Goal: Communication & Community: Answer question/provide support

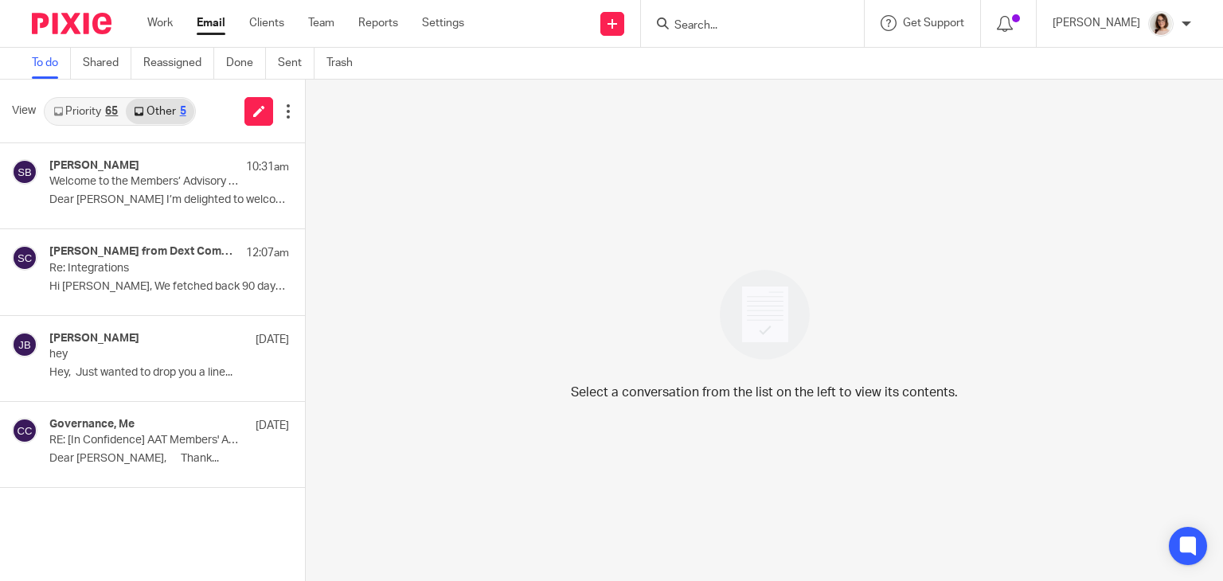
click at [1173, 274] on div "Select a conversation from the list on the left to view its contents." at bounding box center [764, 330] width 917 height 501
click at [216, 26] on link "Email" at bounding box center [211, 23] width 29 height 16
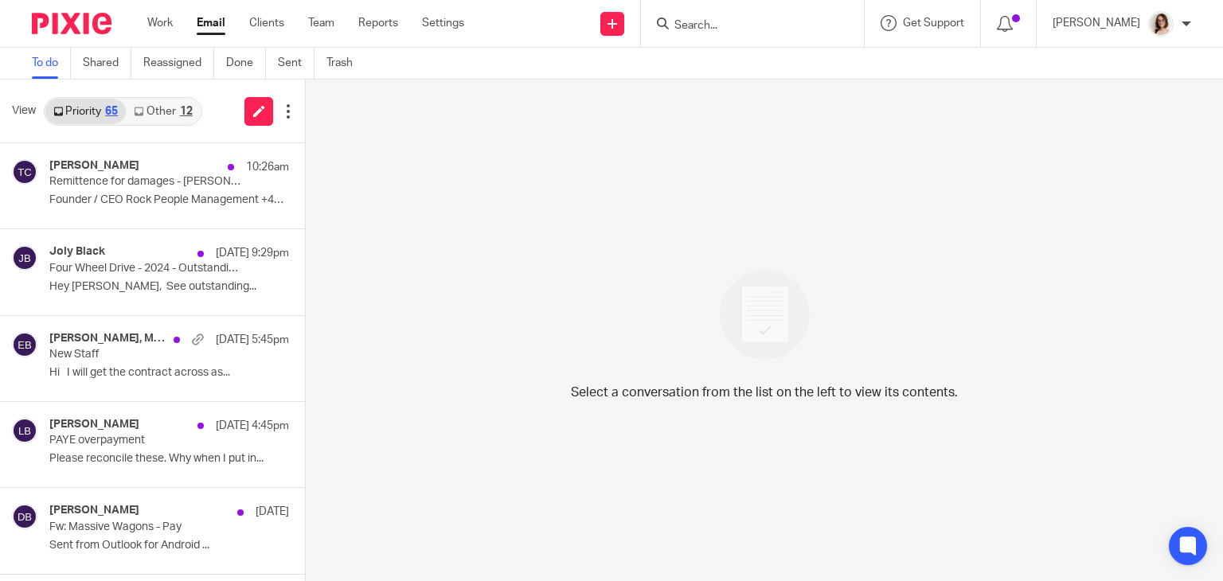
click at [445, 525] on div "Select a conversation from the list on the left to view its contents." at bounding box center [764, 330] width 917 height 501
click at [168, 106] on link "Other 12" at bounding box center [163, 111] width 74 height 25
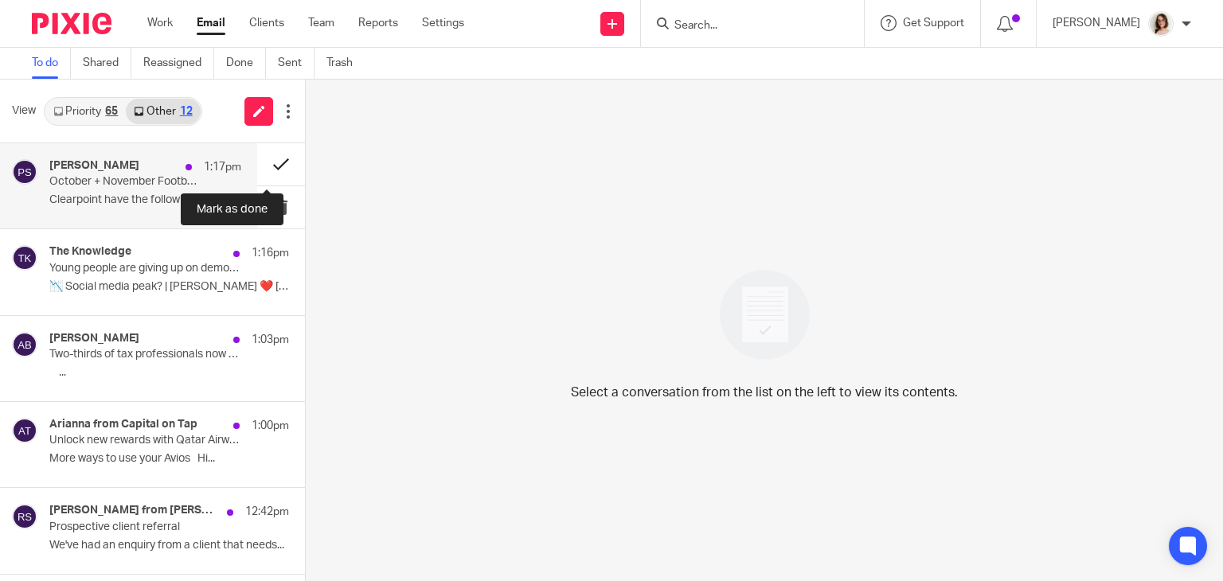
click at [257, 168] on button at bounding box center [281, 164] width 48 height 42
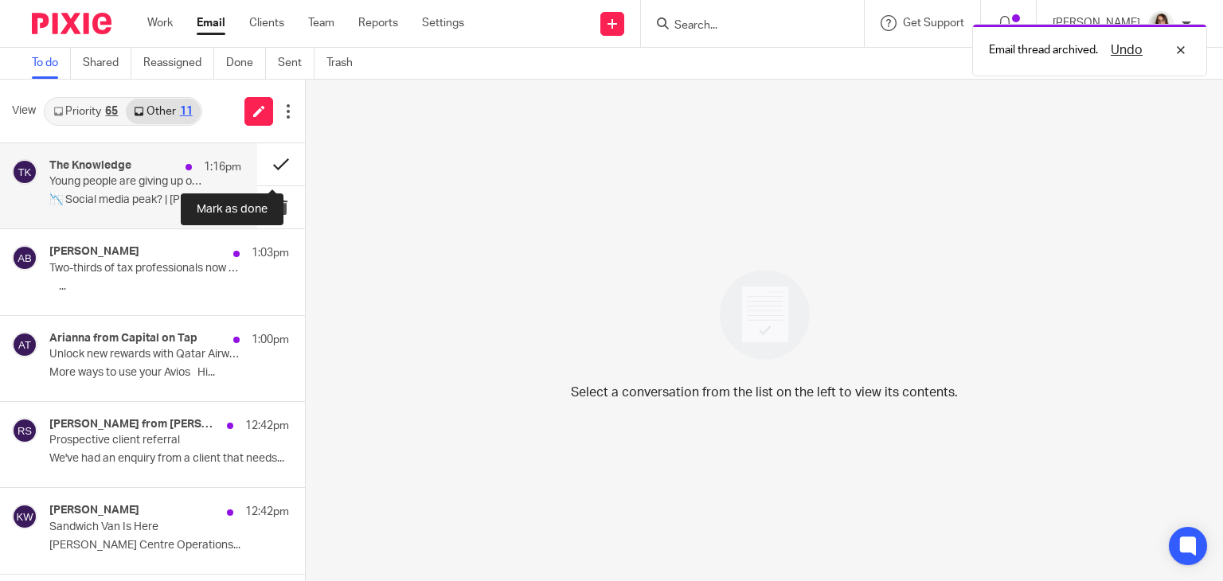
click at [259, 168] on button at bounding box center [281, 164] width 48 height 42
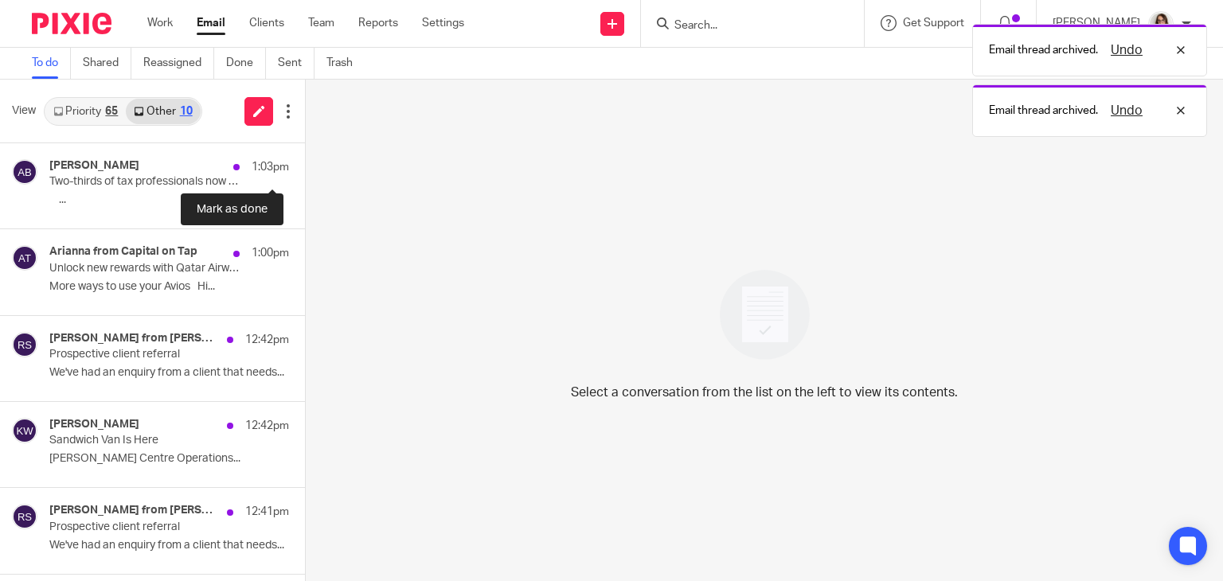
click at [305, 168] on button at bounding box center [311, 164] width 13 height 42
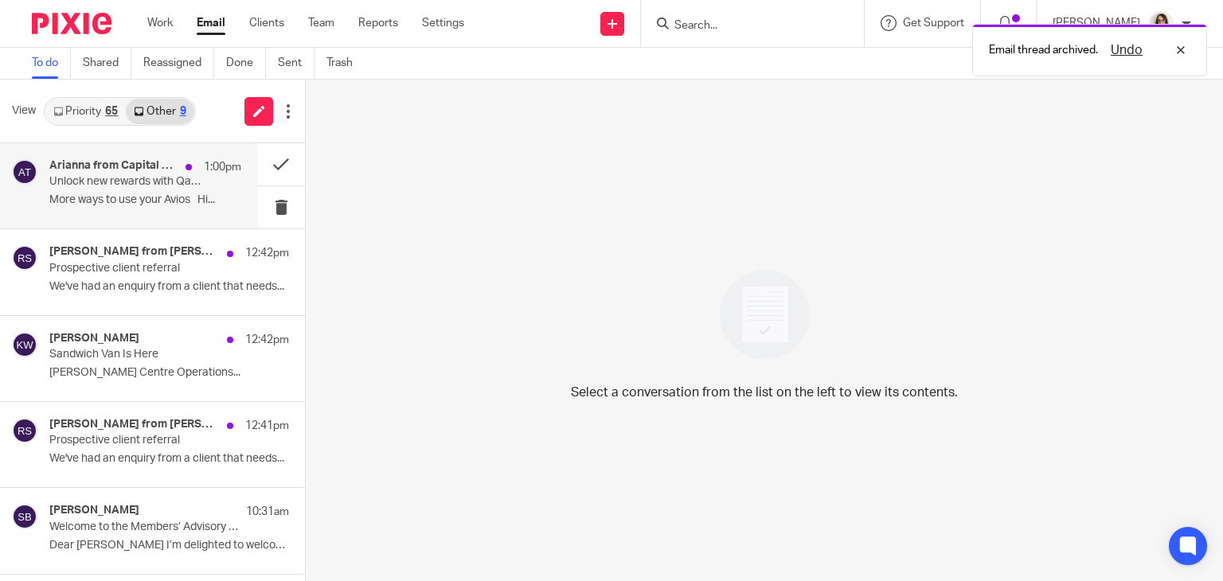
click at [182, 187] on p "Unlock new rewards with Qatar Airways Privilege Club" at bounding box center [126, 182] width 154 height 14
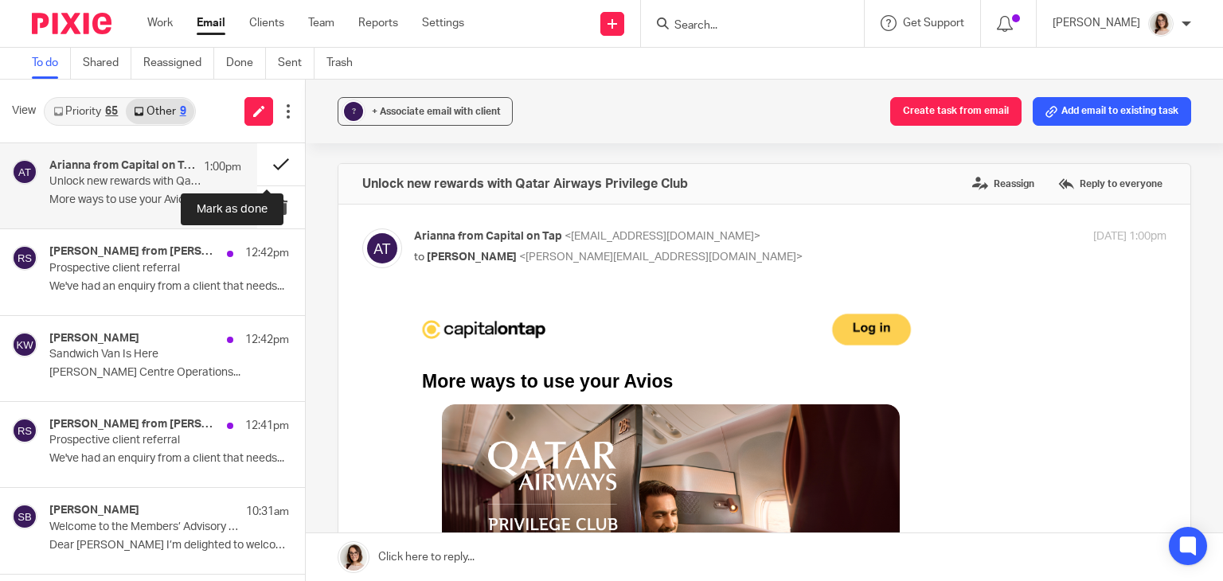
click at [257, 169] on button at bounding box center [281, 164] width 48 height 42
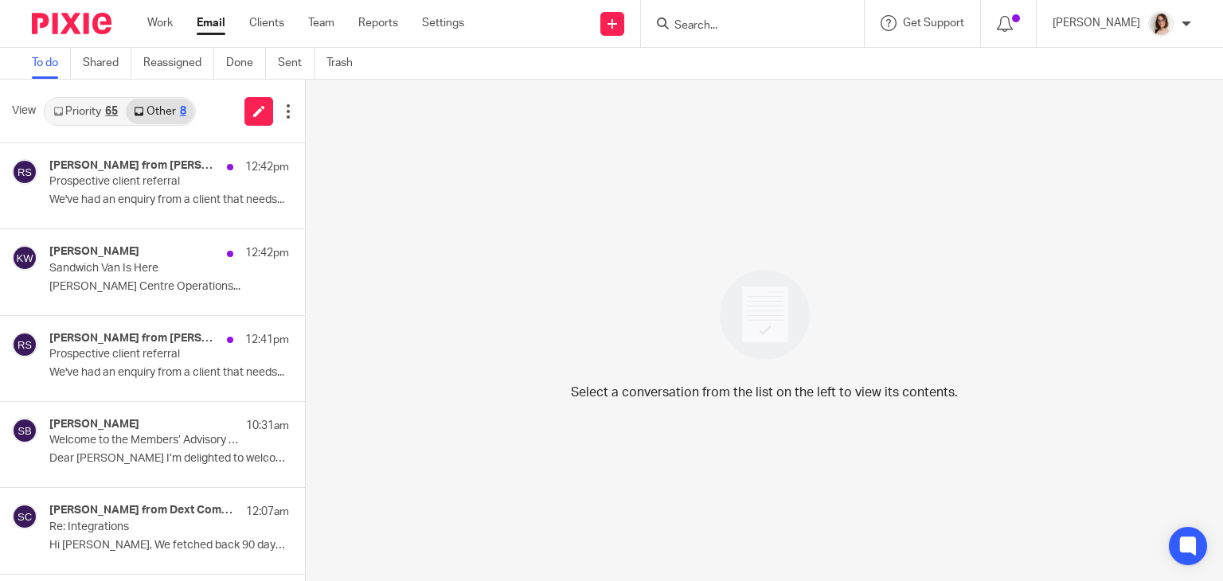
click at [462, 522] on div "Select a conversation from the list on the left to view its contents." at bounding box center [764, 330] width 917 height 501
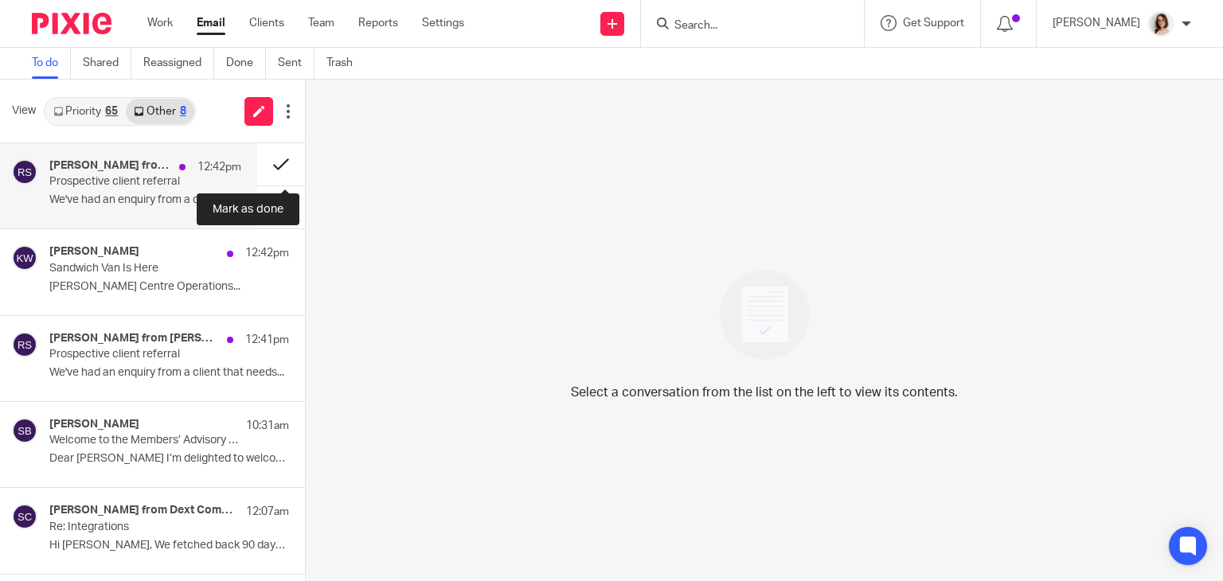
click at [270, 173] on button at bounding box center [281, 164] width 48 height 42
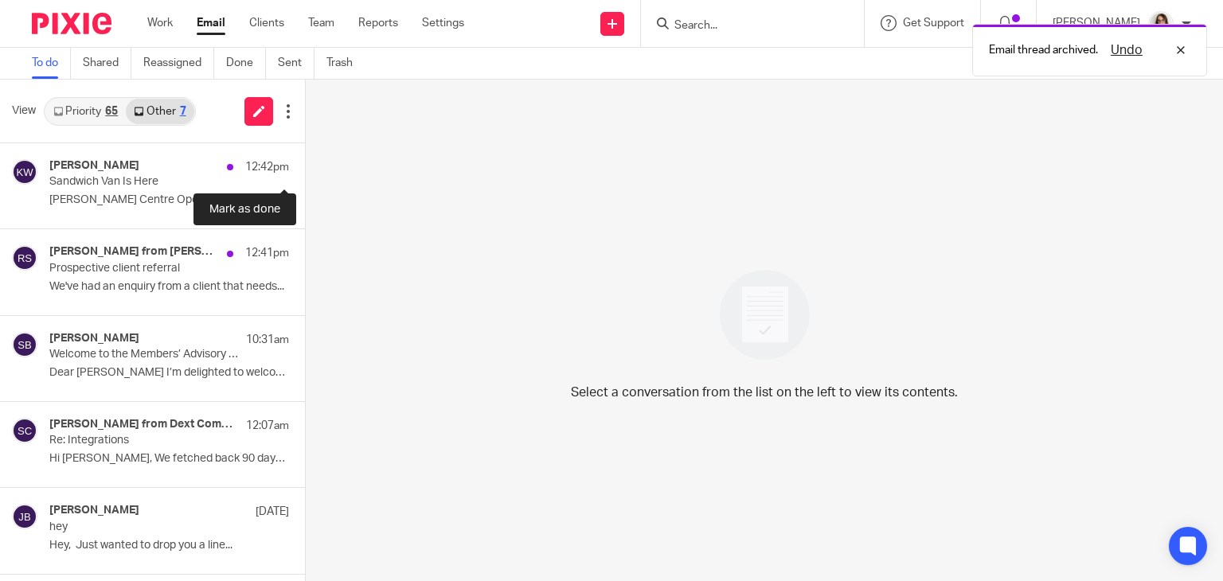
click at [305, 173] on button at bounding box center [311, 164] width 13 height 42
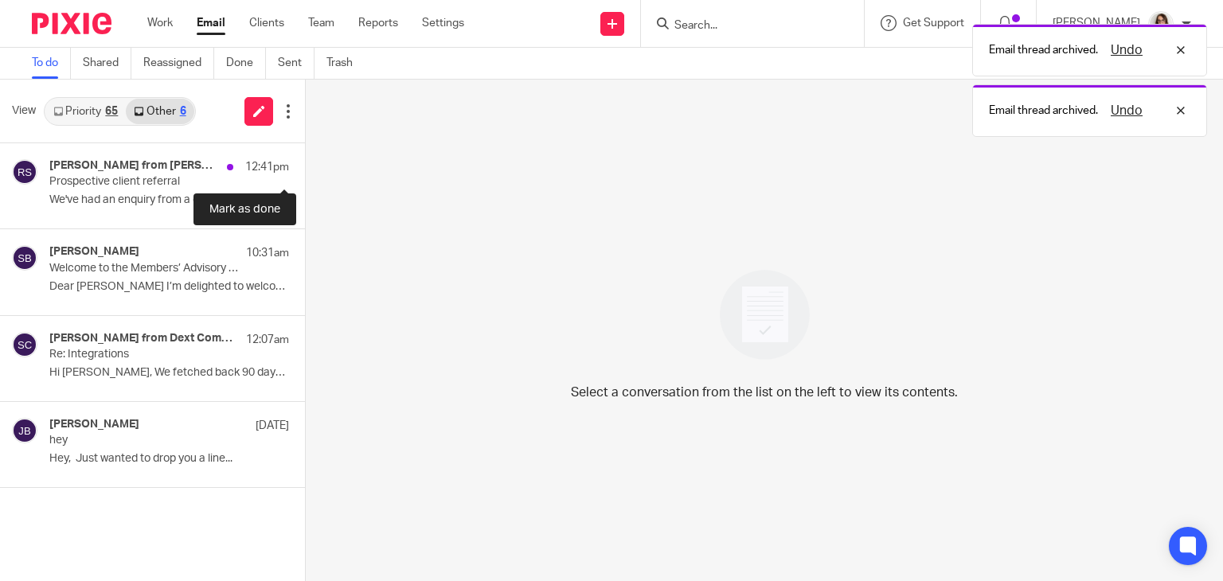
click at [305, 173] on button at bounding box center [311, 164] width 13 height 42
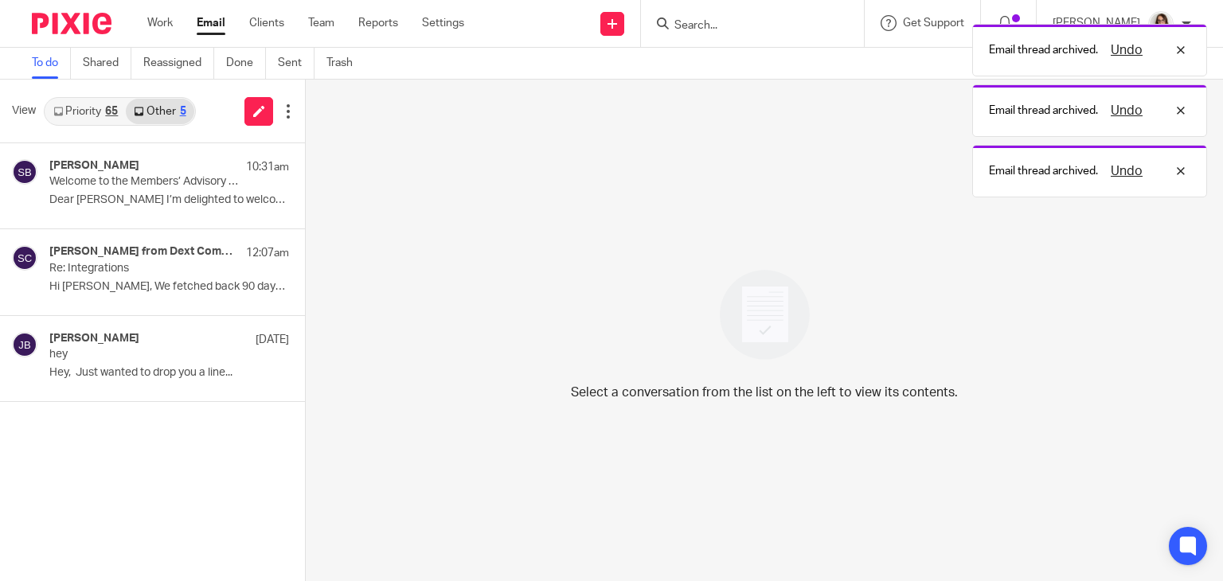
click at [220, 20] on link "Email" at bounding box center [211, 23] width 29 height 16
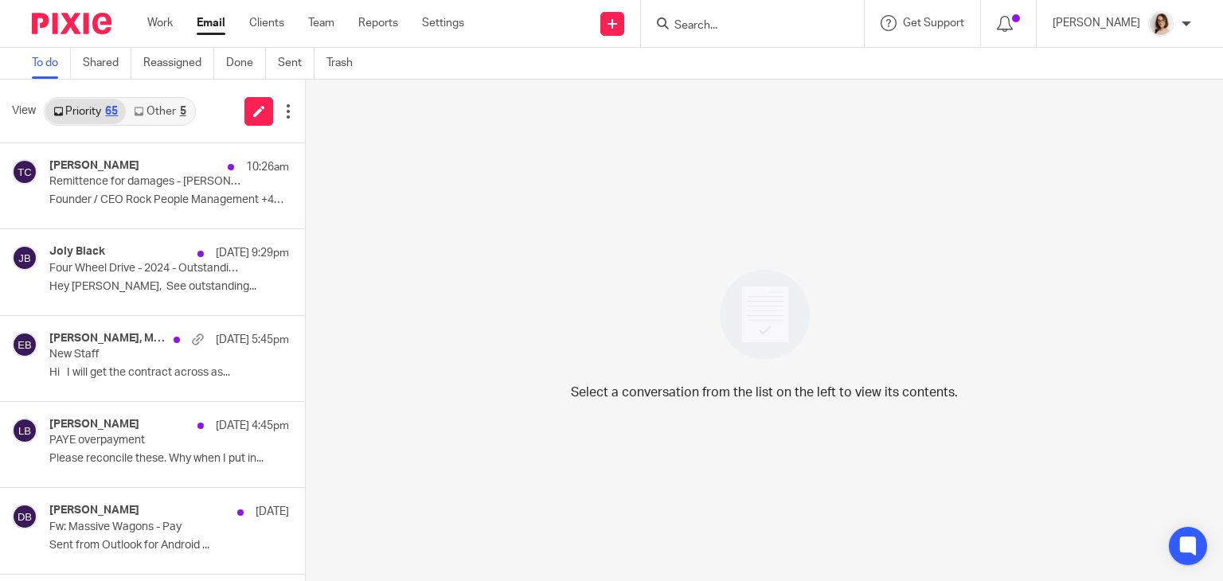
click at [166, 106] on link "Other 5" at bounding box center [160, 111] width 68 height 25
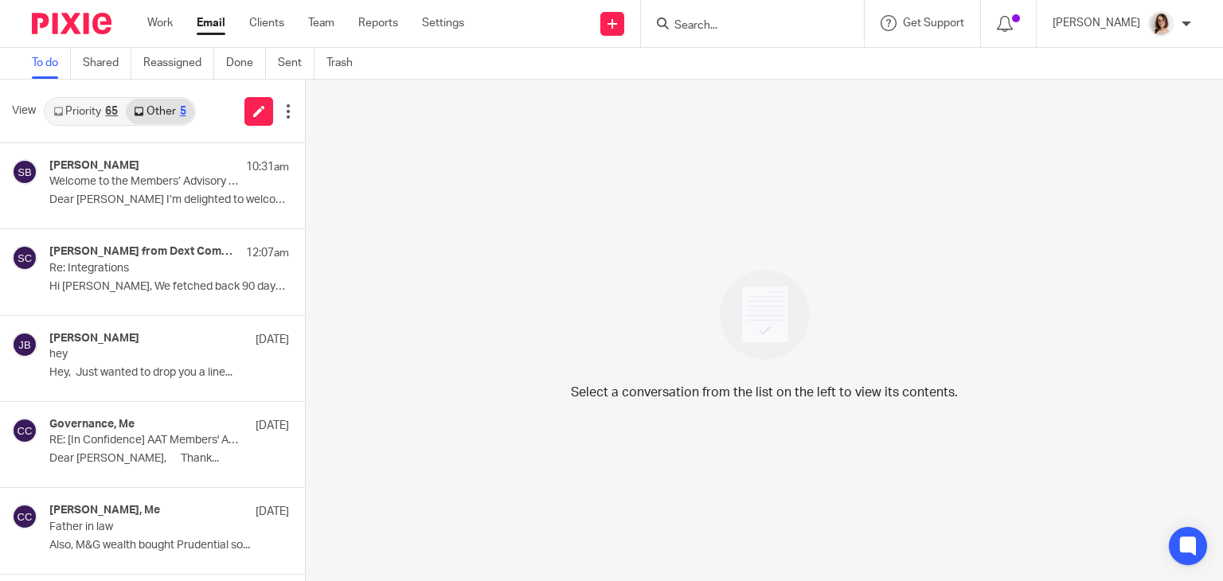
click at [465, 511] on div "Select a conversation from the list on the left to view its contents." at bounding box center [764, 330] width 917 height 501
click at [213, 30] on link "Email" at bounding box center [211, 23] width 29 height 16
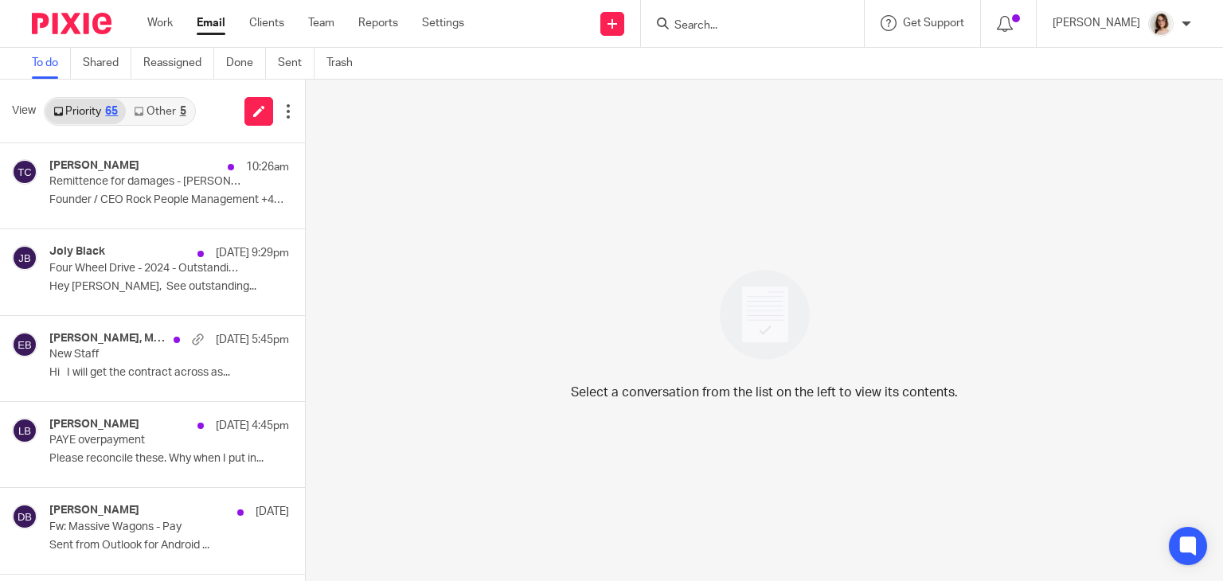
click at [216, 26] on link "Email" at bounding box center [211, 23] width 29 height 16
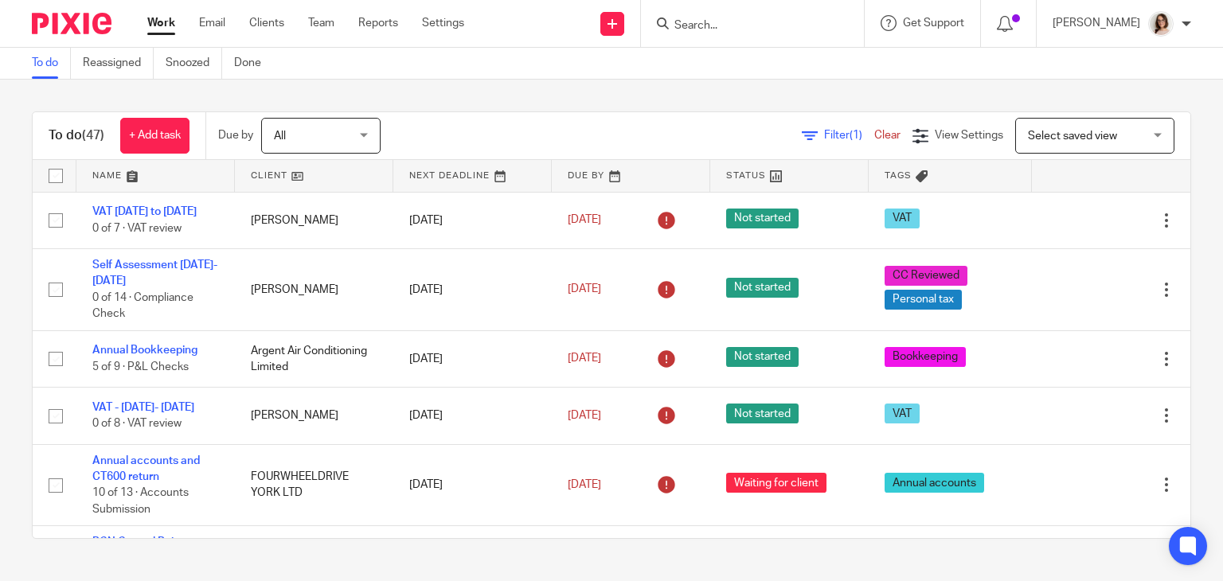
click at [707, 23] on input "Search" at bounding box center [744, 26] width 143 height 14
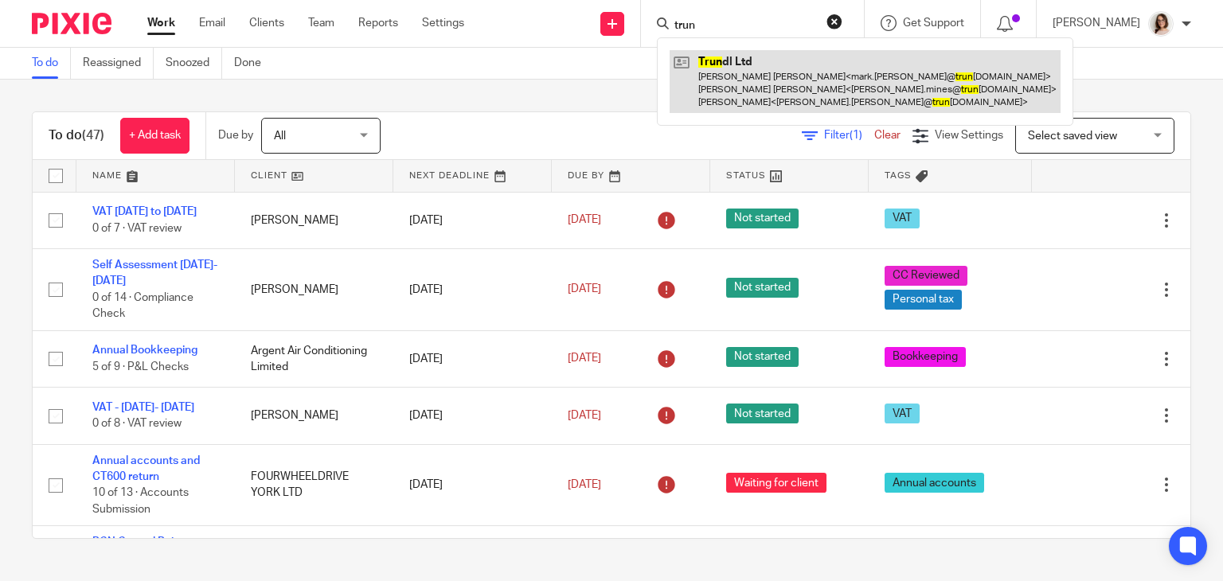
type input "trun"
click at [767, 61] on link at bounding box center [864, 81] width 391 height 63
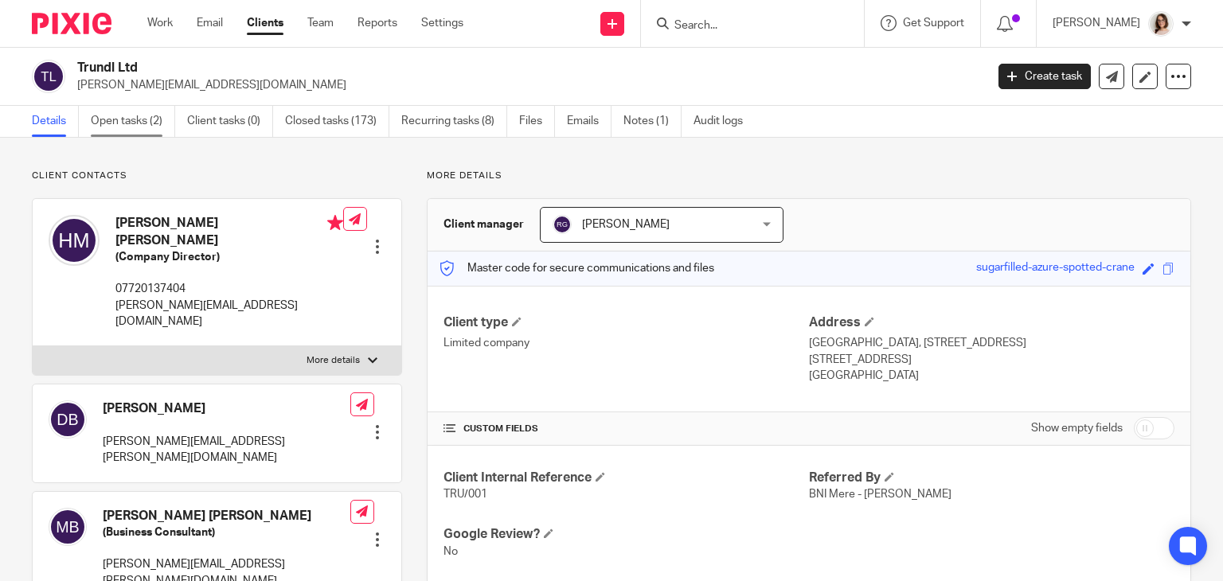
click at [115, 123] on link "Open tasks (2)" at bounding box center [133, 121] width 84 height 31
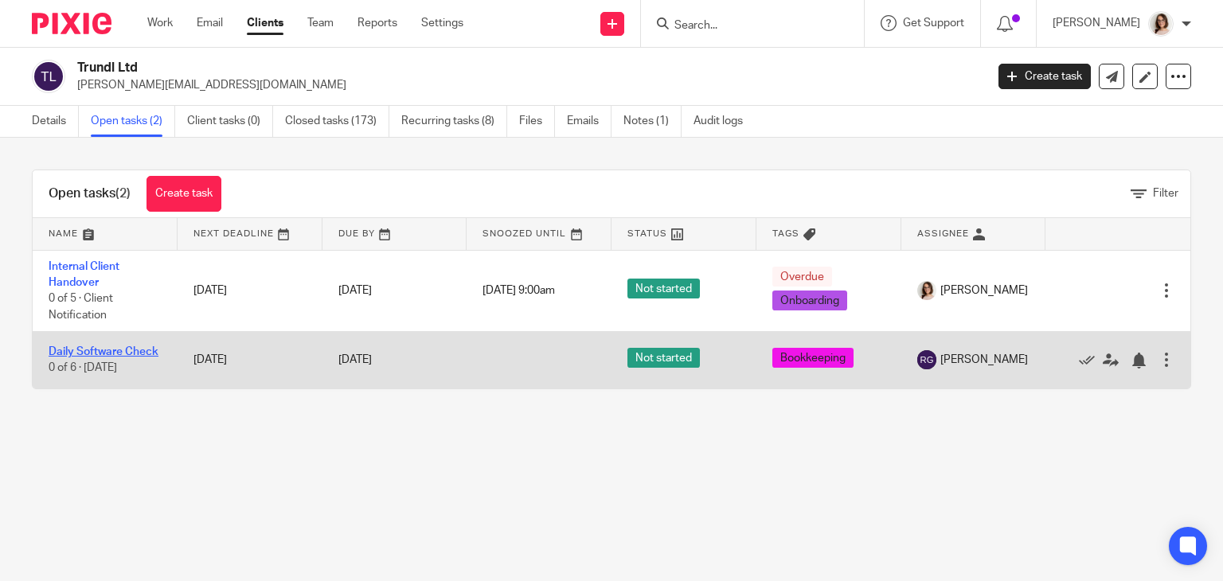
click at [89, 346] on link "Daily Software Check" at bounding box center [104, 351] width 110 height 11
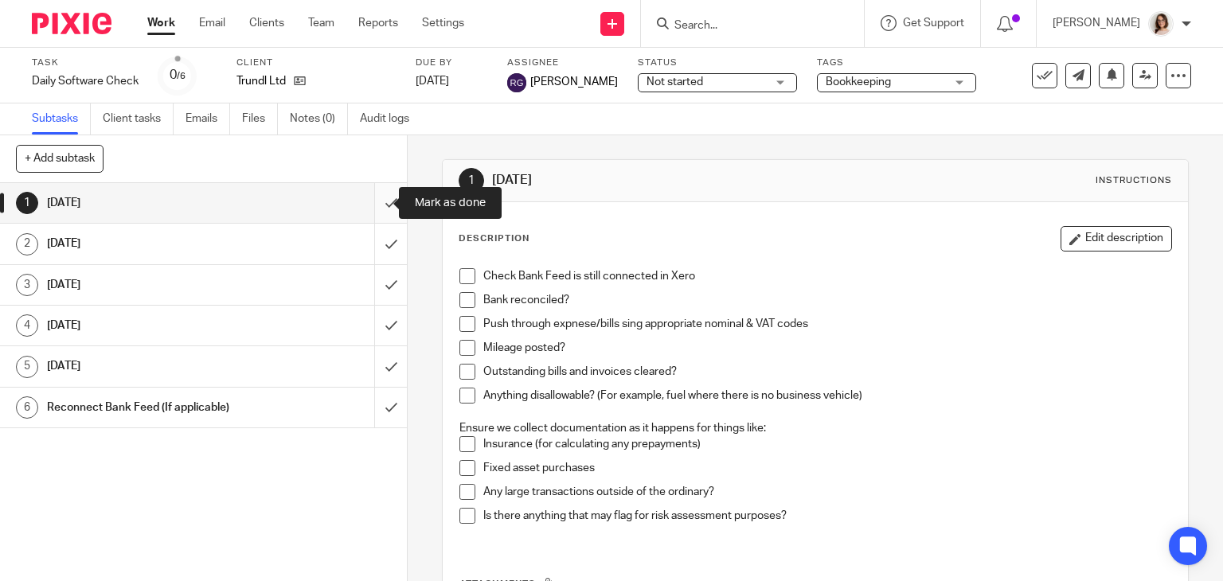
click at [371, 201] on input "submit" at bounding box center [203, 203] width 407 height 40
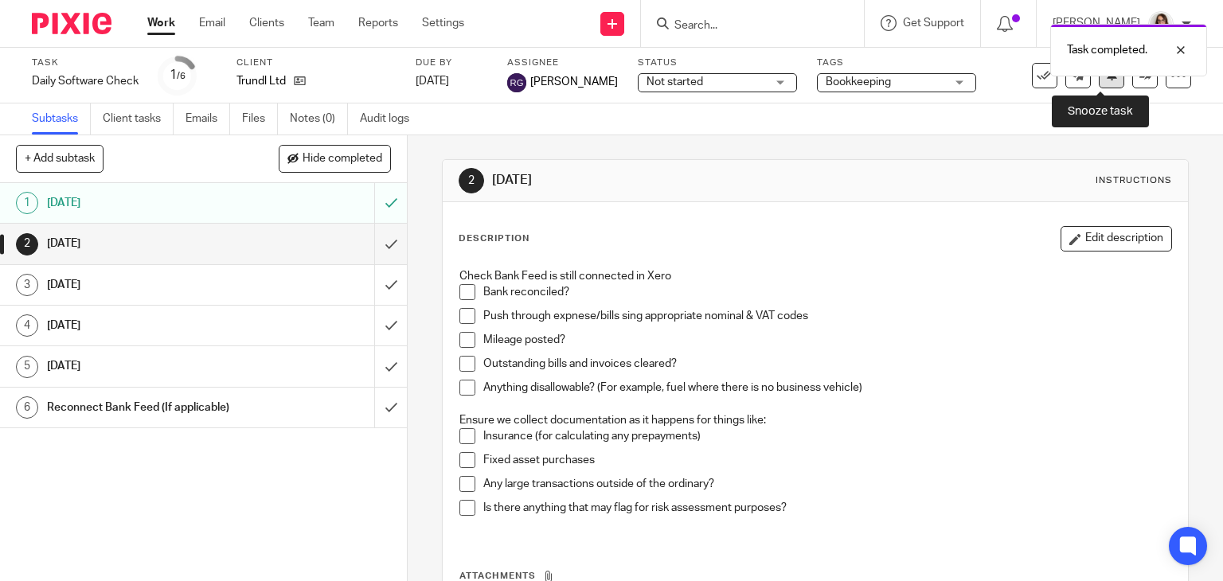
click at [1098, 84] on button at bounding box center [1110, 75] width 25 height 25
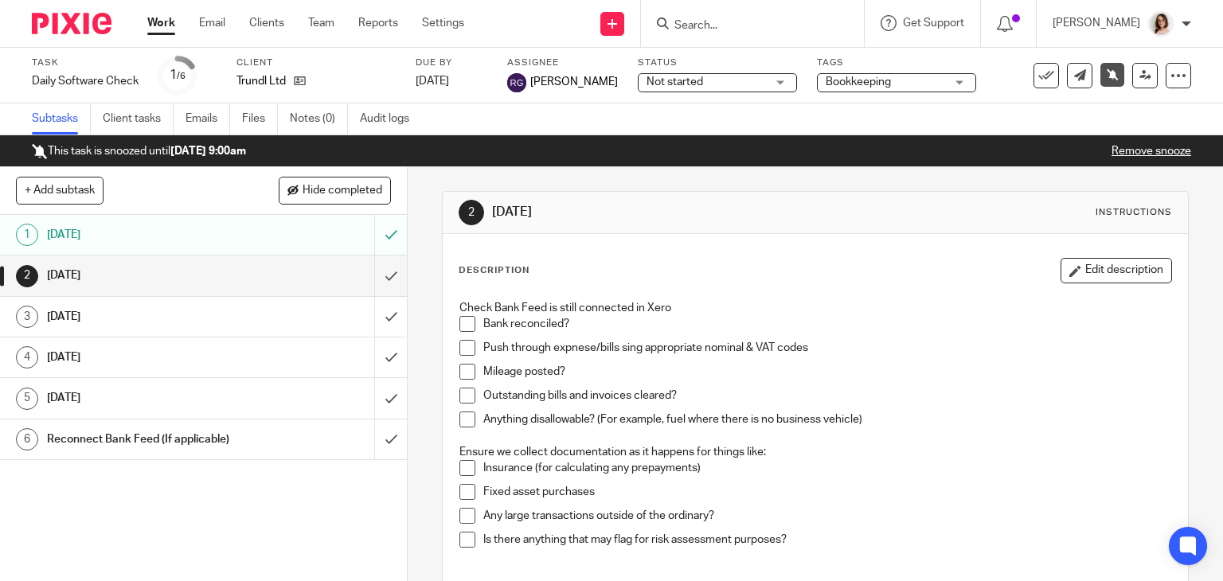
click at [161, 24] on link "Work" at bounding box center [161, 23] width 28 height 16
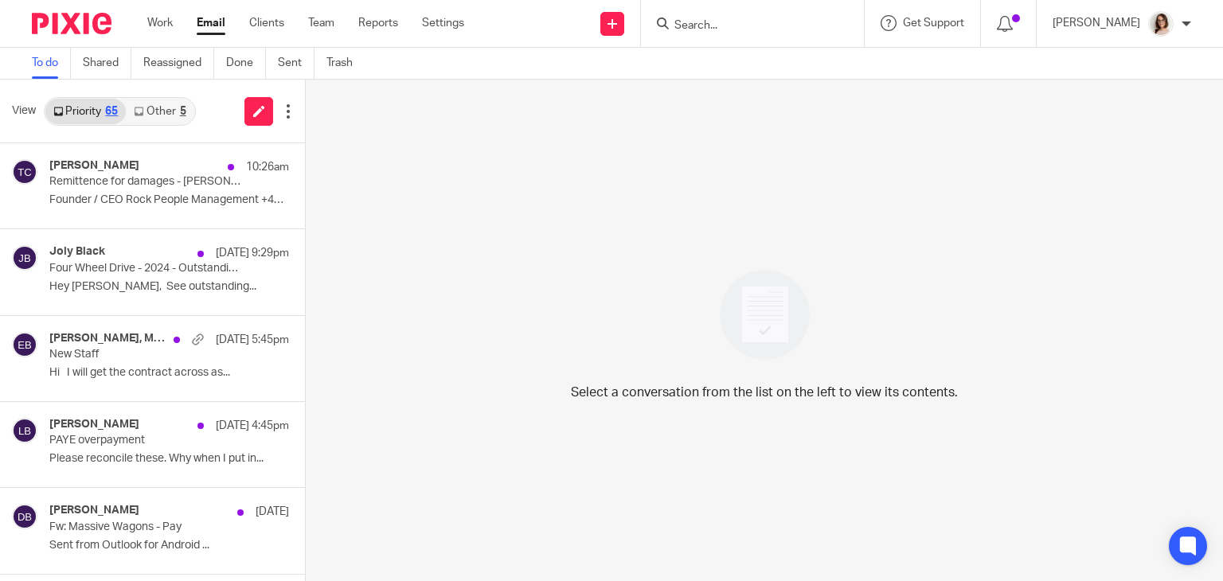
click at [162, 112] on link "Other 5" at bounding box center [160, 111] width 68 height 25
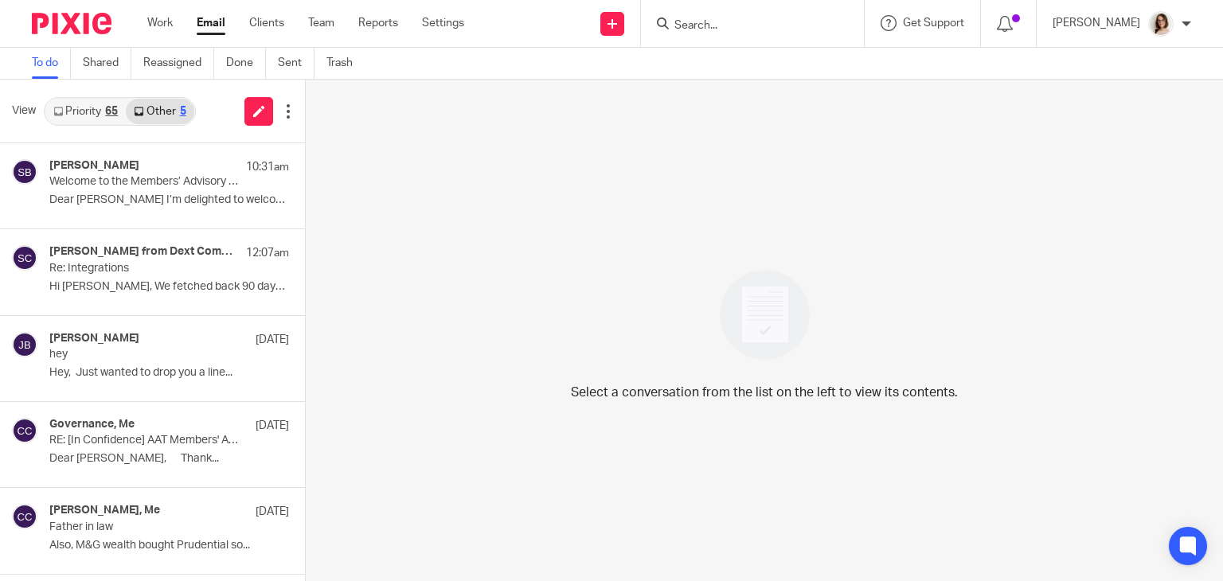
click at [210, 28] on link "Email" at bounding box center [211, 23] width 29 height 16
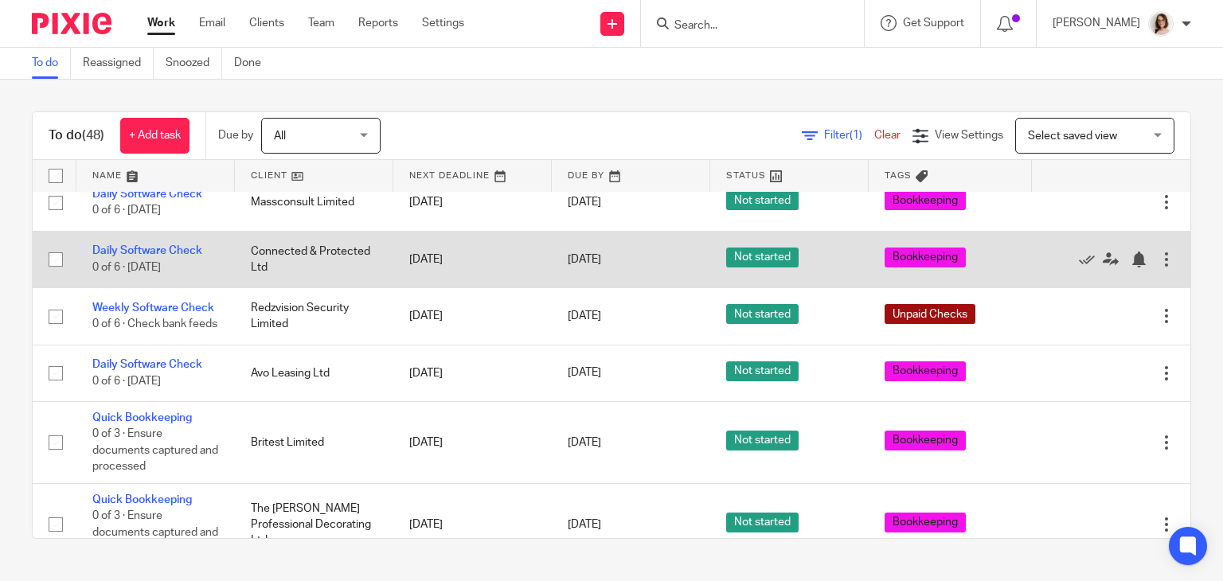
scroll to position [931, 0]
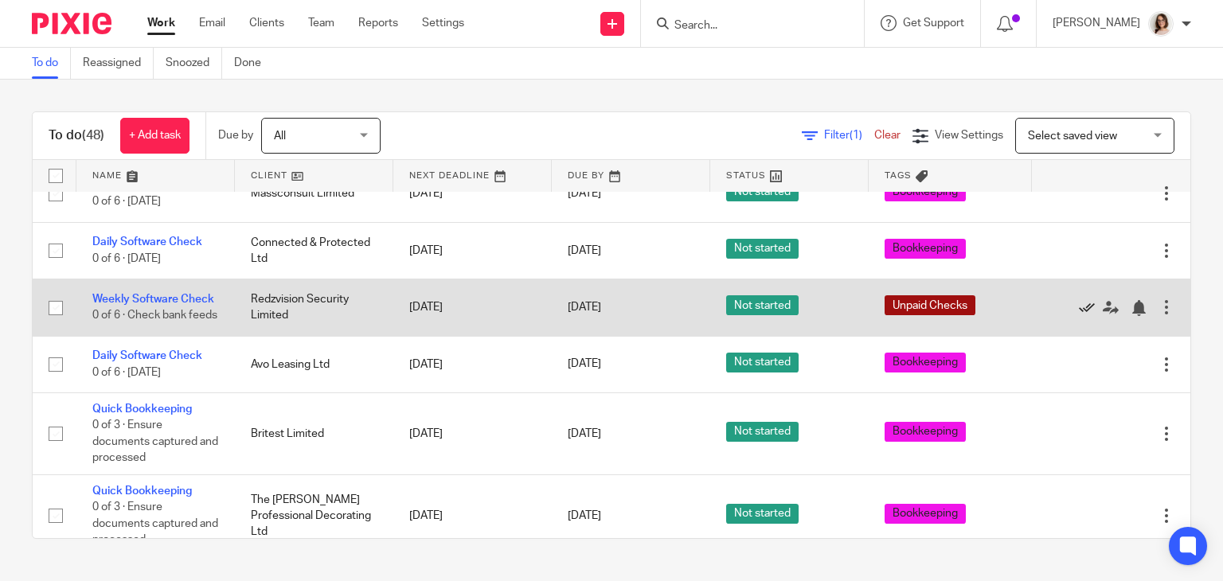
click at [1079, 316] on icon at bounding box center [1087, 308] width 16 height 16
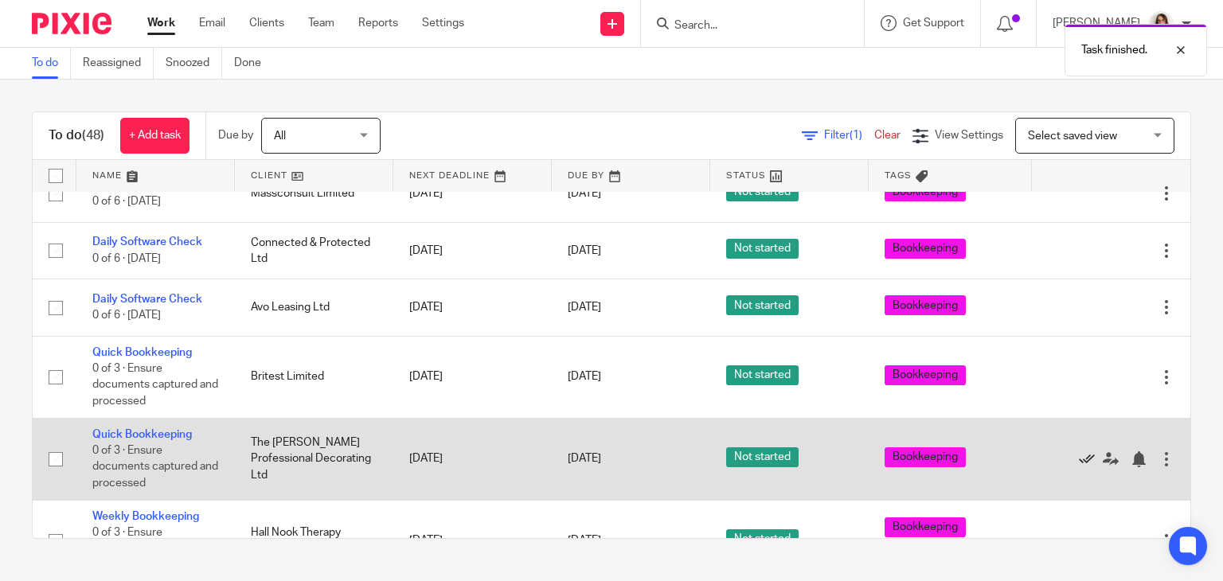
click at [1079, 467] on icon at bounding box center [1087, 459] width 16 height 16
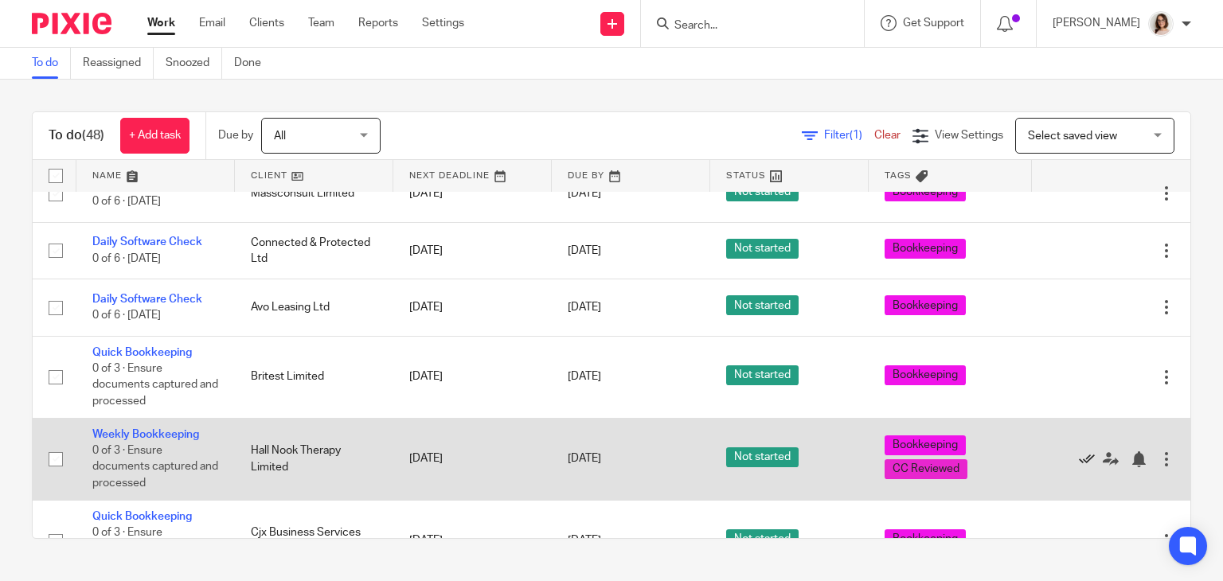
click at [1079, 467] on icon at bounding box center [1087, 459] width 16 height 16
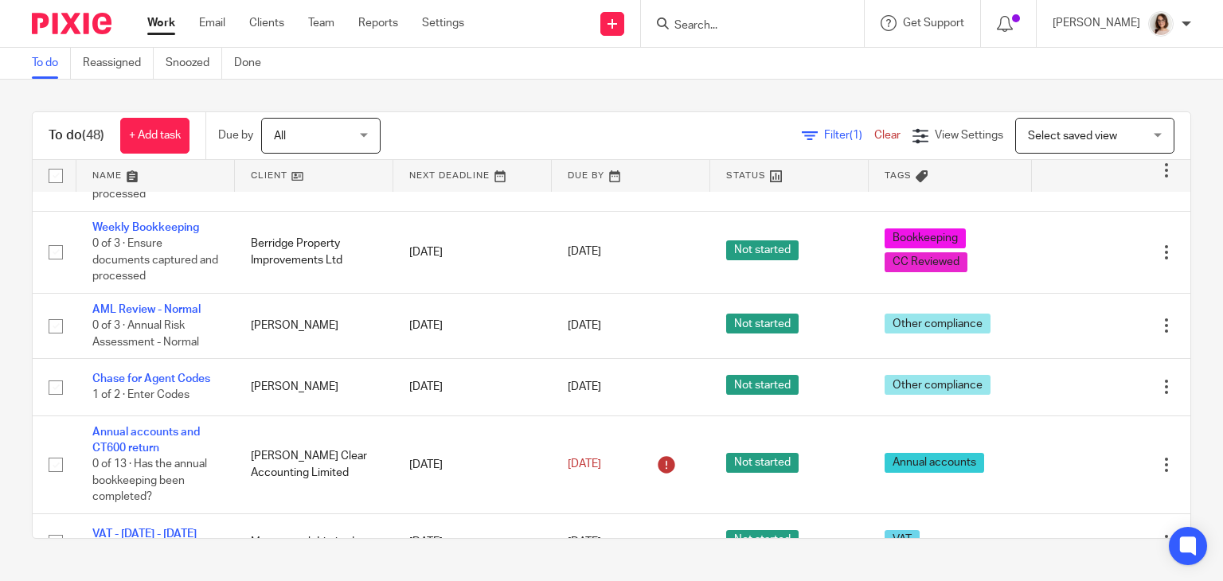
scroll to position [1304, 0]
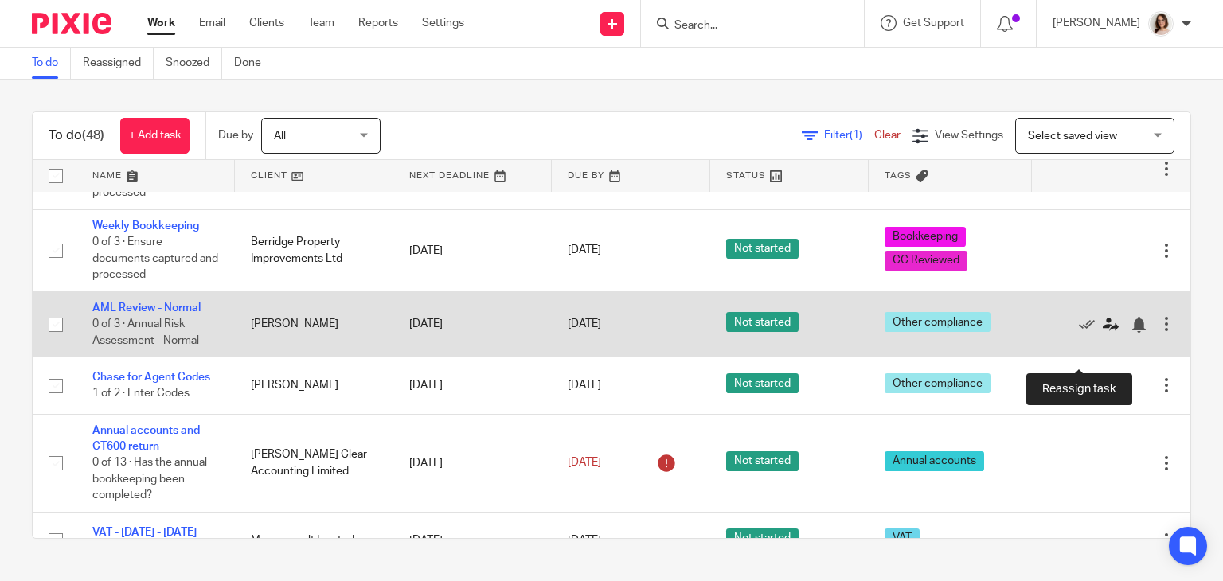
click at [1102, 333] on icon at bounding box center [1110, 325] width 16 height 16
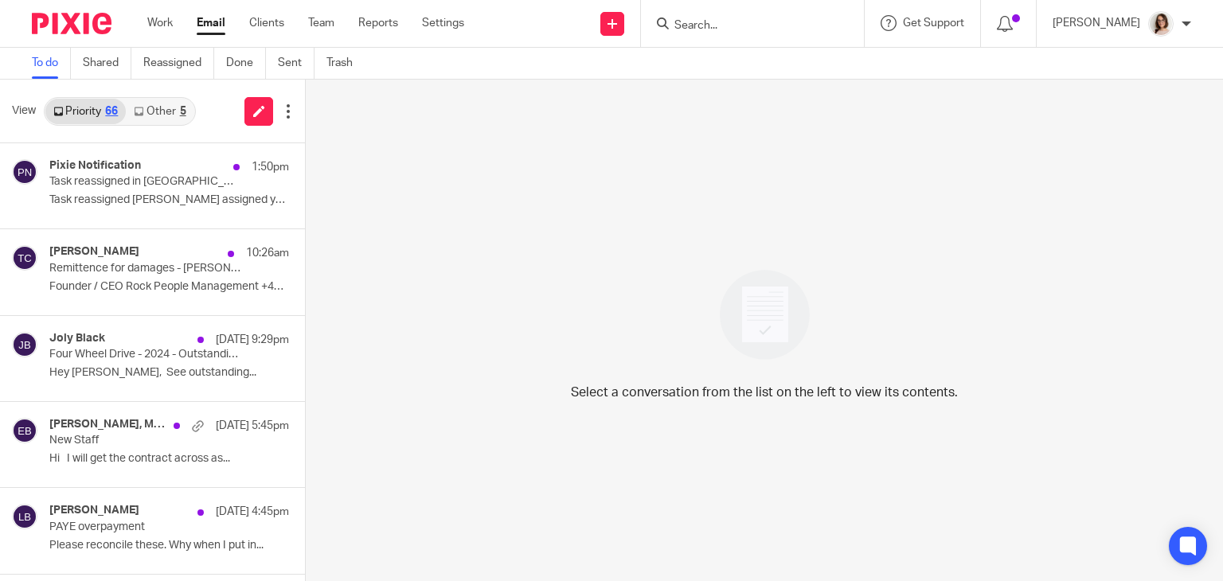
click at [204, 29] on link "Email" at bounding box center [211, 23] width 29 height 16
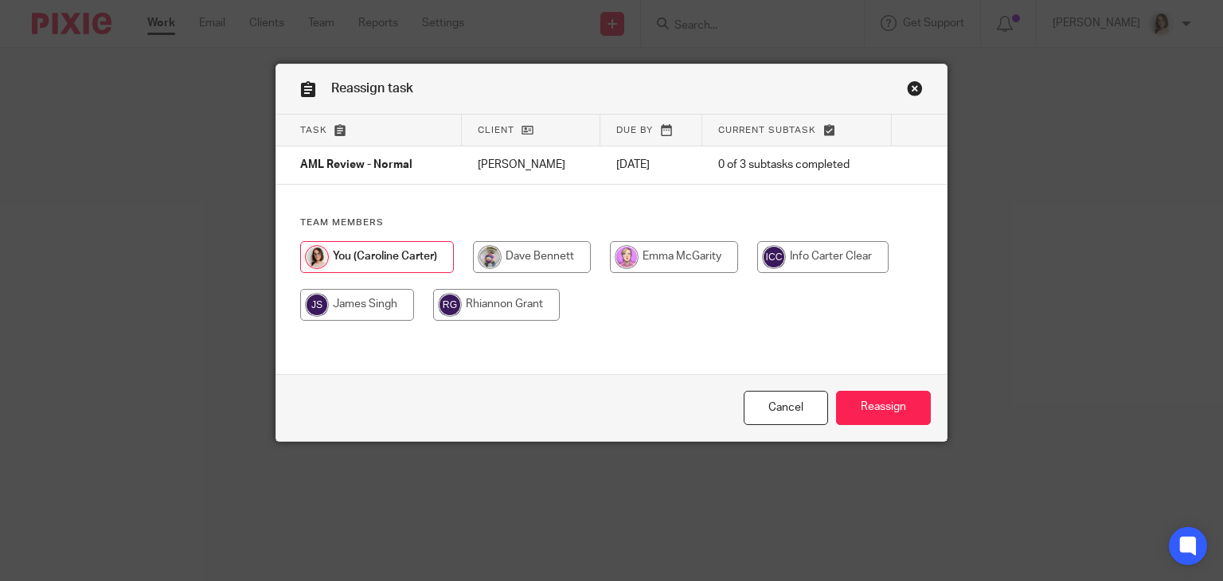
click at [507, 255] on input "radio" at bounding box center [532, 257] width 118 height 32
radio input "true"
click at [863, 402] on input "Reassign" at bounding box center [883, 408] width 95 height 34
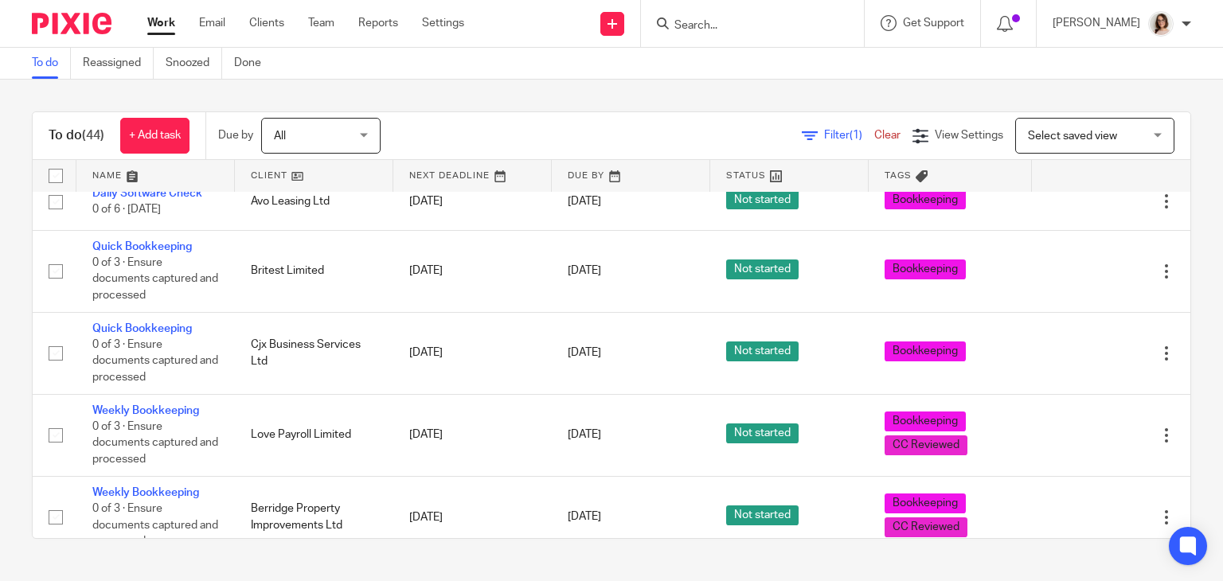
scroll to position [1041, 0]
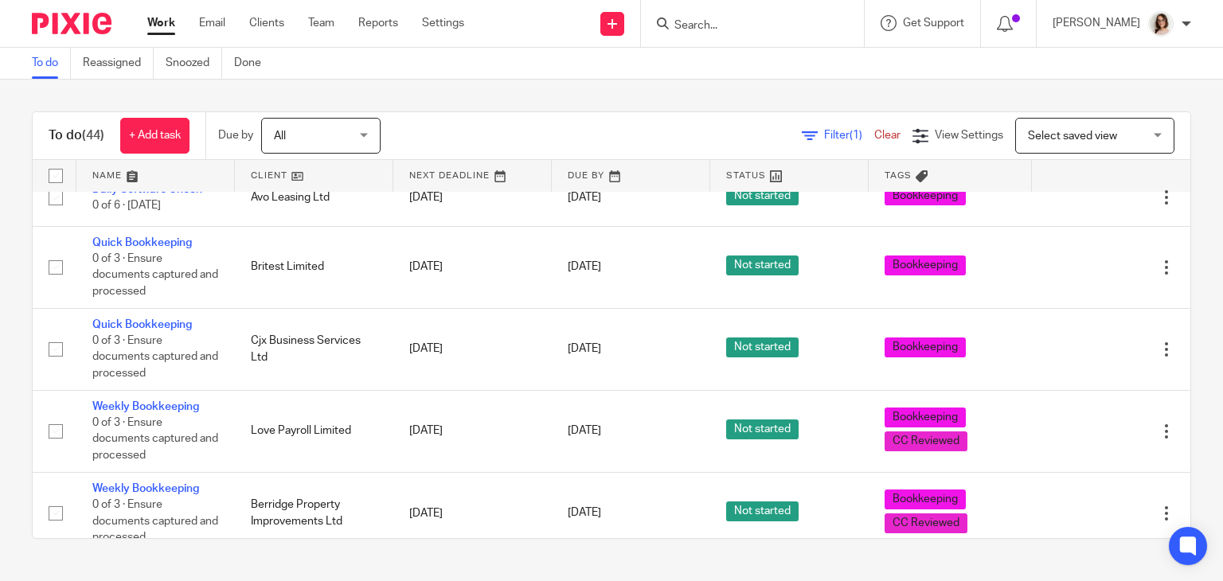
click at [14, 413] on div "To do (44) + Add task Due by All All Today Tomorrow This week Next week This mo…" at bounding box center [611, 325] width 1223 height 491
click at [1191, 224] on div "To do (44) + Add task Due by All All Today Tomorrow This week Next week This mo…" at bounding box center [611, 325] width 1223 height 491
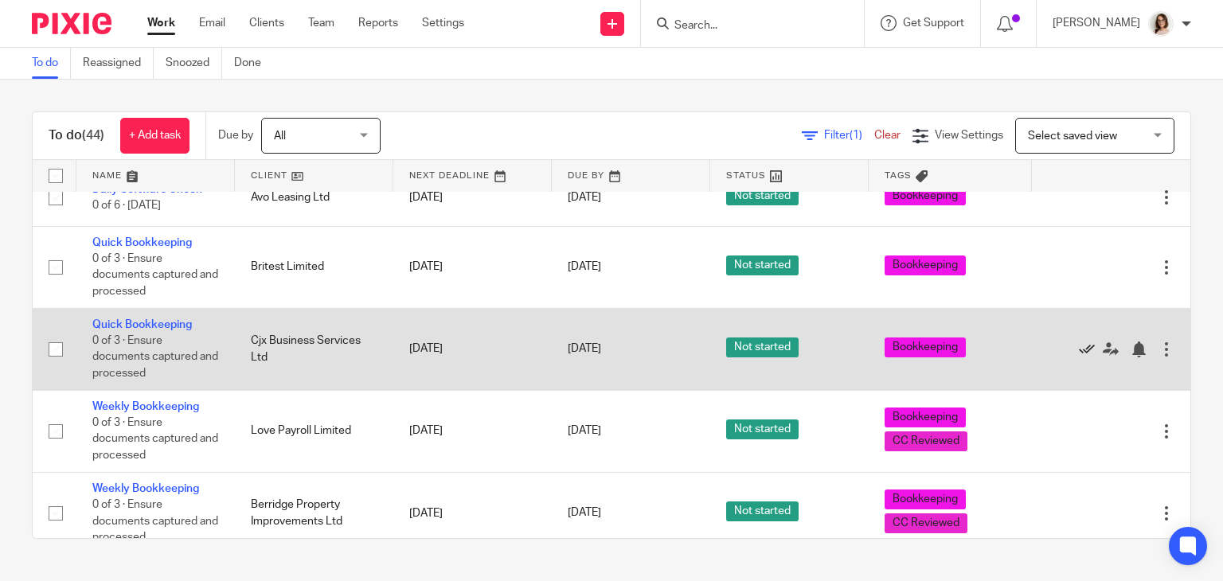
click at [1079, 357] on icon at bounding box center [1087, 349] width 16 height 16
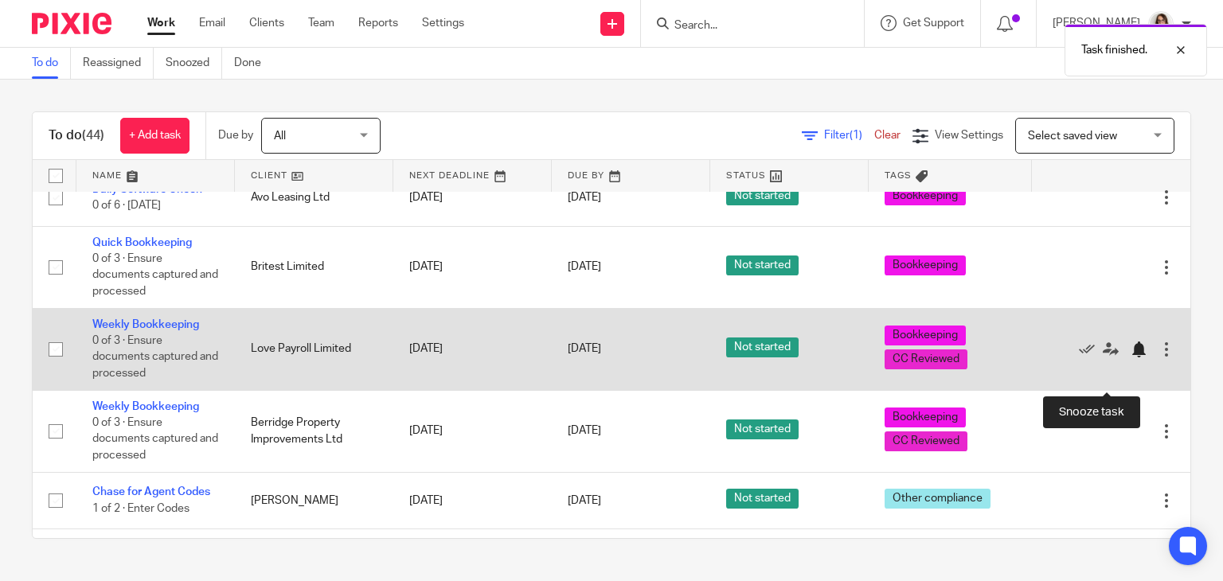
click at [1130, 357] on div at bounding box center [1138, 349] width 16 height 16
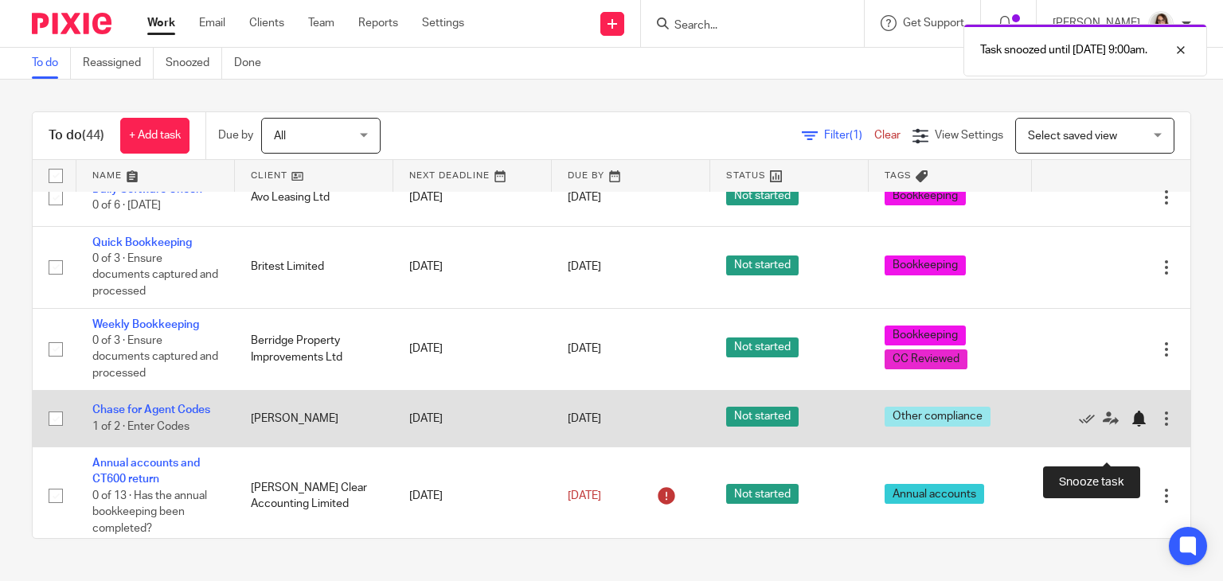
click at [1130, 427] on div at bounding box center [1138, 419] width 16 height 16
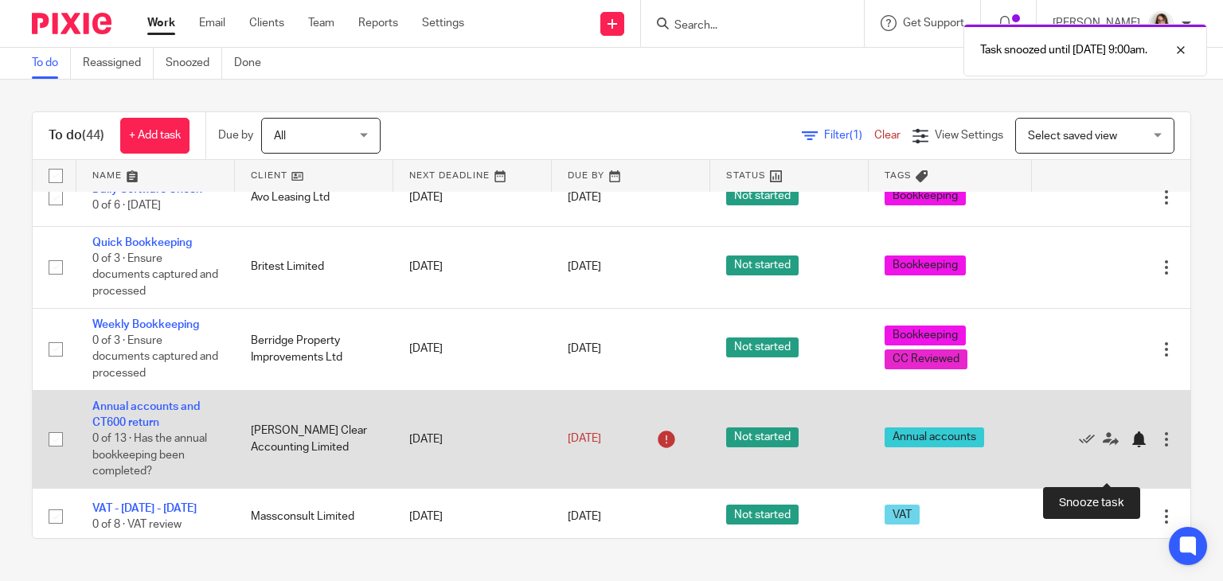
click at [1130, 447] on div at bounding box center [1138, 439] width 16 height 16
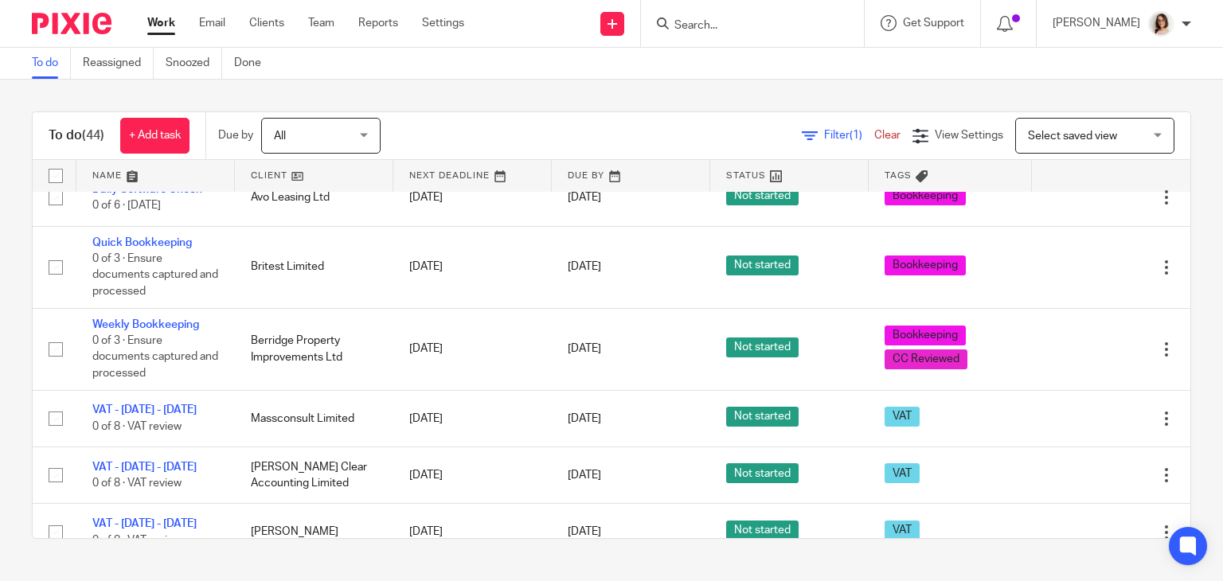
click at [1187, 229] on div "To do (44) + Add task Due by All All Today Tomorrow This week Next week This mo…" at bounding box center [611, 325] width 1223 height 491
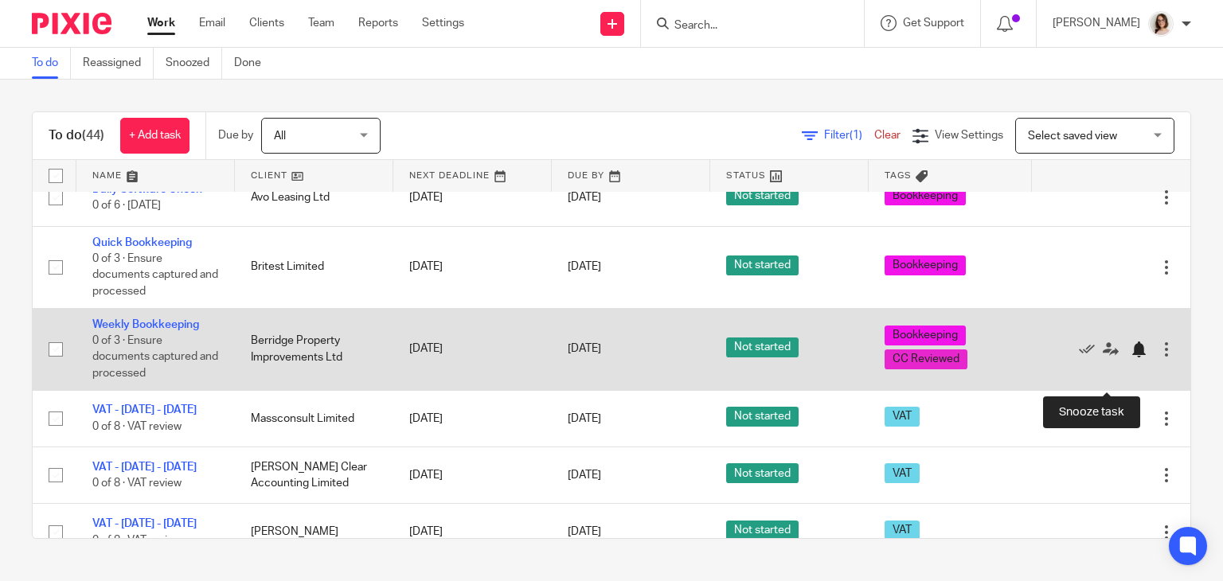
click at [1130, 357] on div at bounding box center [1138, 349] width 16 height 16
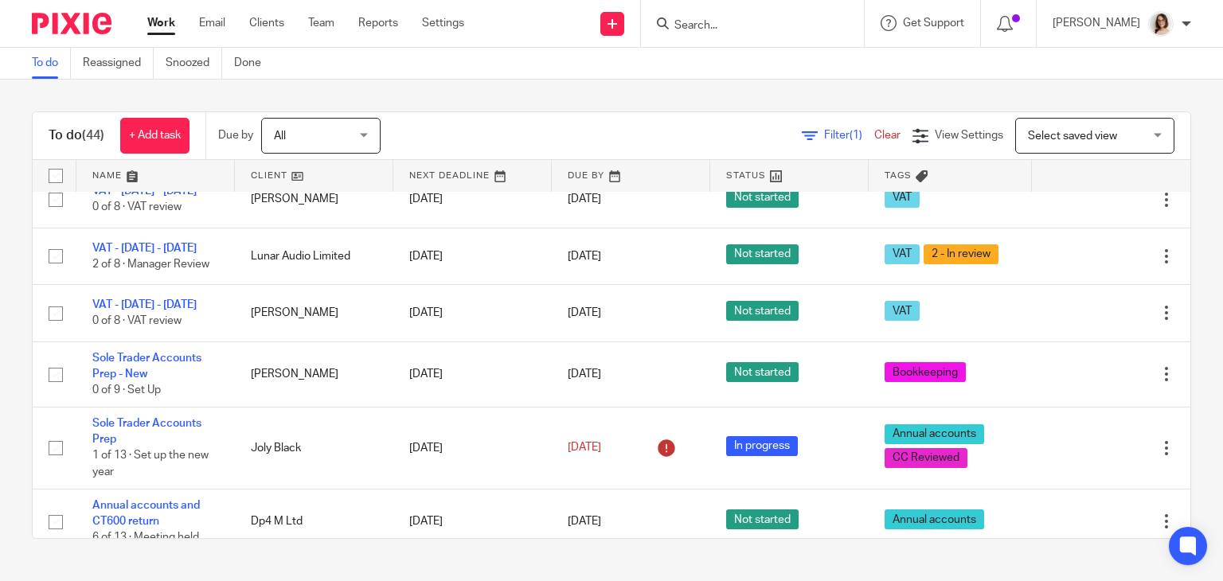
scroll to position [1293, 0]
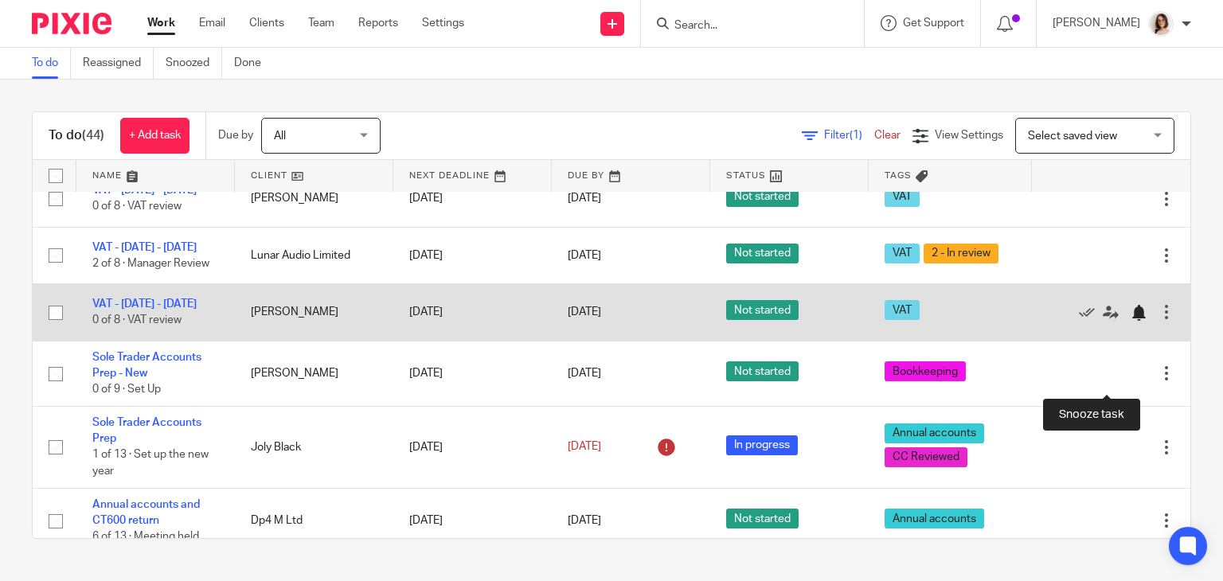
click at [1130, 321] on div at bounding box center [1138, 313] width 16 height 16
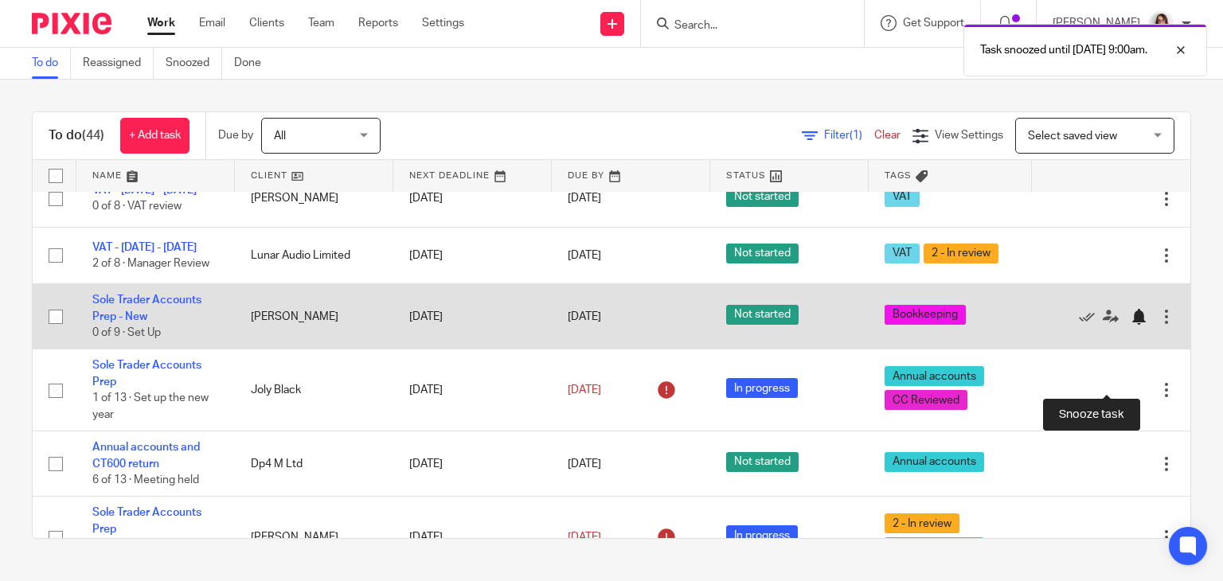
click at [1130, 325] on div at bounding box center [1138, 317] width 16 height 16
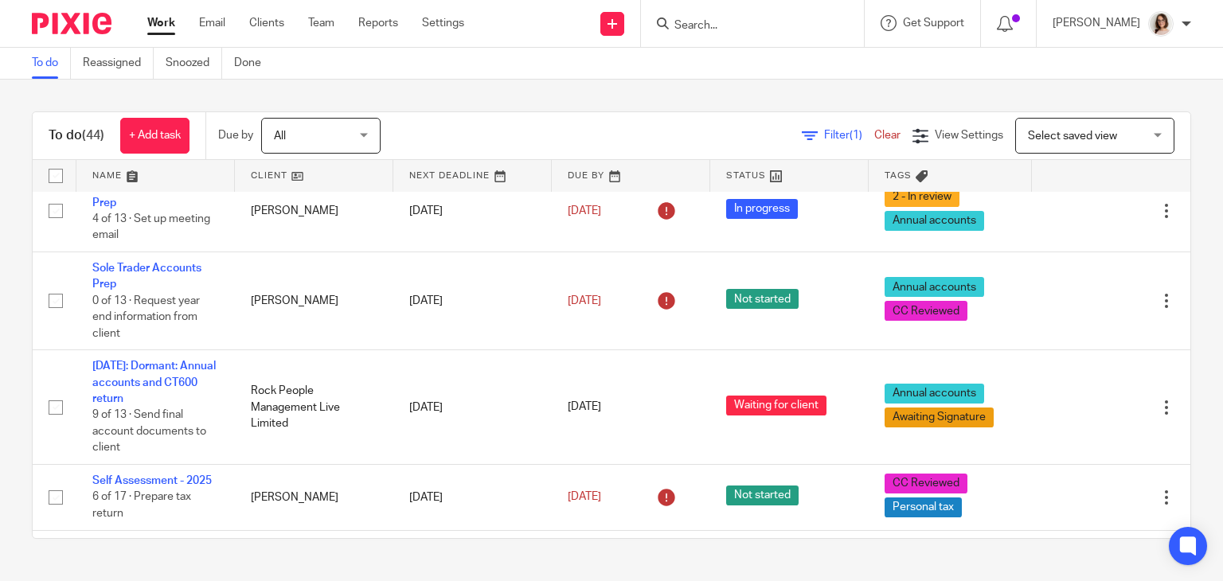
scroll to position [1560, 0]
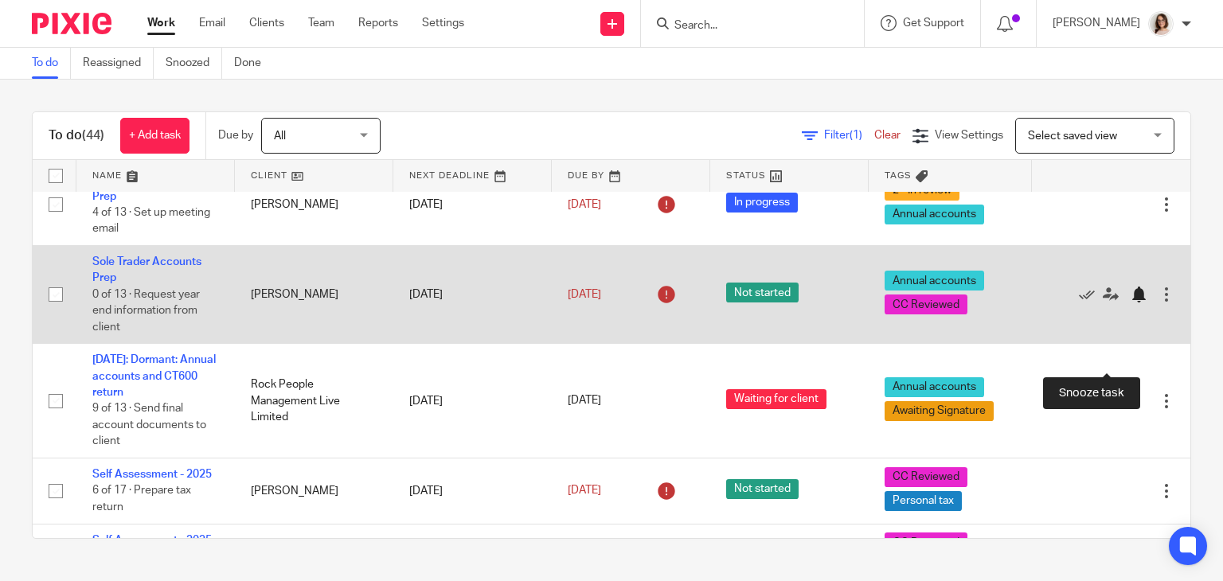
click at [1130, 302] on div at bounding box center [1138, 295] width 16 height 16
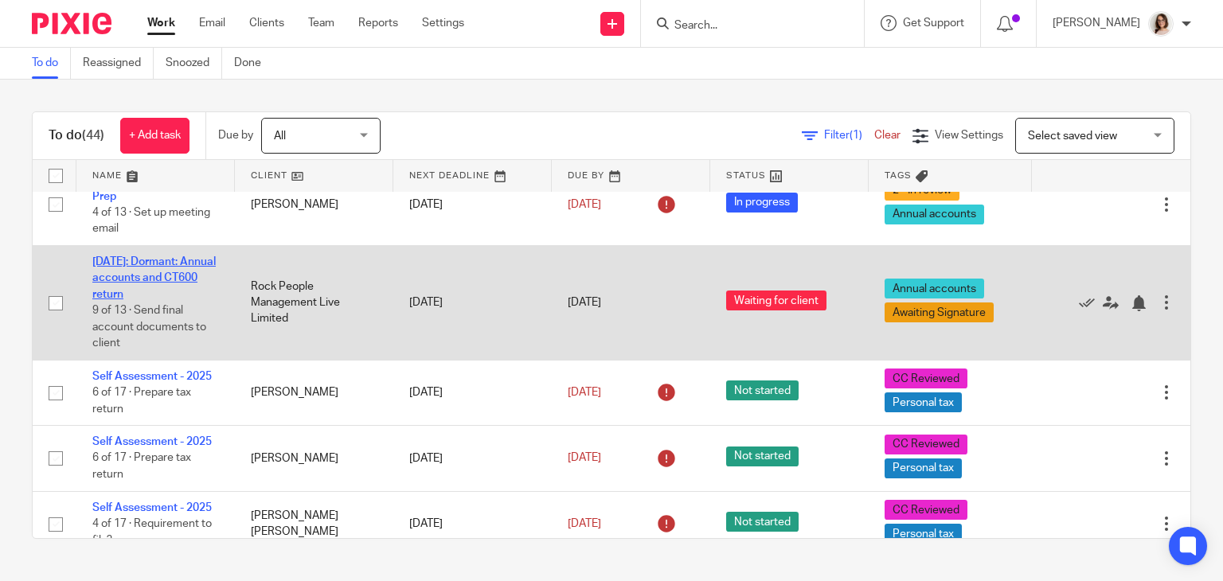
click at [164, 300] on link "Apr 2025: Dormant: Annual accounts and CT600 return" at bounding box center [153, 278] width 123 height 44
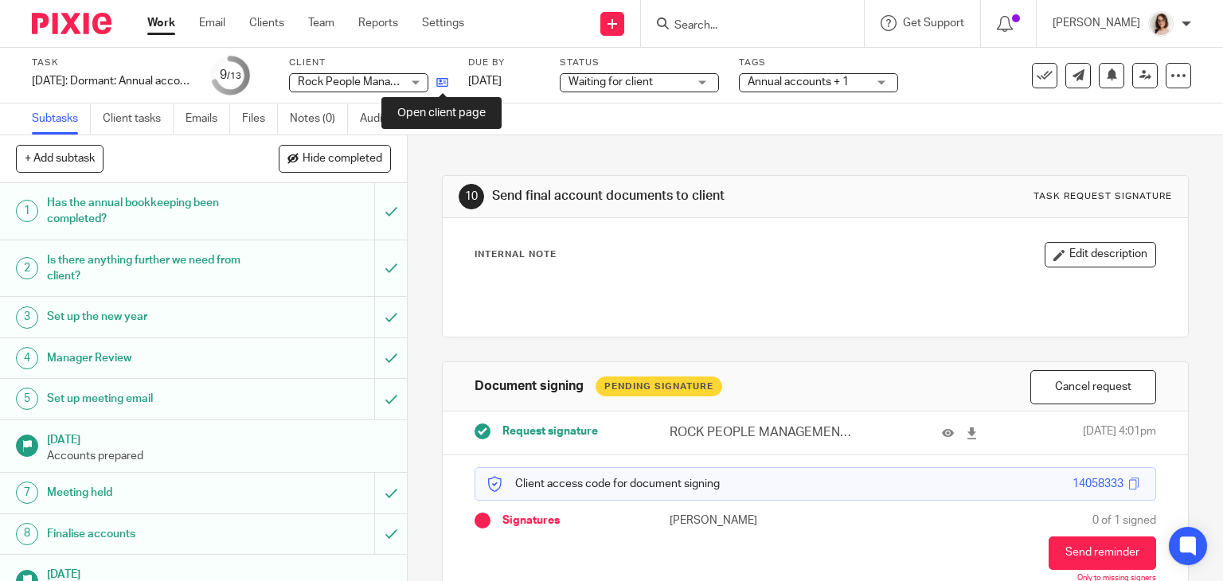
click at [444, 82] on icon at bounding box center [442, 82] width 12 height 12
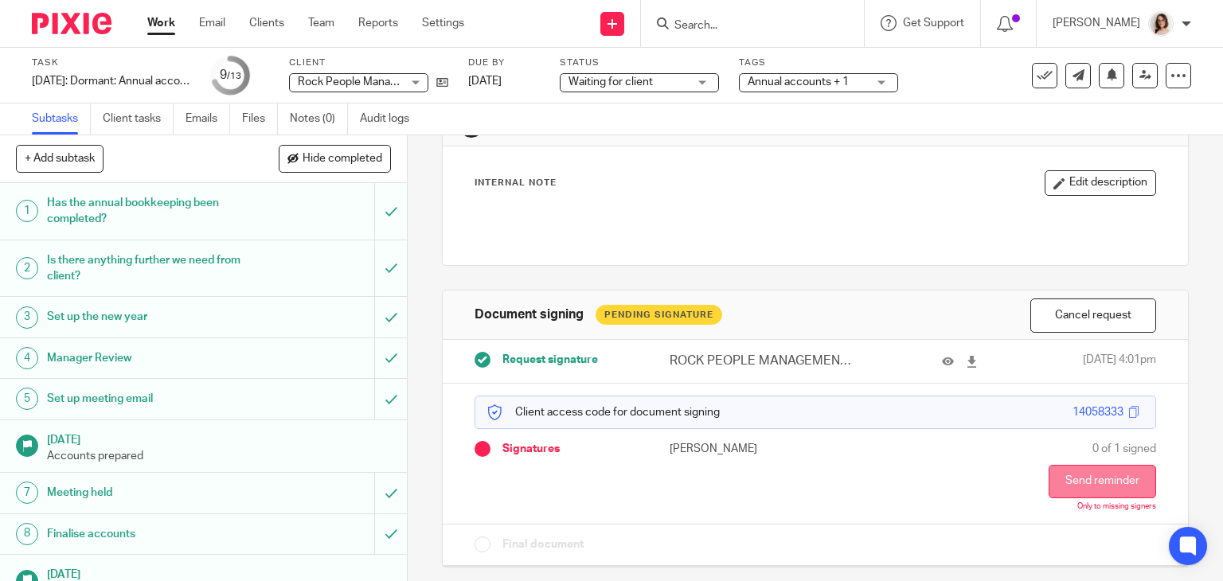
click at [1059, 477] on button "Send reminder" at bounding box center [1101, 481] width 107 height 33
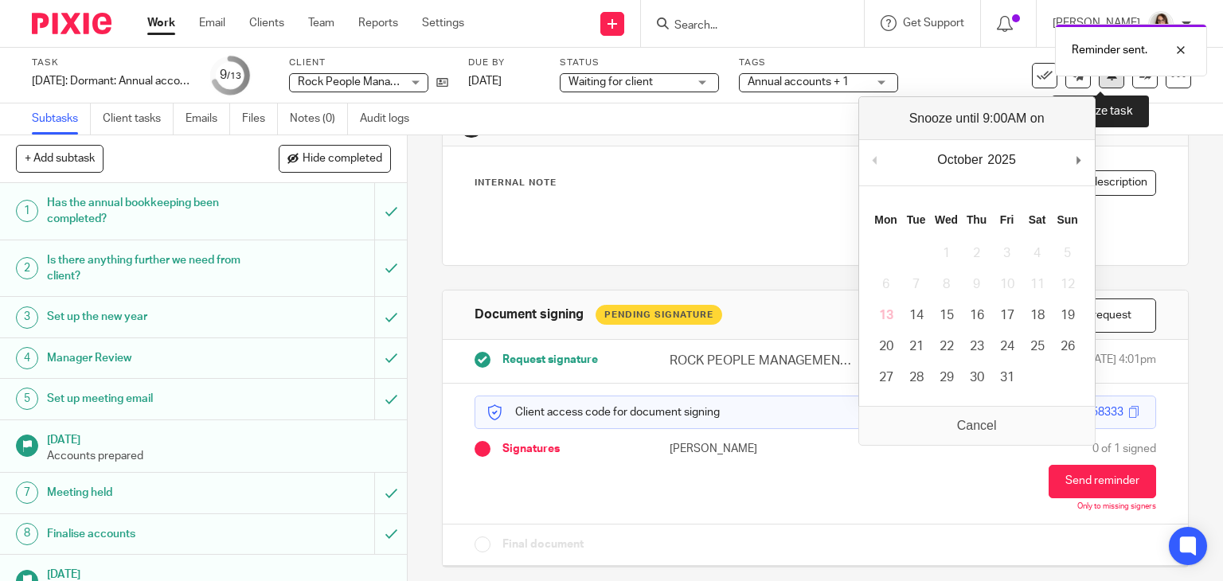
click at [1100, 81] on button at bounding box center [1110, 75] width 25 height 25
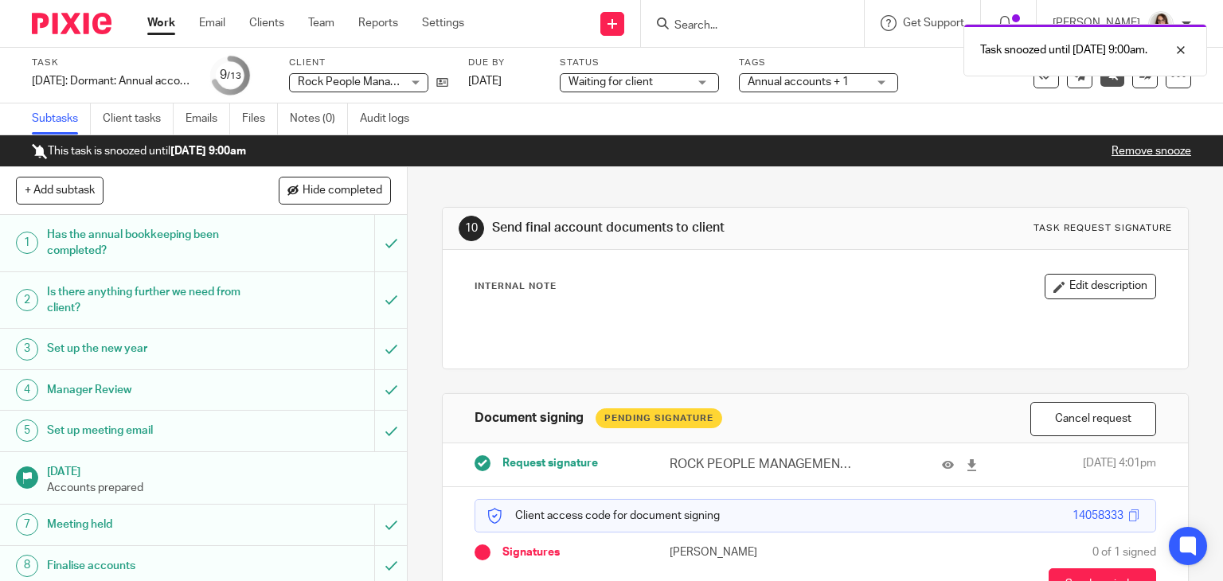
click at [162, 22] on link "Work" at bounding box center [161, 23] width 28 height 16
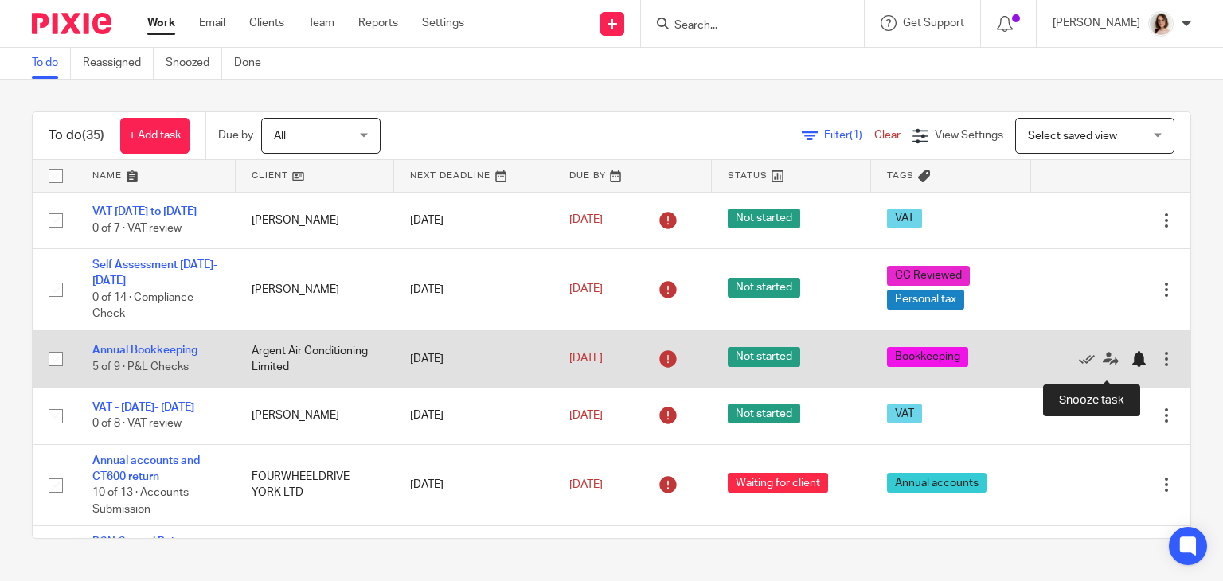
click at [1130, 367] on div at bounding box center [1138, 359] width 16 height 16
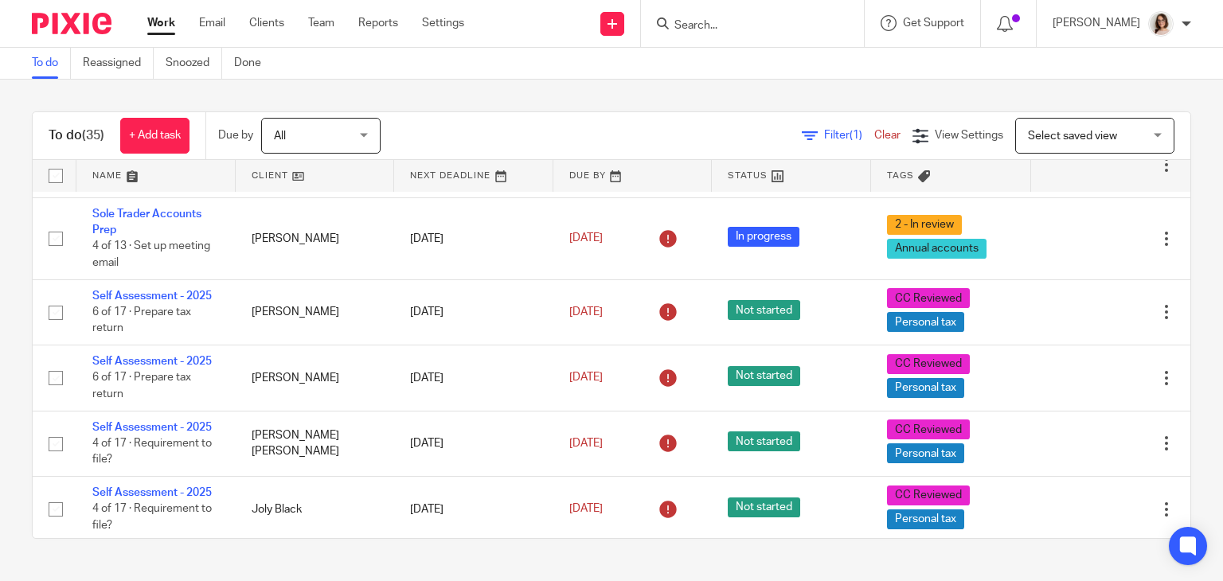
scroll to position [1474, 0]
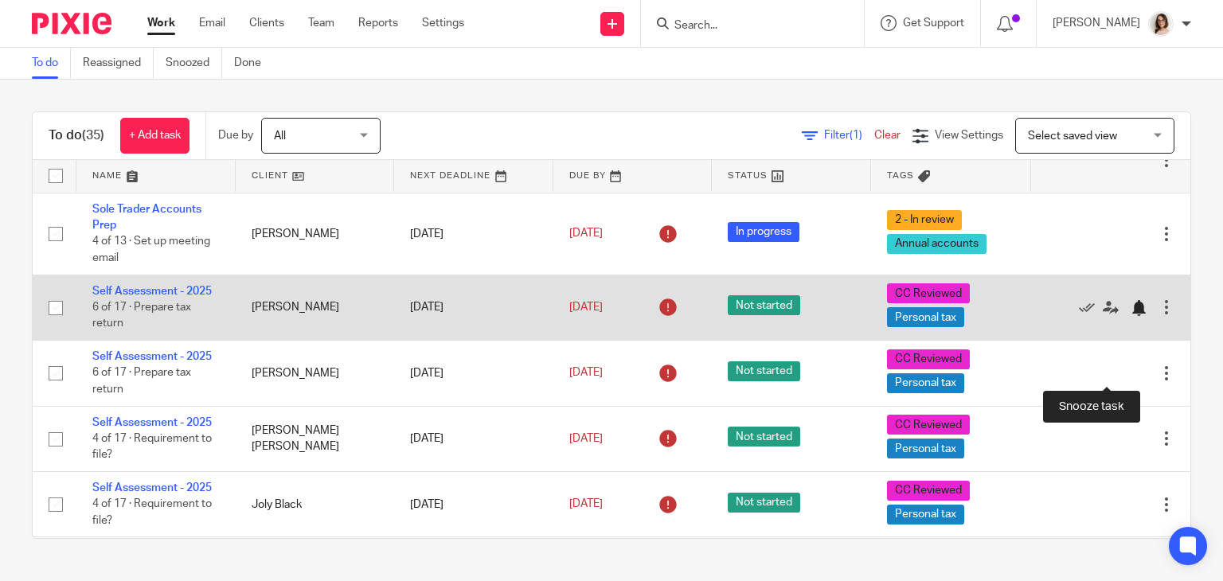
click at [1130, 316] on div at bounding box center [1138, 308] width 16 height 16
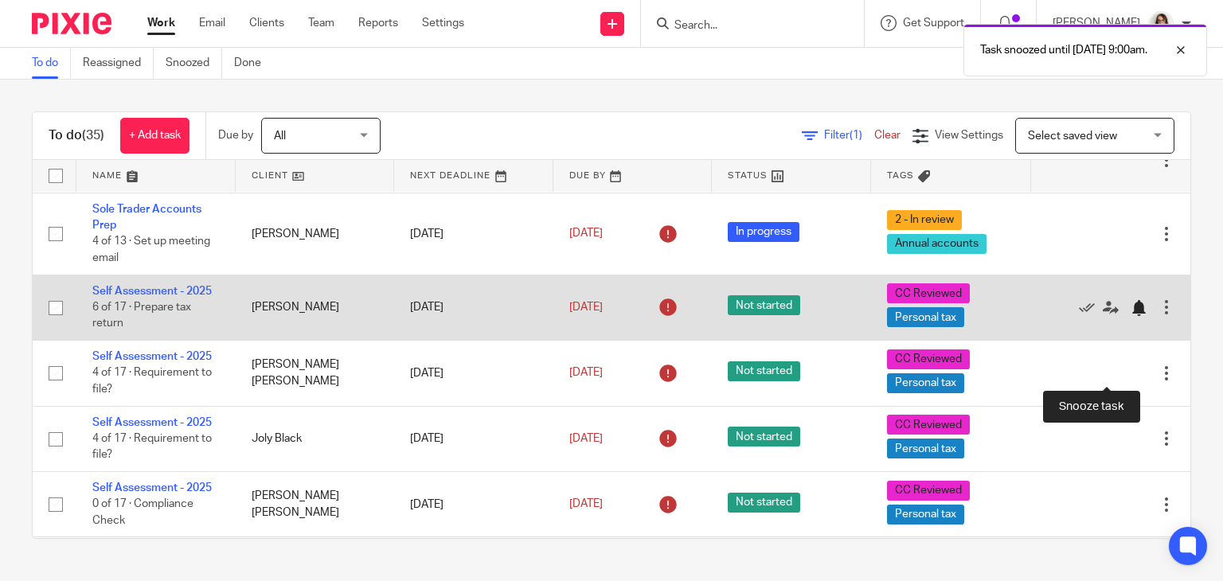
click at [1130, 316] on div at bounding box center [1138, 308] width 16 height 16
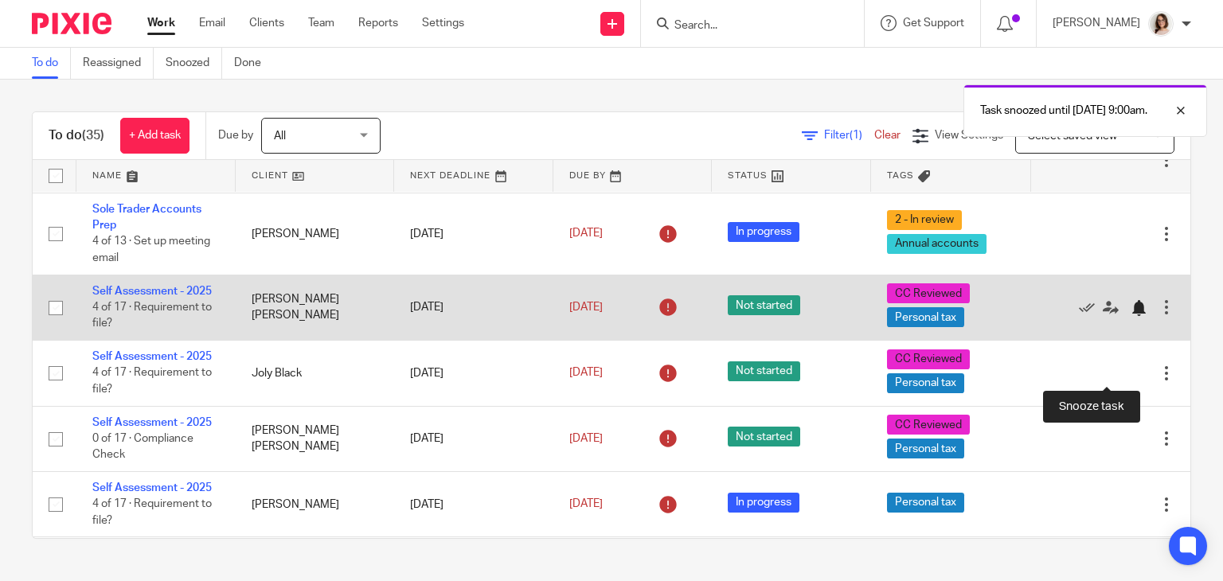
click at [1130, 316] on div at bounding box center [1138, 308] width 16 height 16
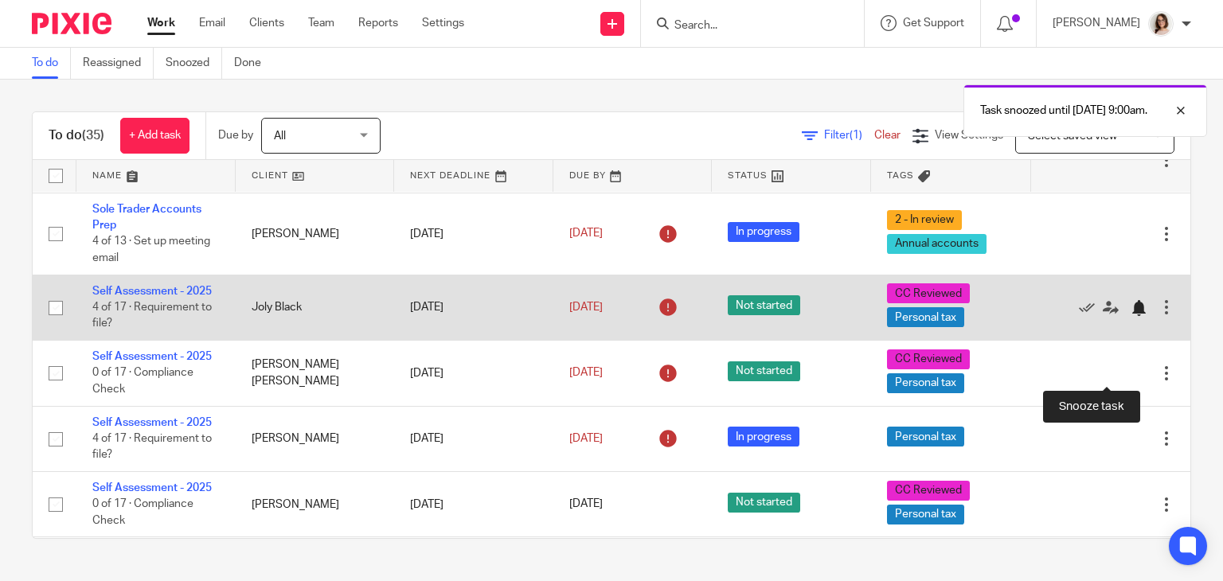
click at [1130, 316] on div at bounding box center [1138, 308] width 16 height 16
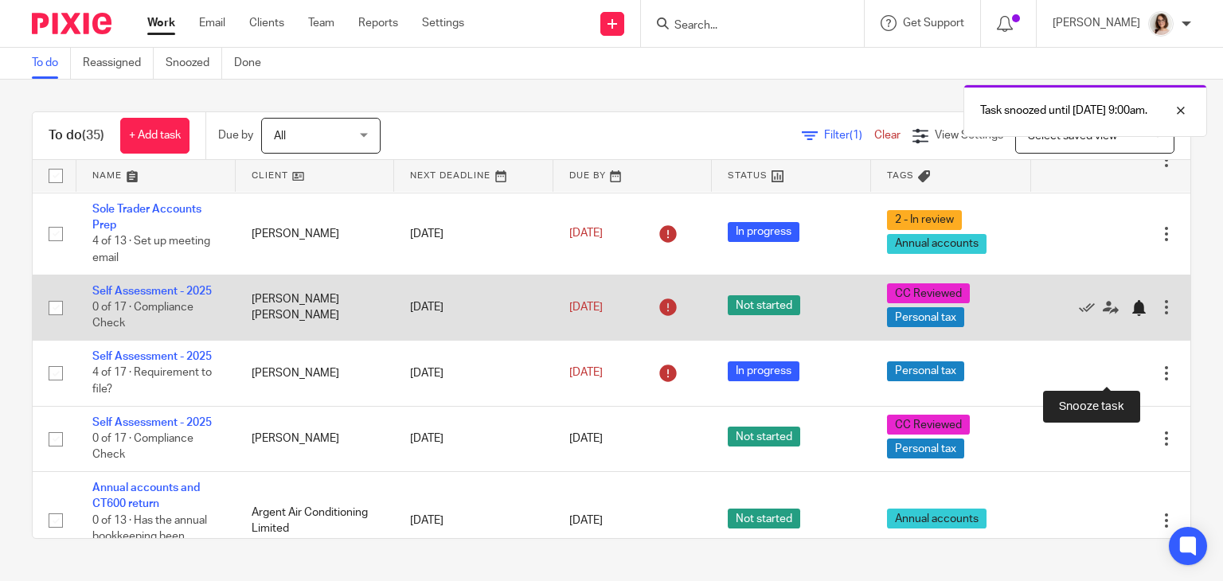
click at [1130, 316] on div at bounding box center [1138, 308] width 16 height 16
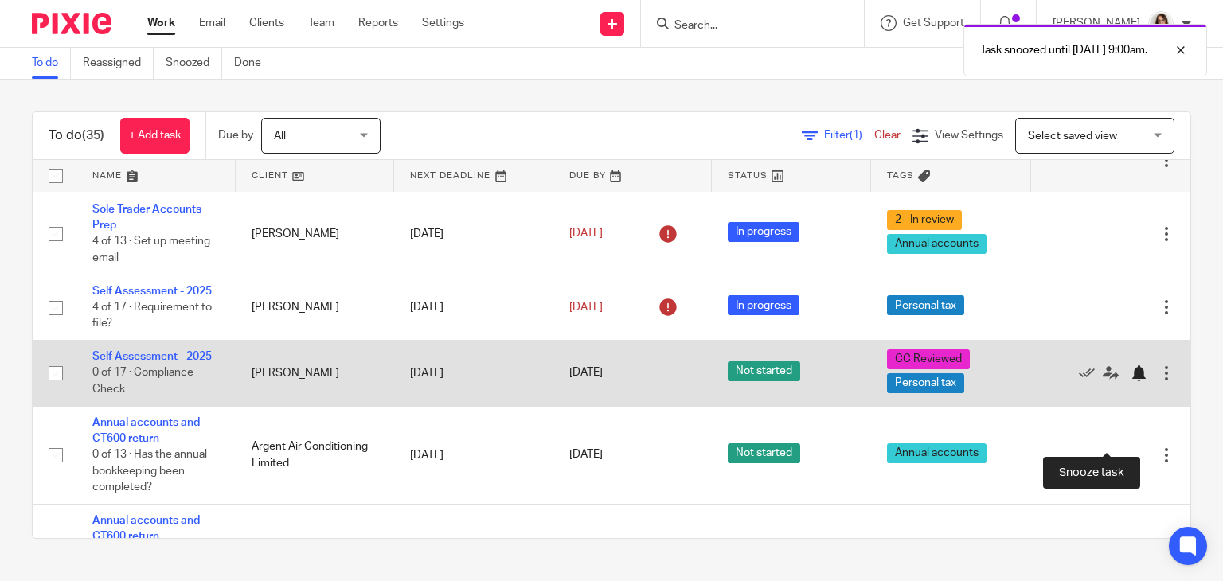
click at [1130, 381] on div at bounding box center [1138, 373] width 16 height 16
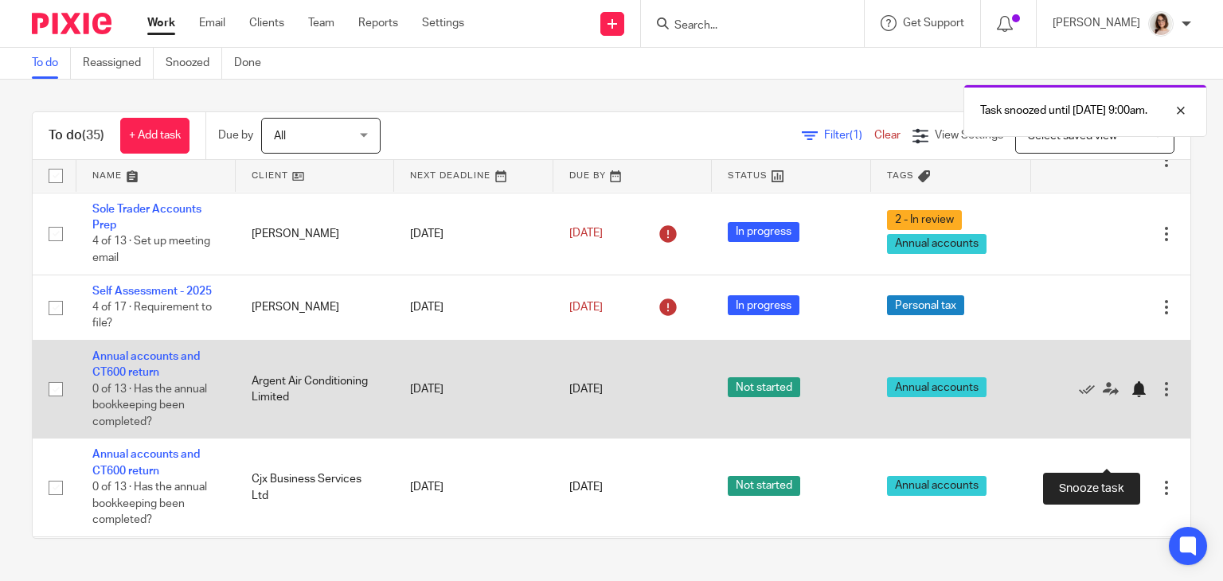
click at [1130, 397] on div at bounding box center [1138, 389] width 16 height 16
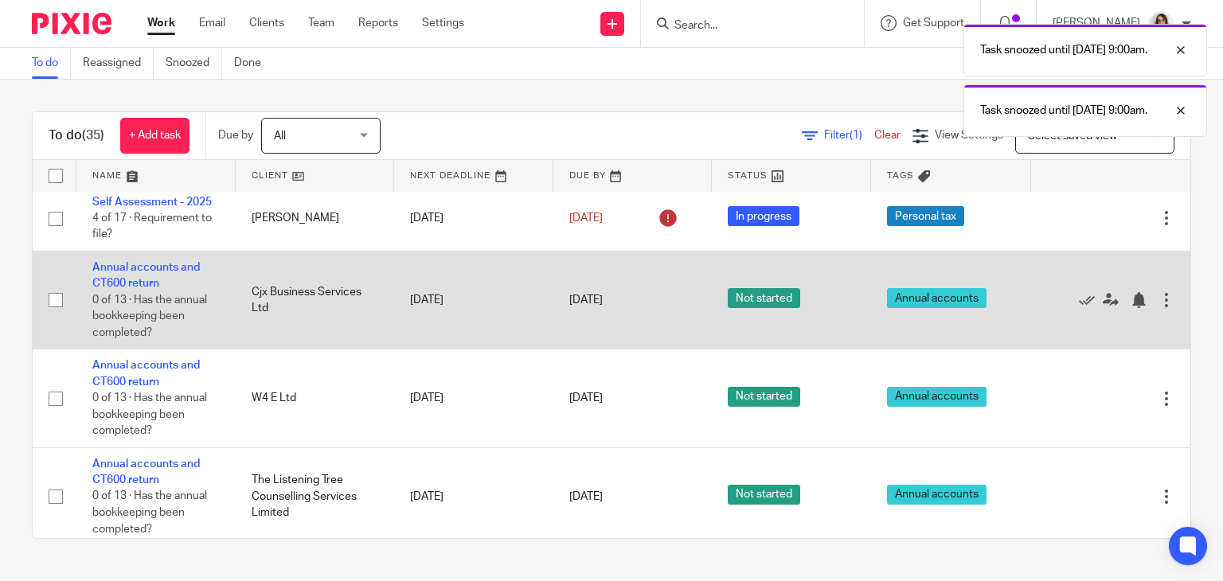
scroll to position [1566, 0]
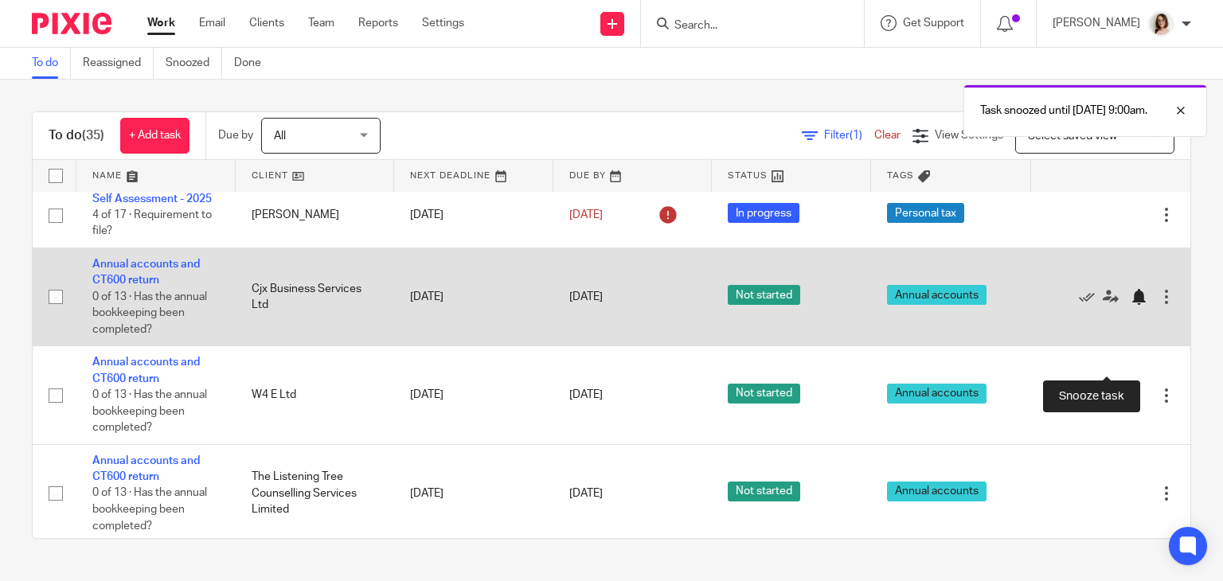
click at [1130, 305] on div at bounding box center [1138, 297] width 16 height 16
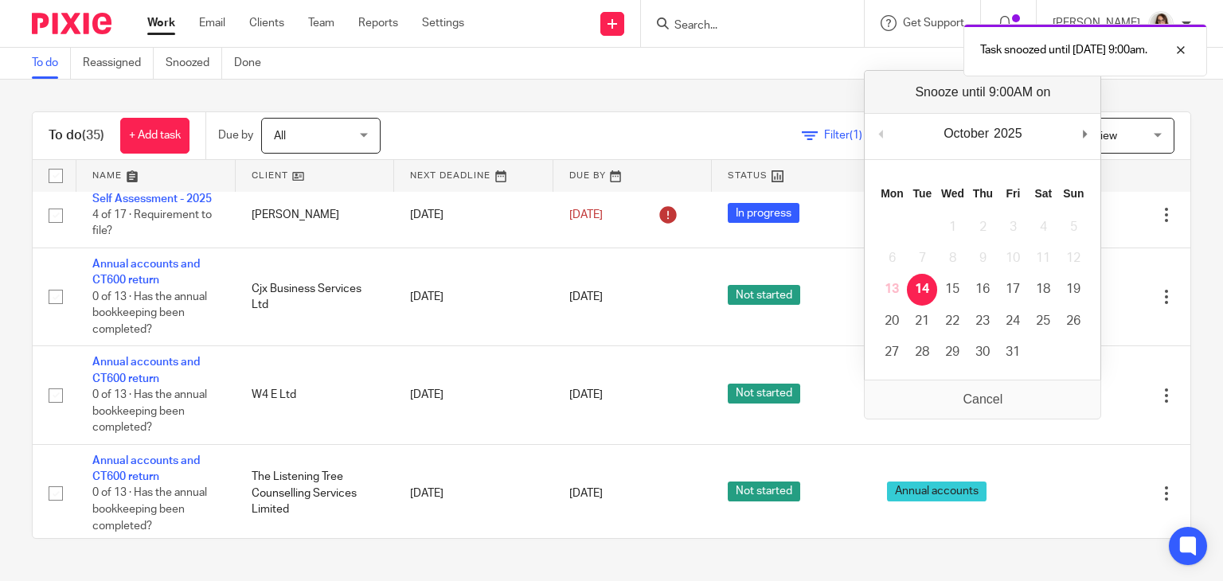
scroll to position [1541, 0]
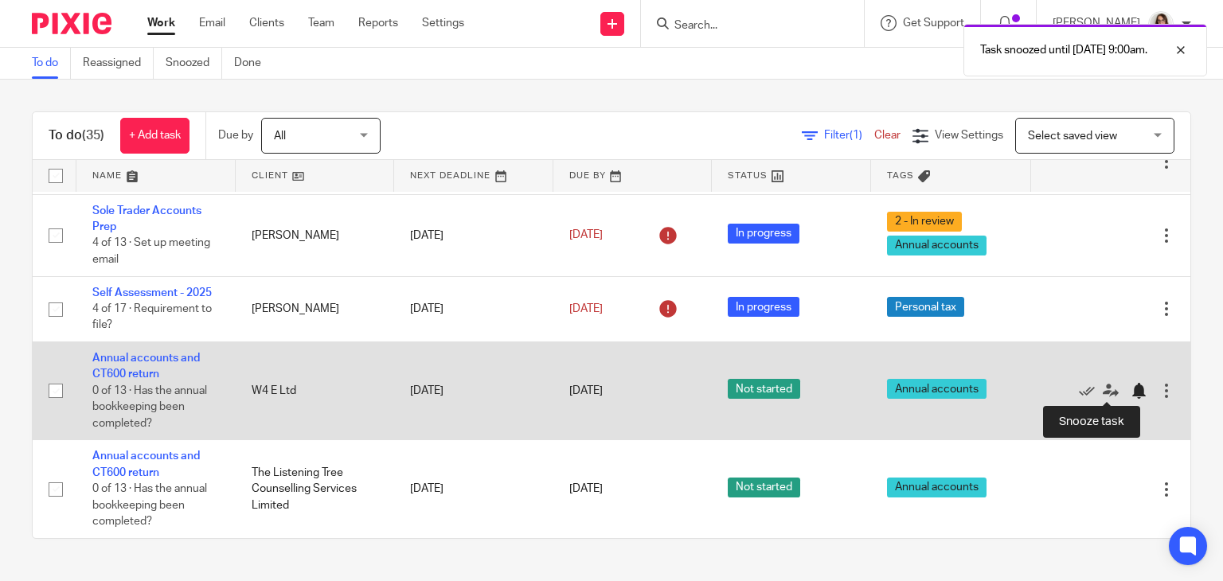
click at [1130, 390] on div at bounding box center [1138, 391] width 16 height 16
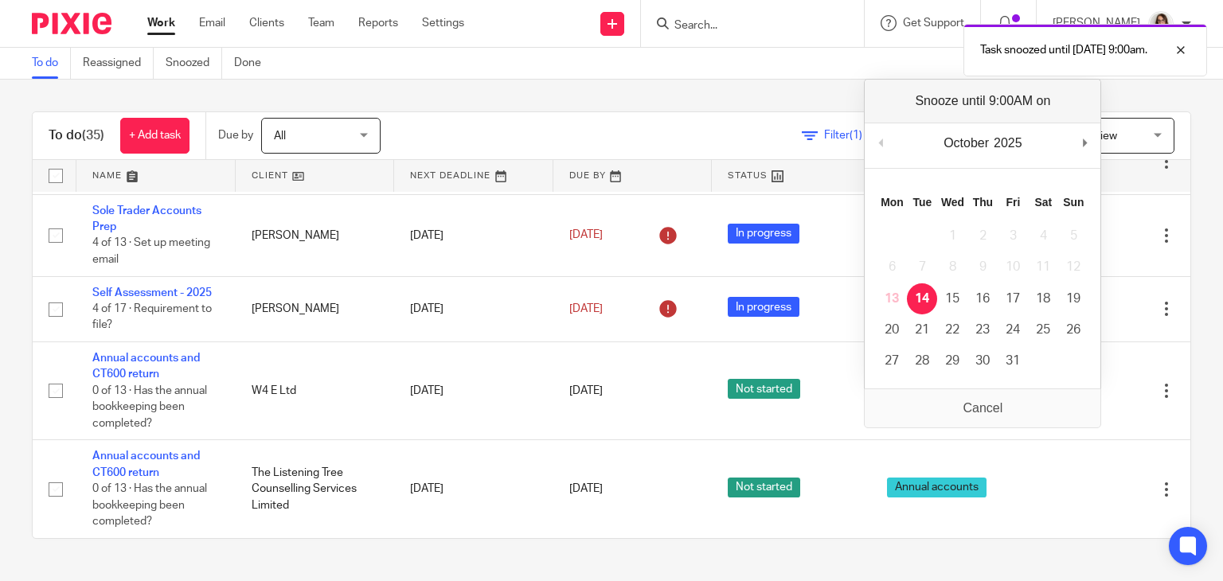
scroll to position [1442, 0]
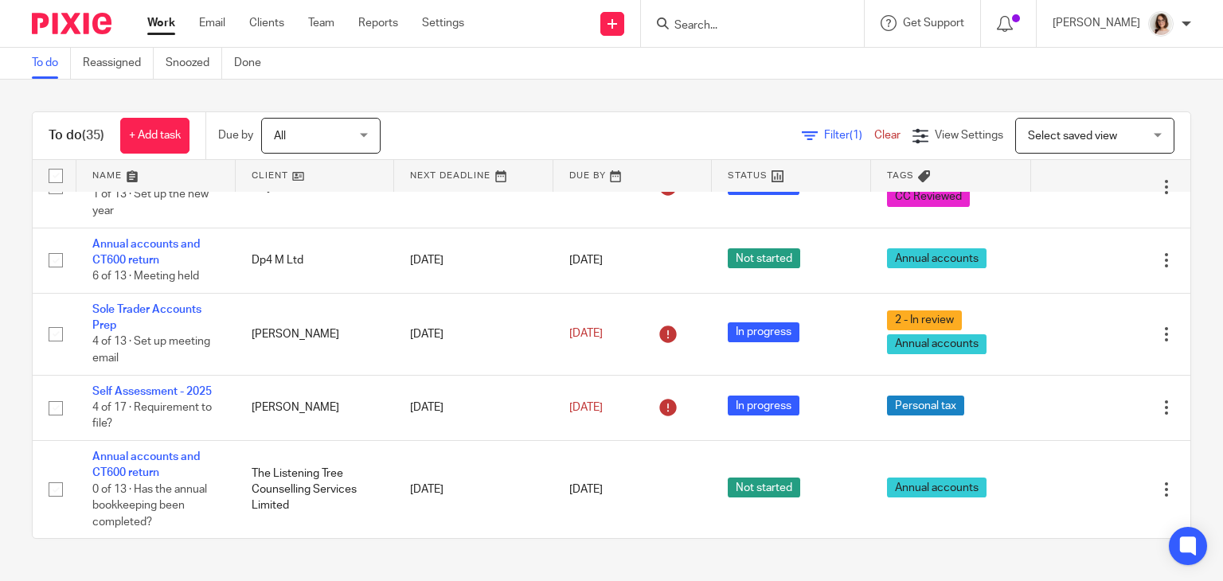
click at [1181, 331] on div "To do (35) + Add task Due by All All Today Tomorrow This week Next week This mo…" at bounding box center [611, 325] width 1223 height 491
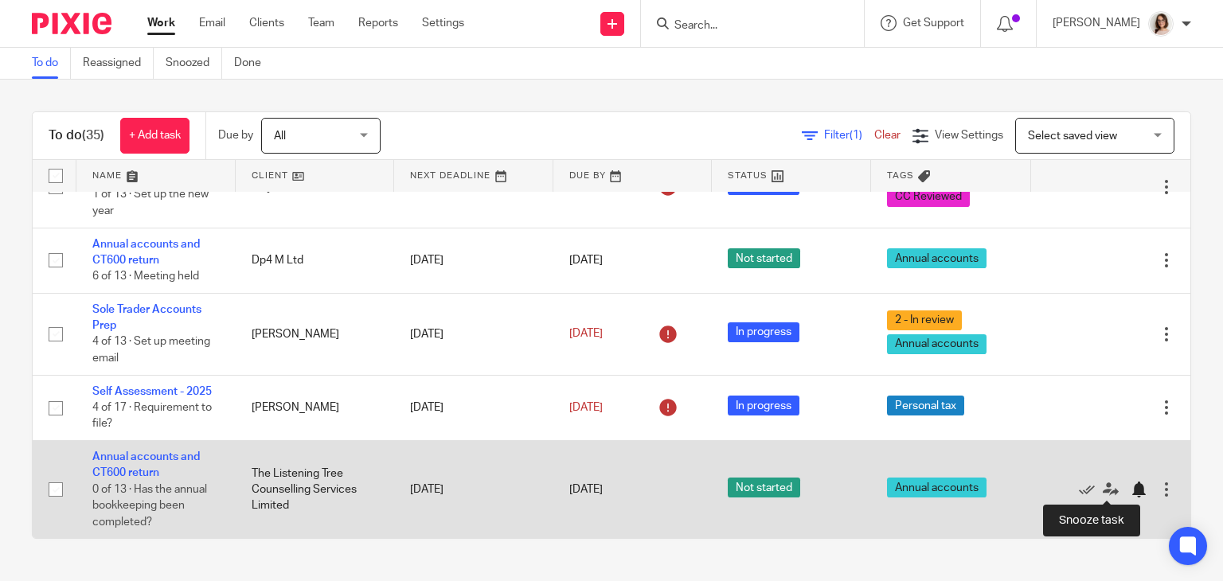
click at [1130, 490] on div at bounding box center [1138, 490] width 16 height 16
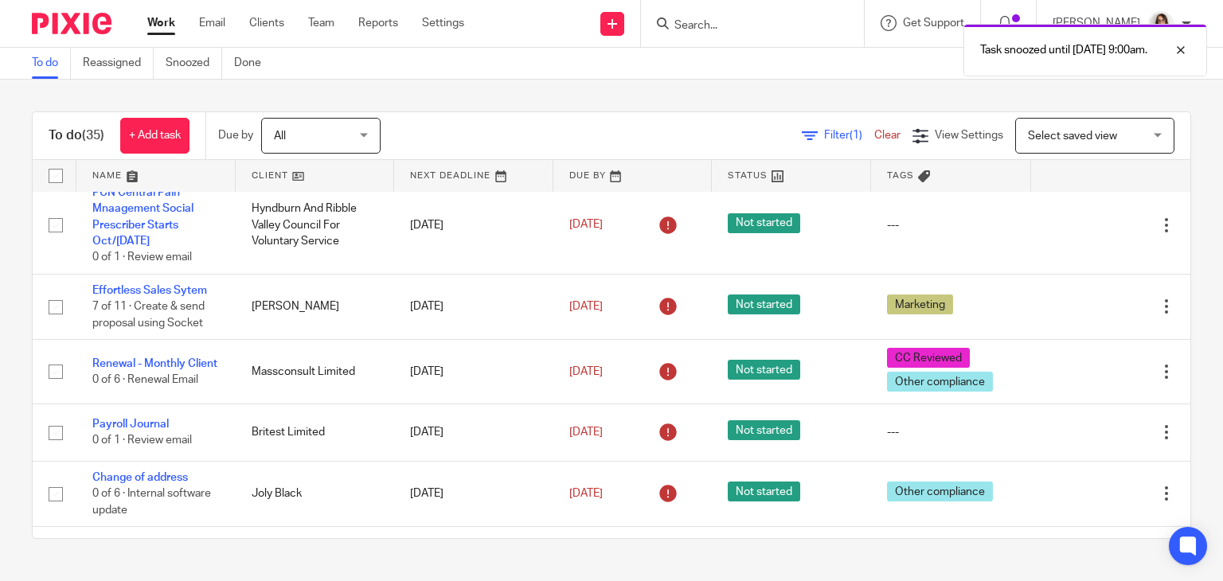
scroll to position [239, 0]
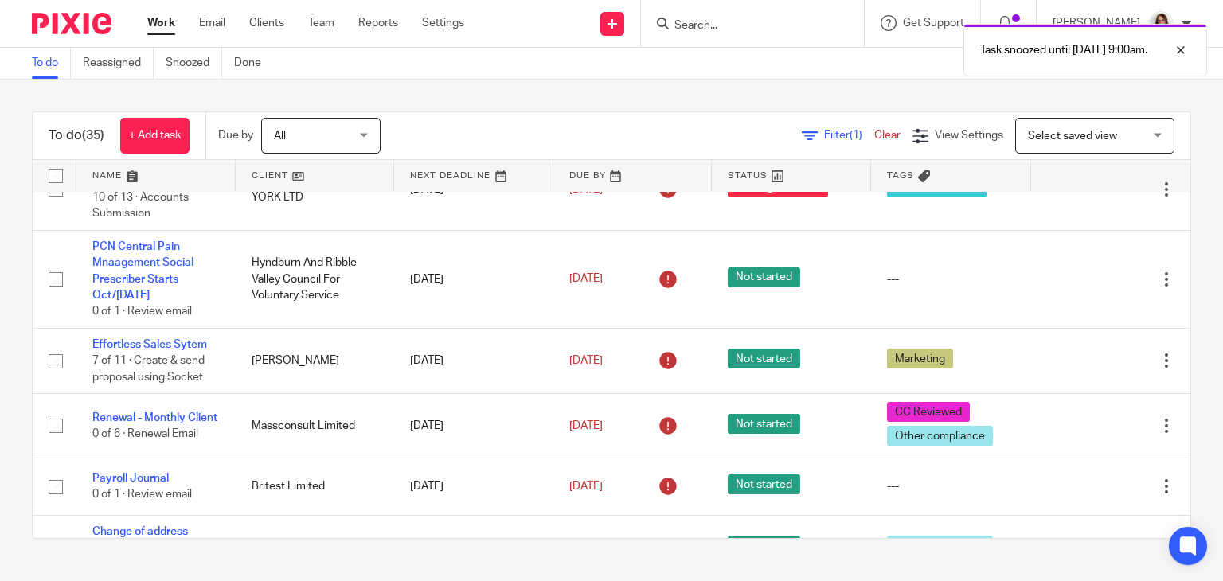
click at [162, 22] on link "Work" at bounding box center [161, 23] width 28 height 16
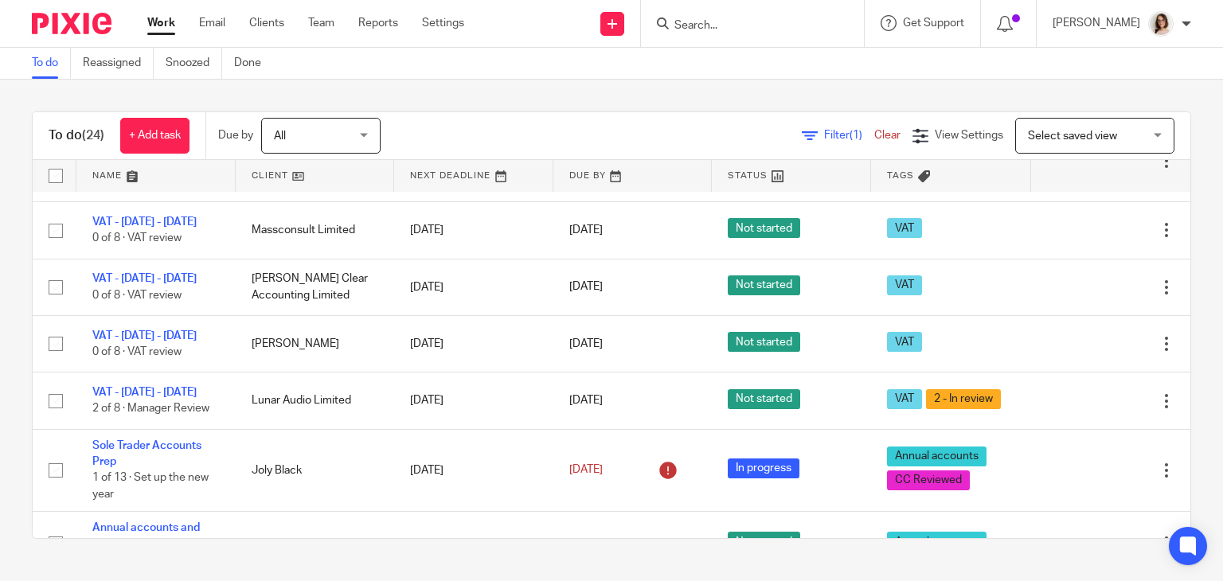
scroll to position [1098, 0]
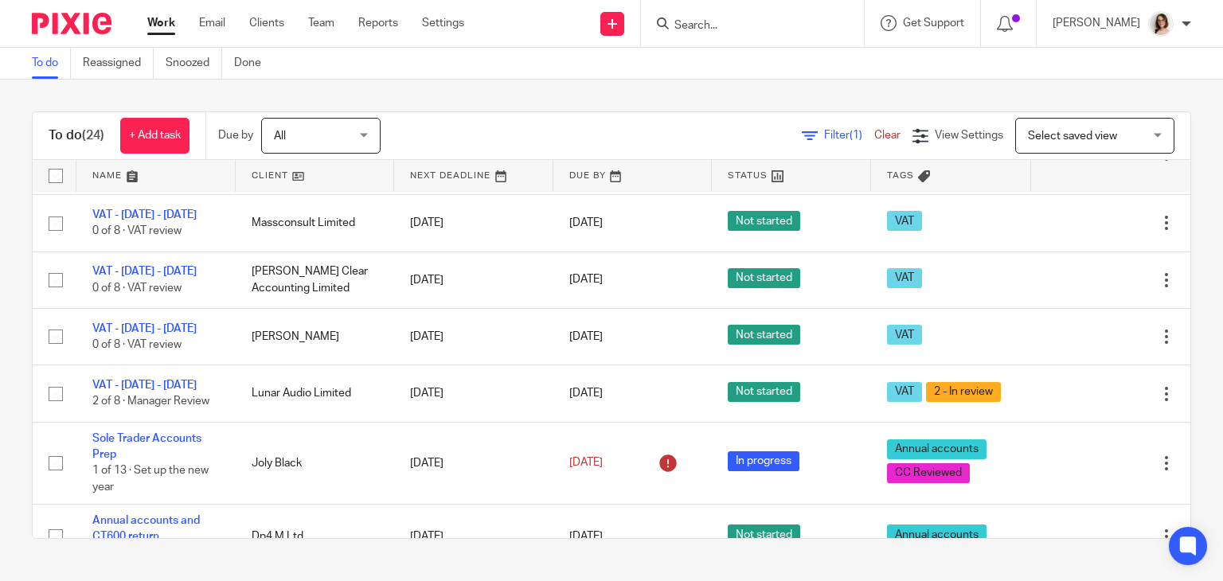
click at [165, 29] on link "Work" at bounding box center [161, 23] width 28 height 16
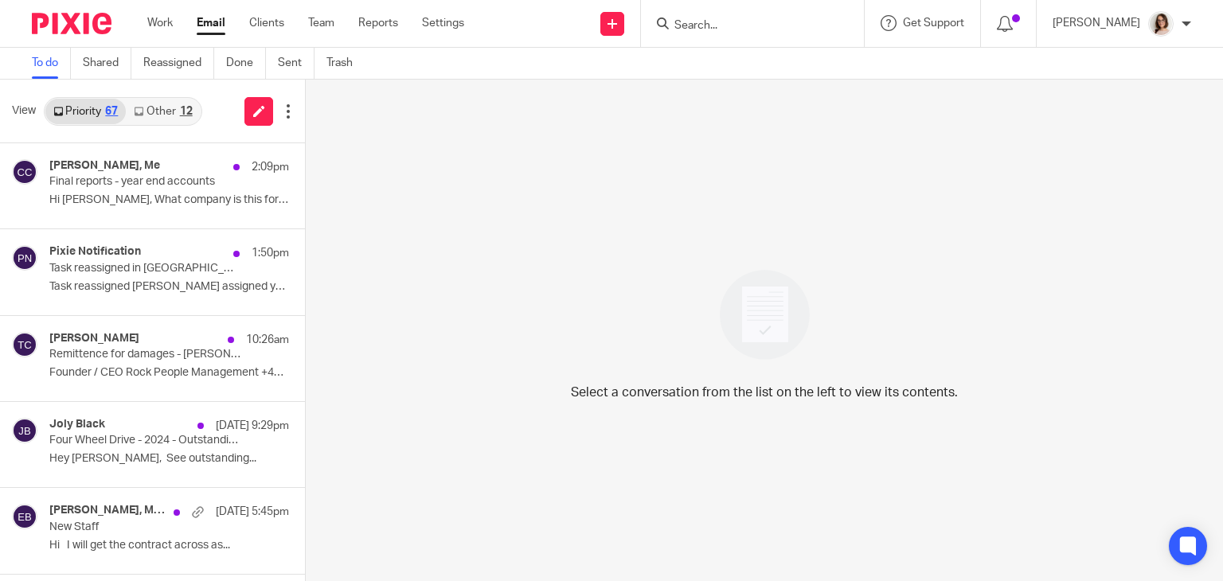
click at [163, 115] on link "Other 12" at bounding box center [163, 111] width 74 height 25
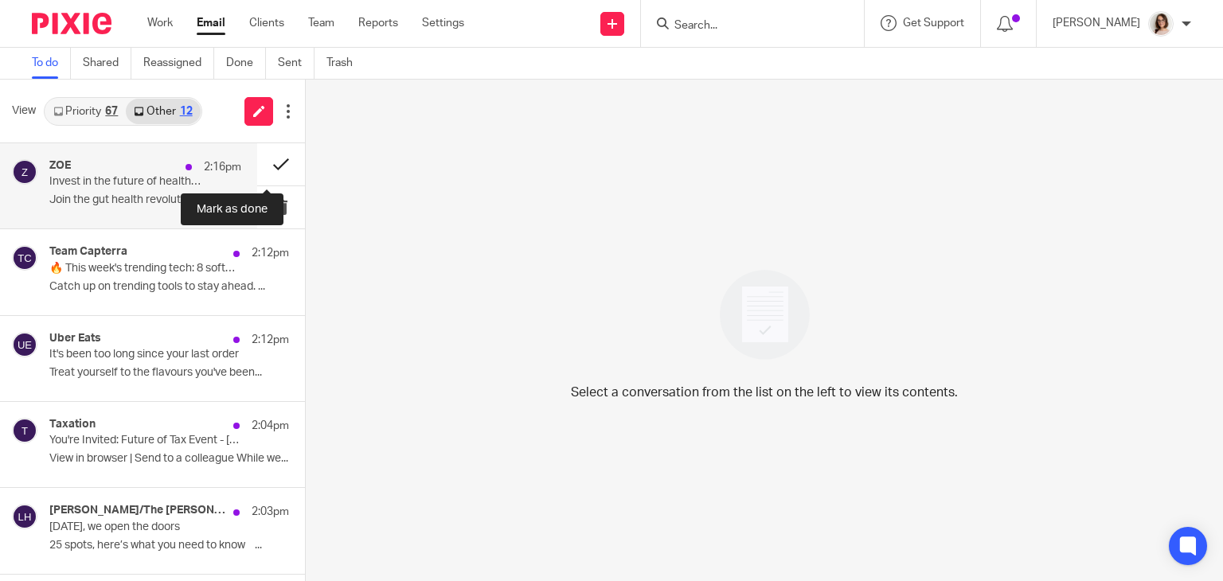
click at [264, 162] on button at bounding box center [281, 164] width 48 height 42
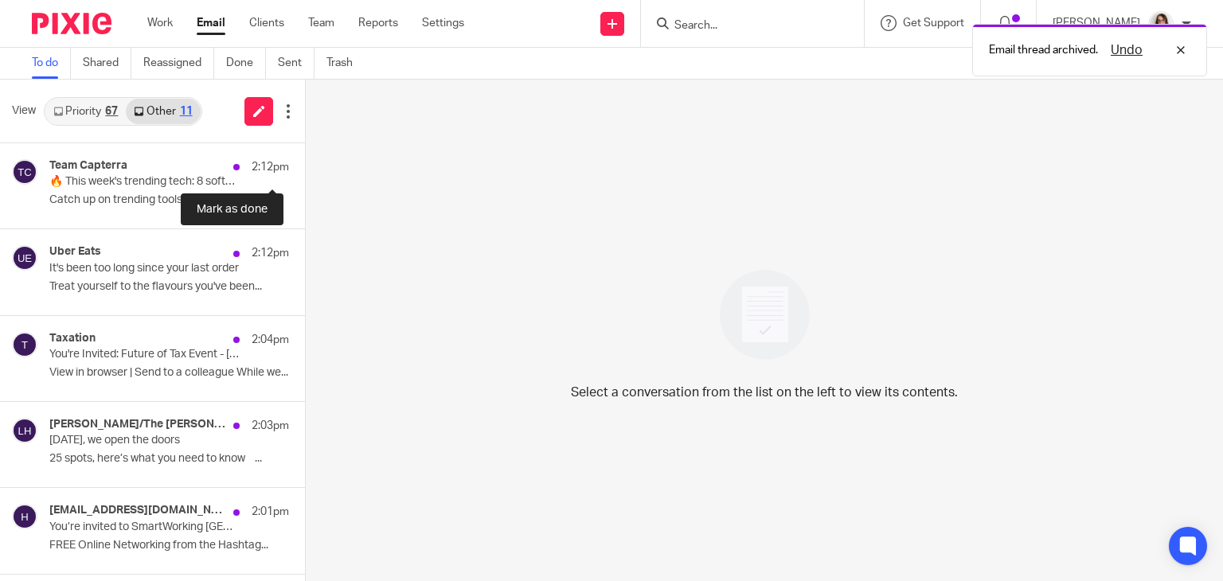
click at [305, 162] on button at bounding box center [311, 164] width 13 height 42
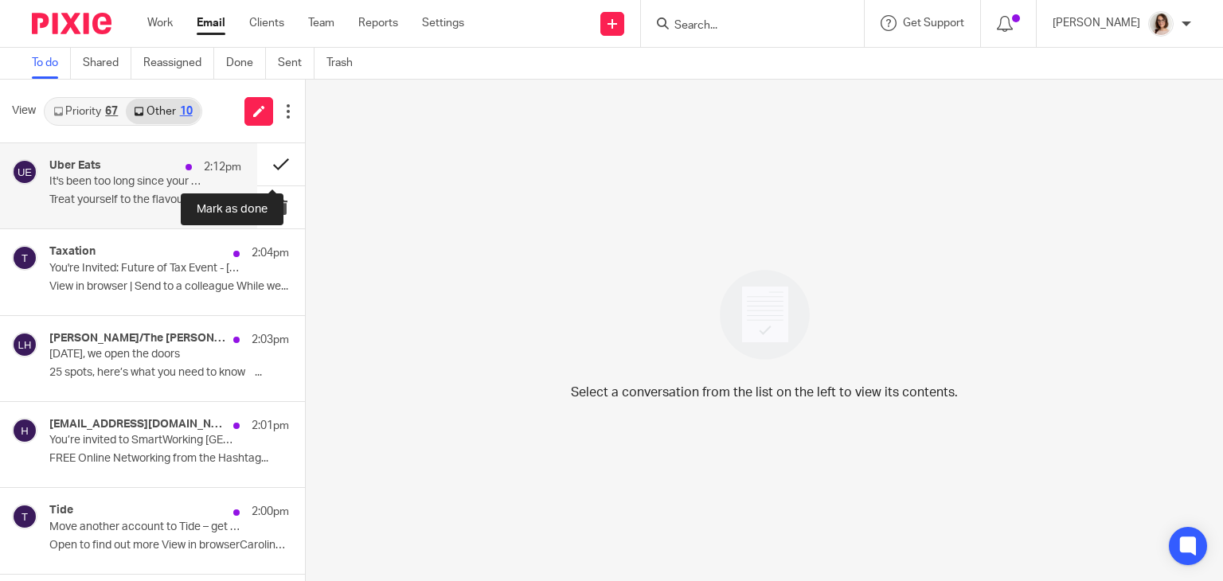
click at [262, 166] on button at bounding box center [281, 164] width 48 height 42
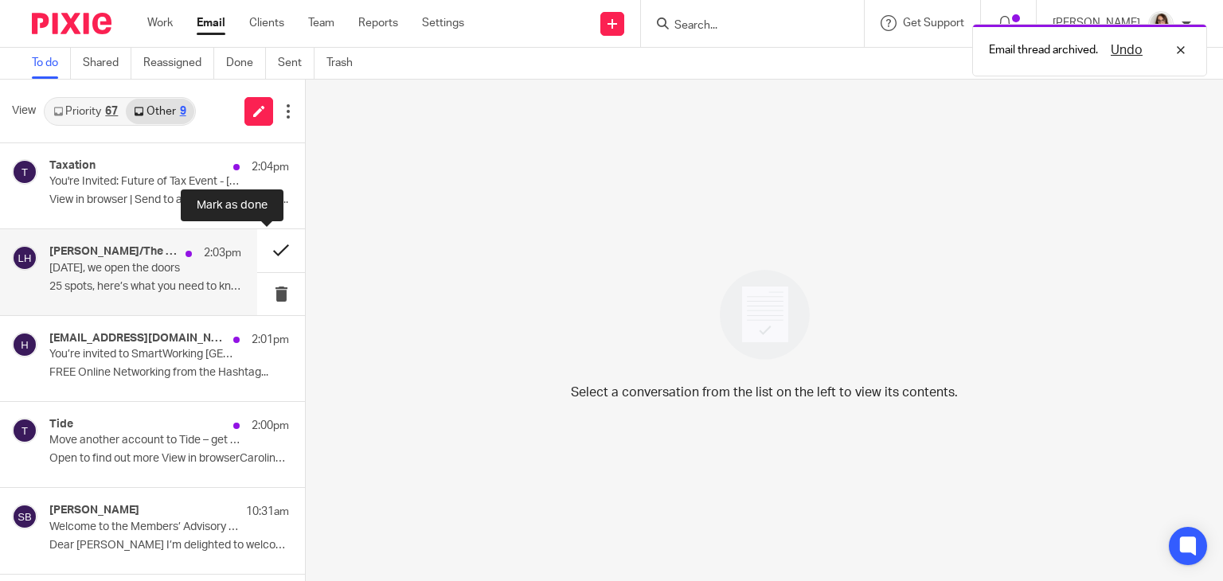
click at [257, 249] on button at bounding box center [281, 250] width 48 height 42
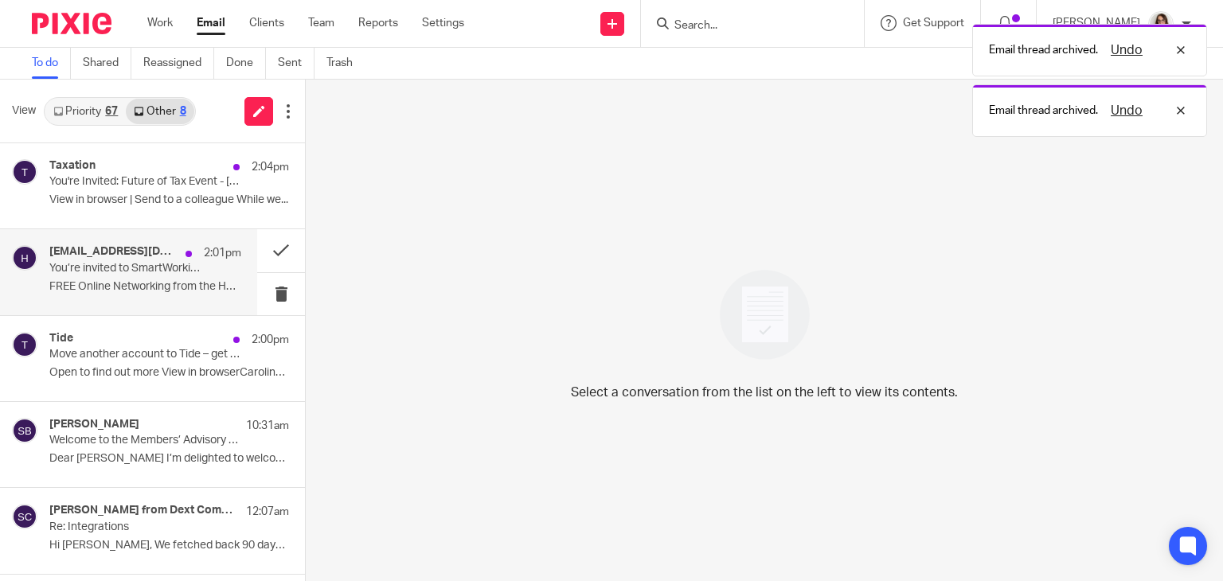
click at [156, 294] on div "hello@hashtagevents.co.uk 2:01pm You’re invited to SmartWorking Aberdeen (20 Ja…" at bounding box center [145, 271] width 192 height 53
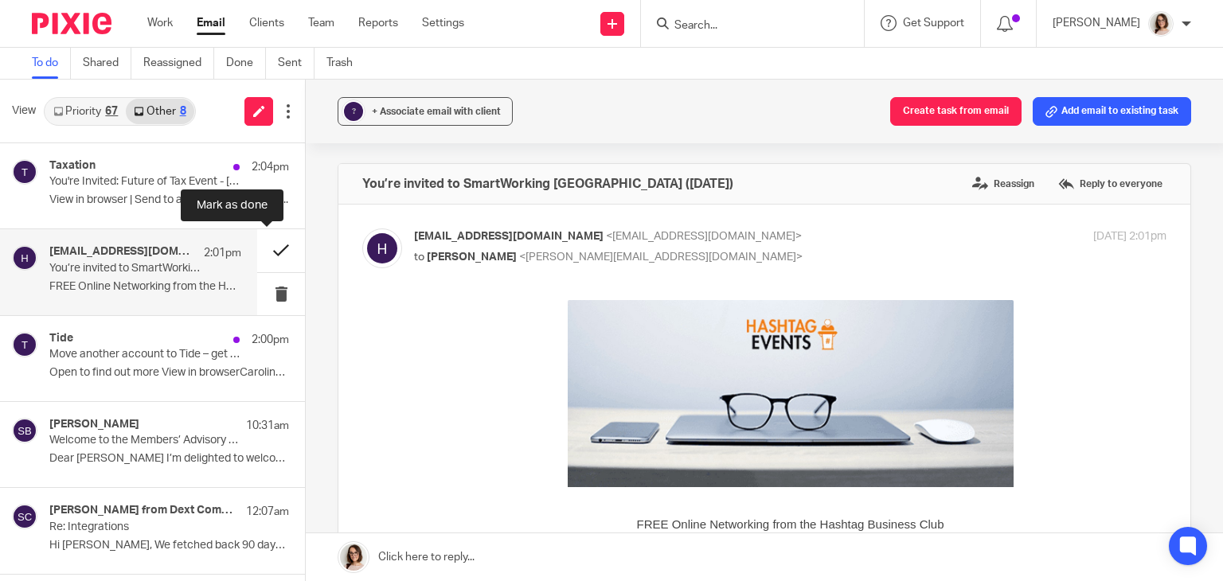
click at [258, 247] on button at bounding box center [281, 250] width 48 height 42
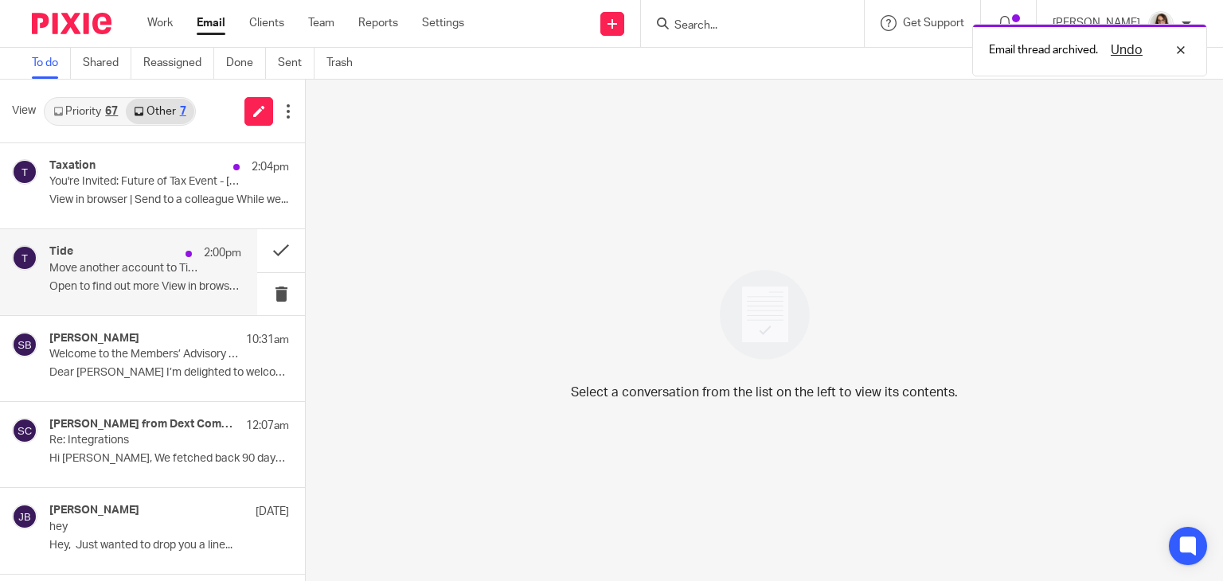
click at [172, 283] on p "Open to find out more View in browserCaroline,..." at bounding box center [145, 287] width 192 height 14
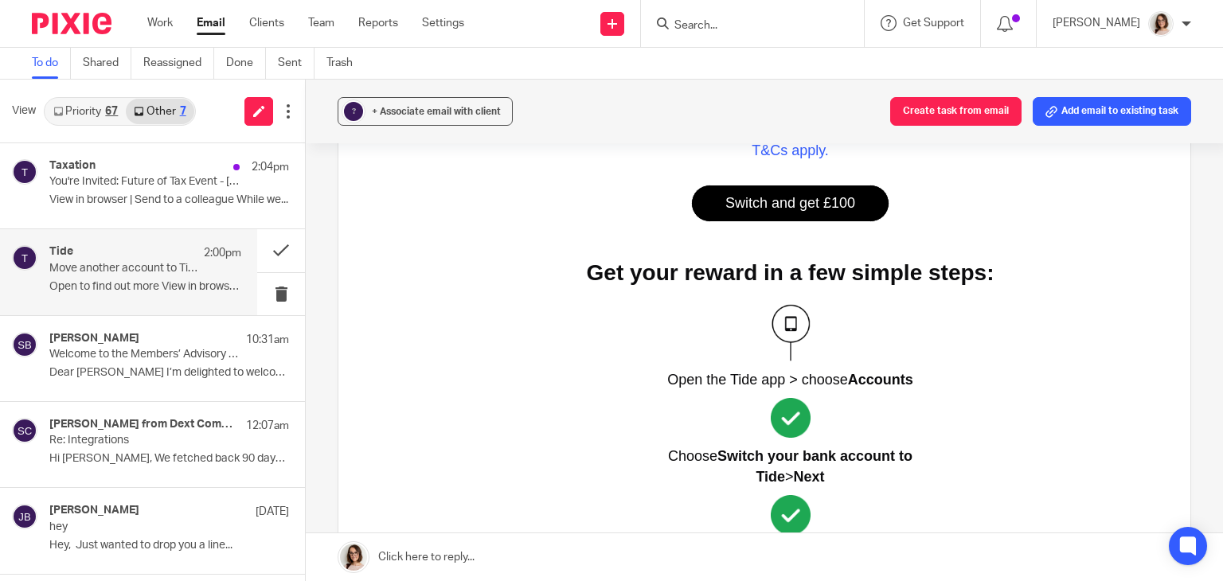
scroll to position [672, 0]
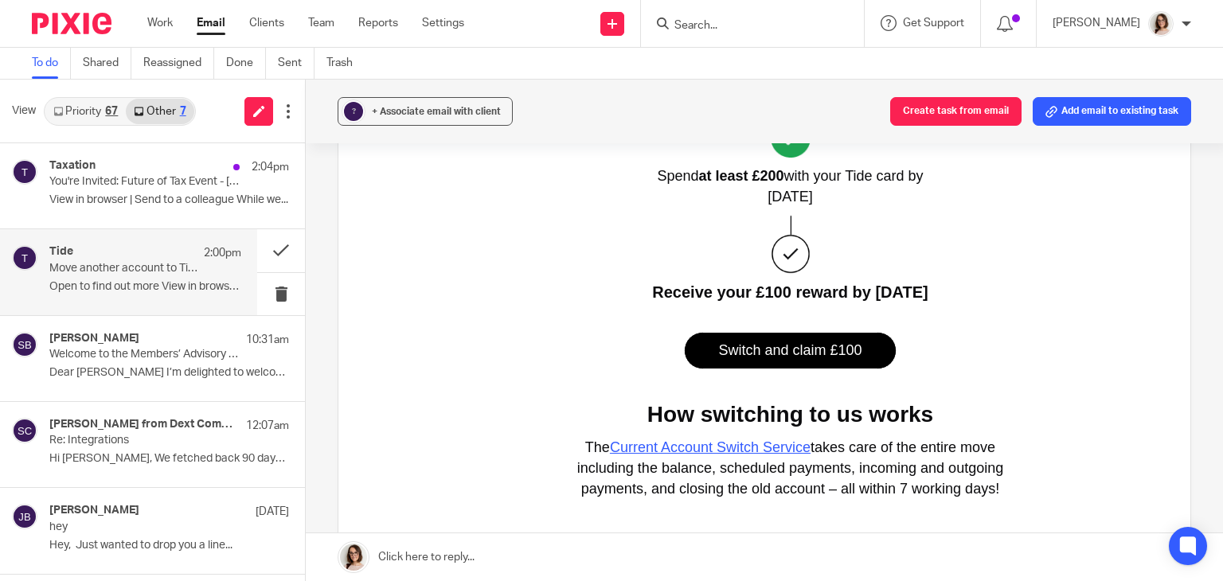
scroll to position [1123, 0]
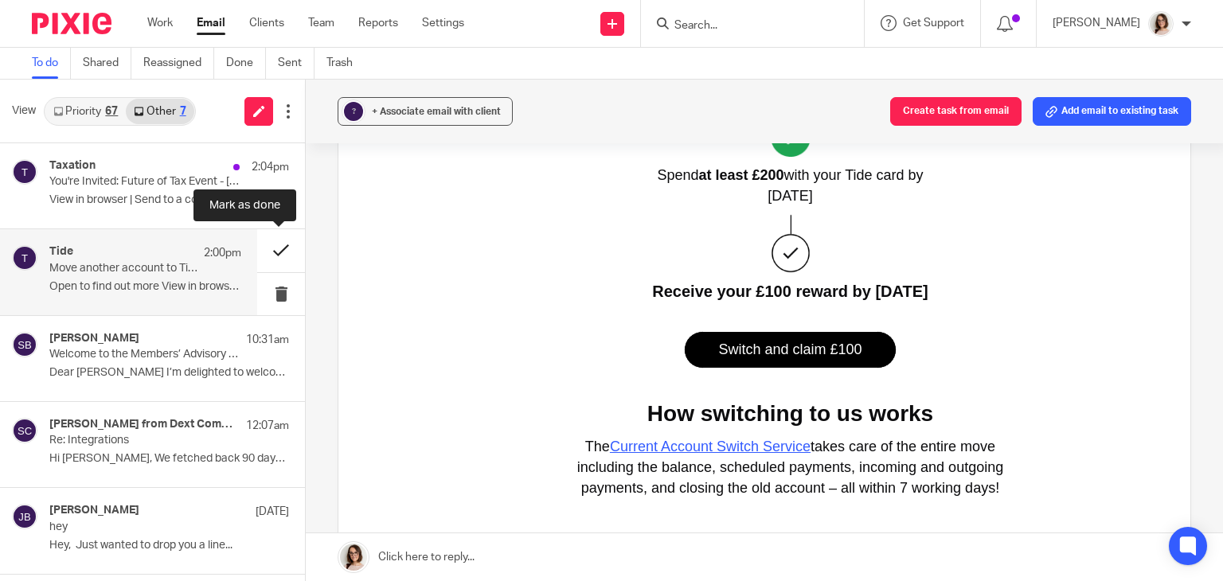
click at [272, 253] on button at bounding box center [281, 250] width 48 height 42
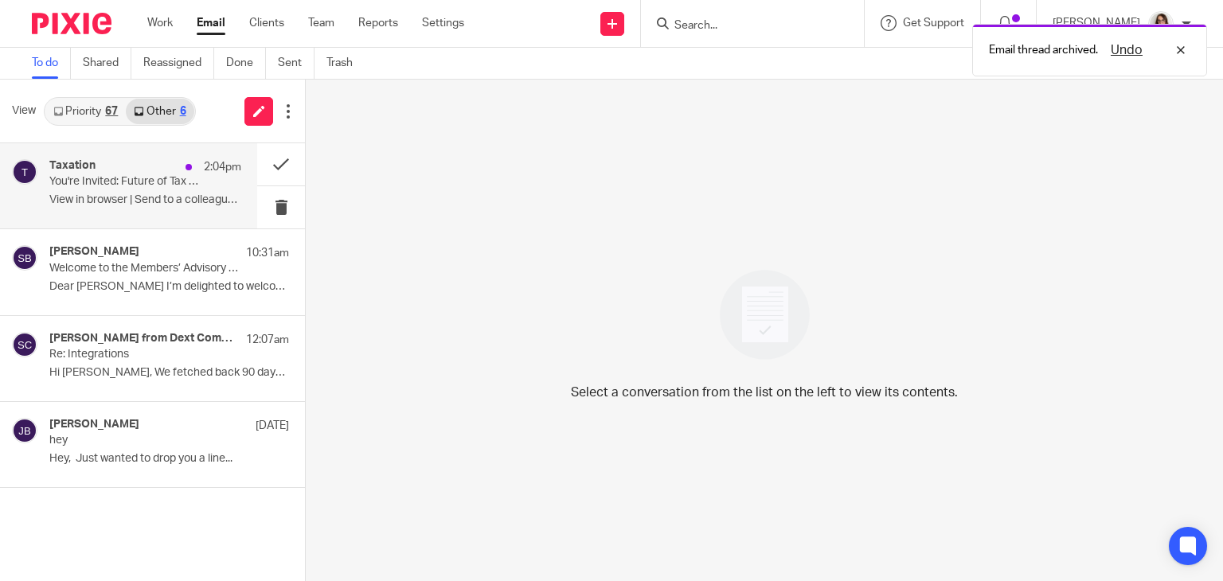
click at [182, 201] on p "View in browser | Send to a colleague While we..." at bounding box center [145, 200] width 192 height 14
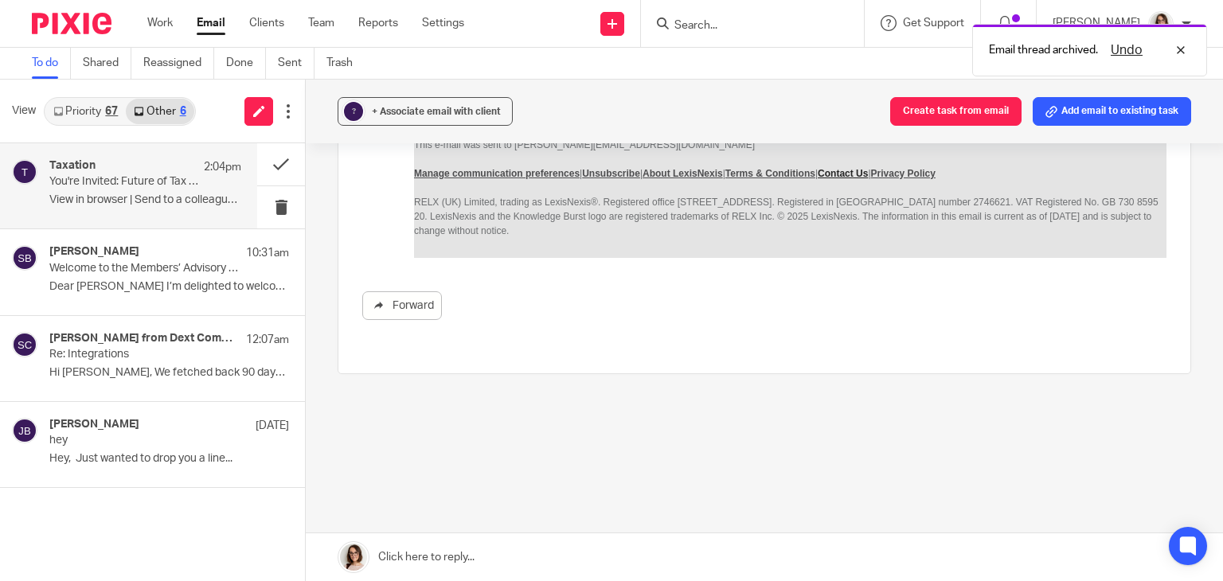
scroll to position [0, 0]
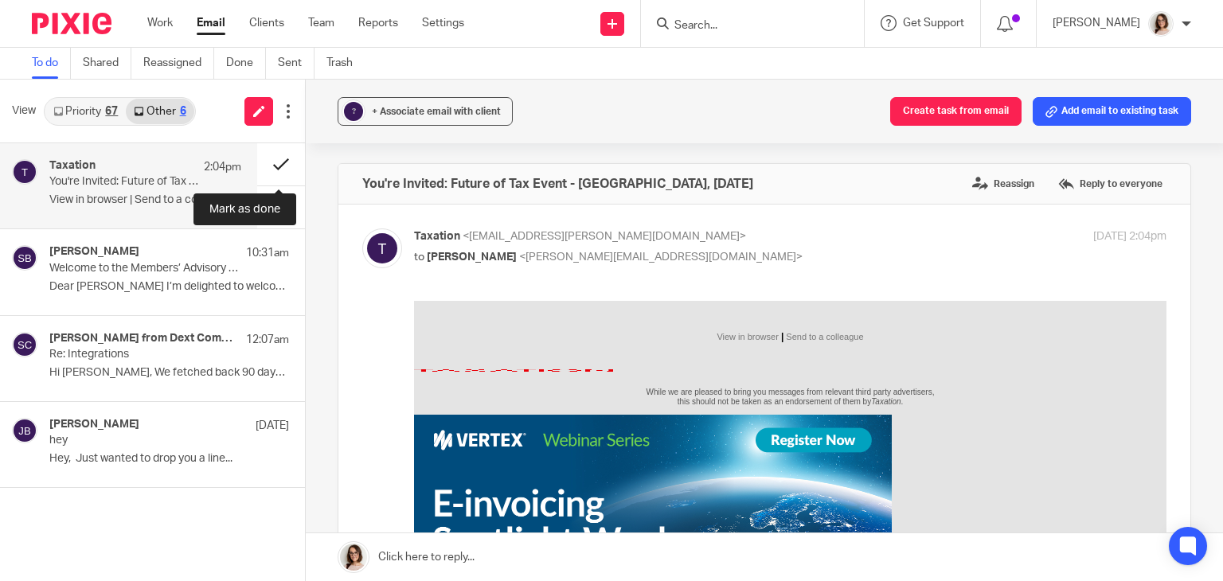
click at [271, 160] on button at bounding box center [281, 164] width 48 height 42
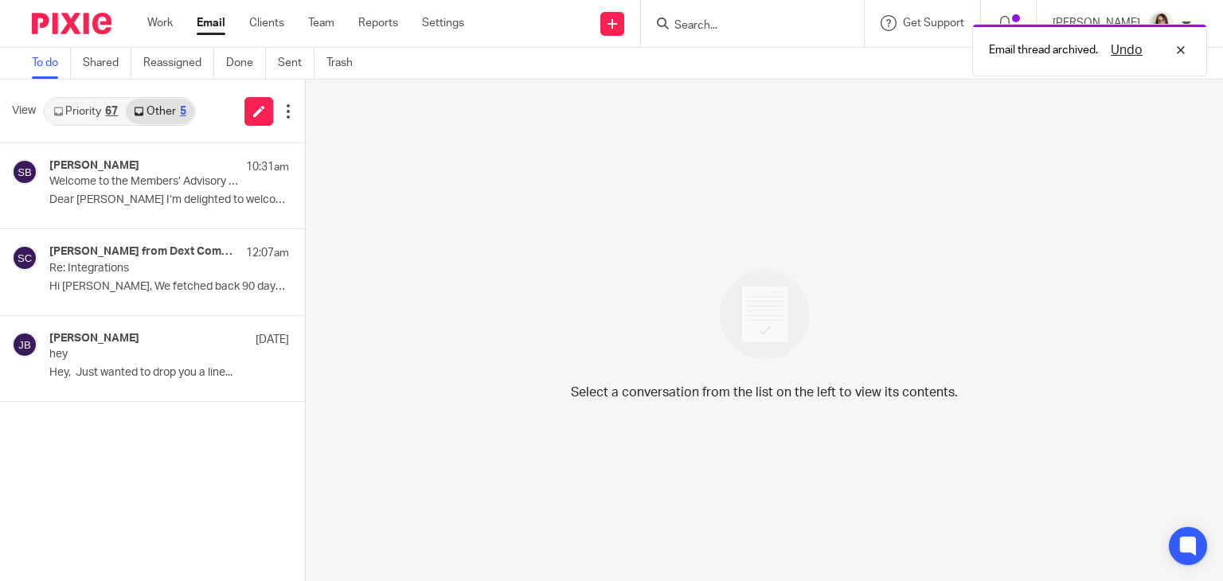
click at [211, 26] on link "Email" at bounding box center [211, 23] width 29 height 16
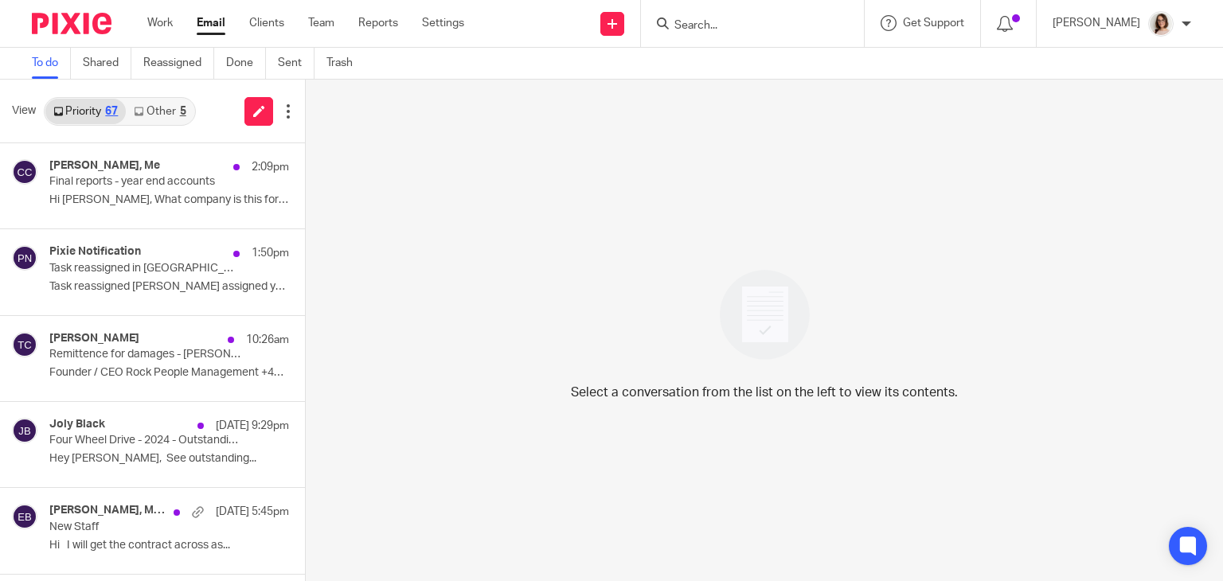
click at [154, 113] on link "Other 5" at bounding box center [160, 111] width 68 height 25
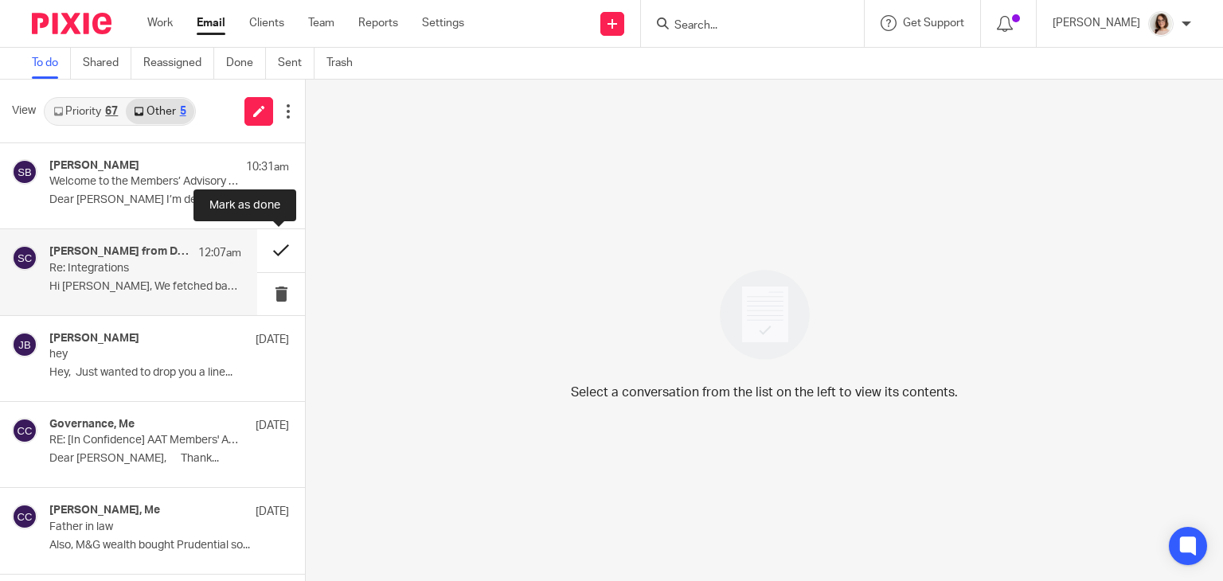
click at [267, 253] on button at bounding box center [281, 250] width 48 height 42
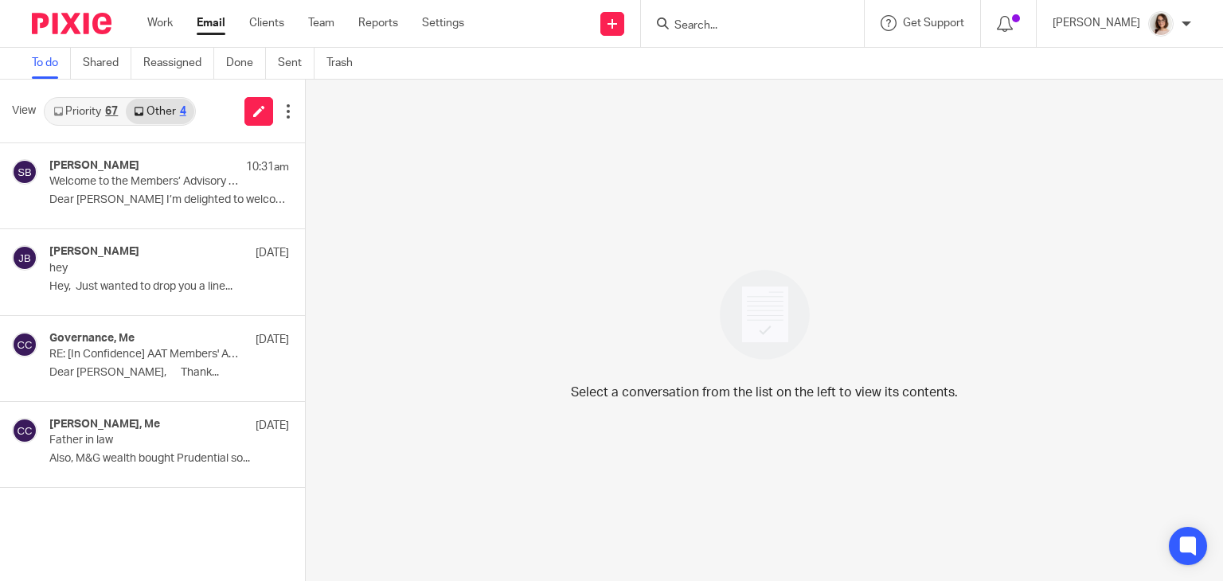
click at [212, 18] on link "Email" at bounding box center [211, 23] width 29 height 16
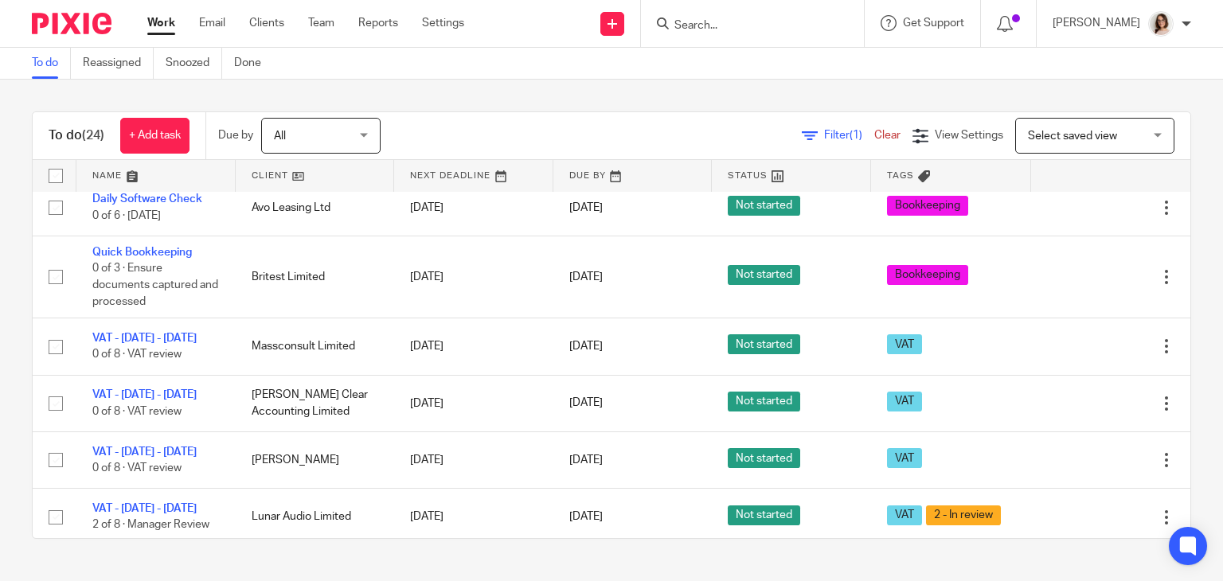
scroll to position [999, 0]
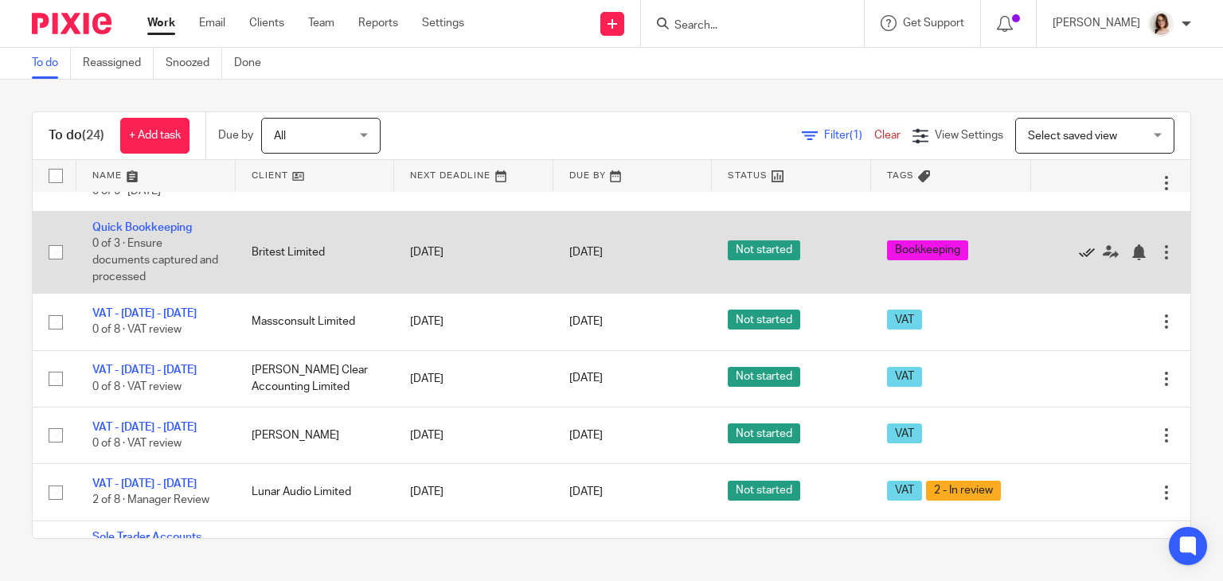
click at [1079, 260] on icon at bounding box center [1087, 252] width 16 height 16
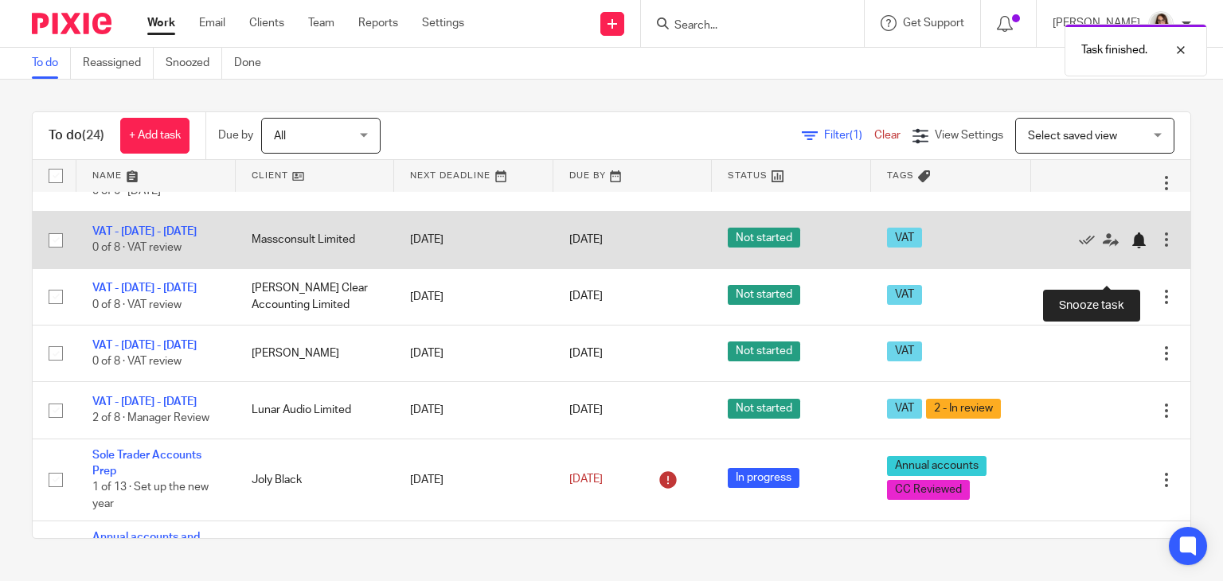
click at [1130, 248] on div at bounding box center [1138, 240] width 16 height 16
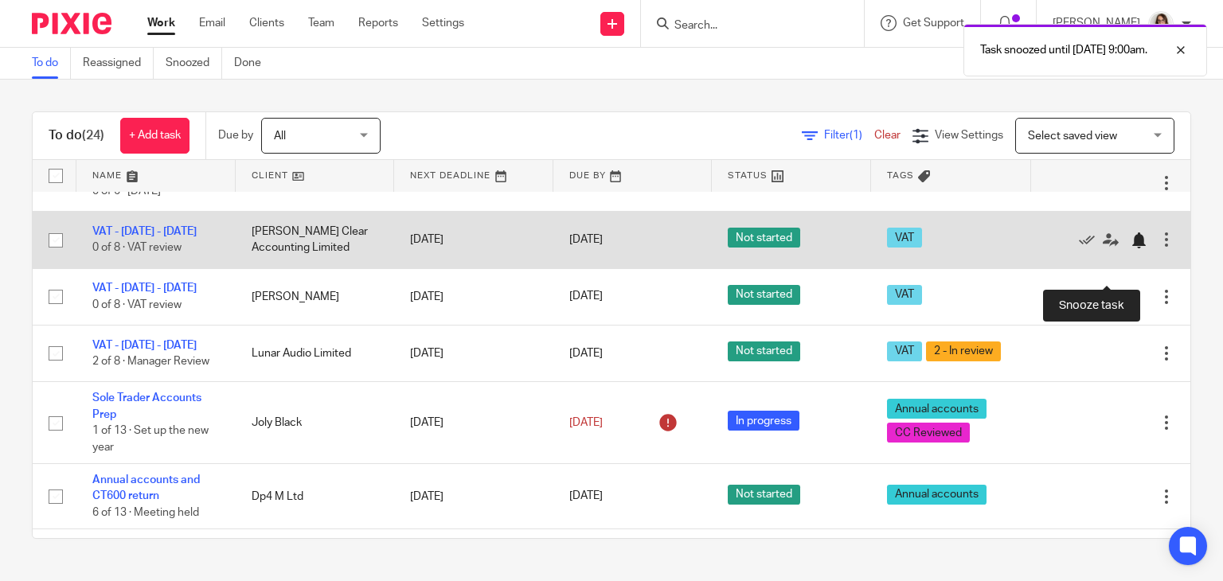
click at [1130, 248] on div at bounding box center [1138, 240] width 16 height 16
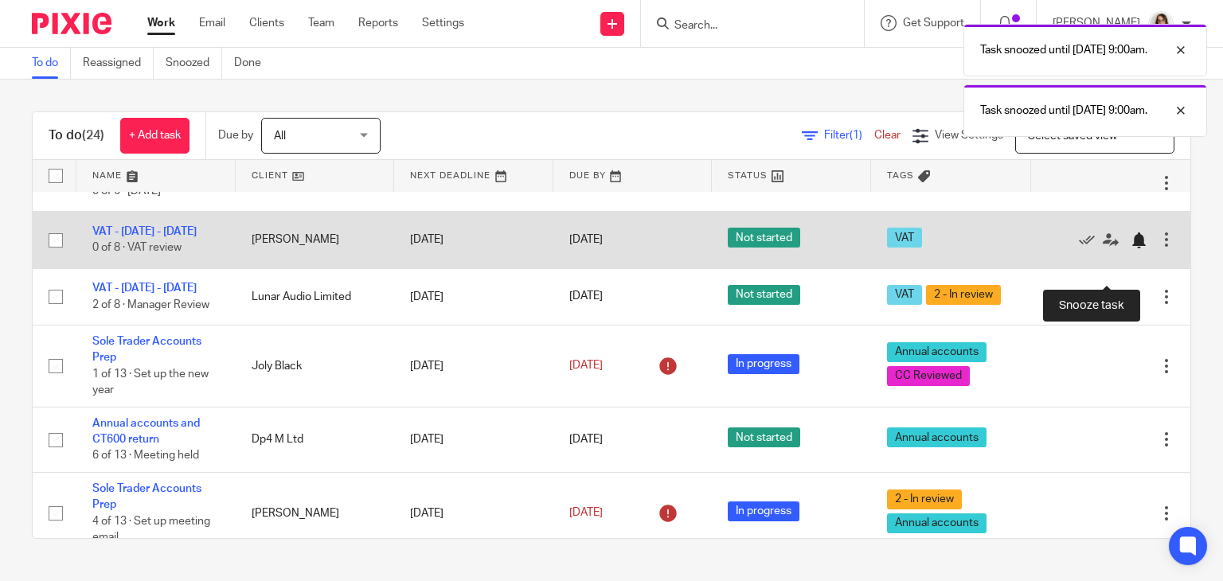
click at [1130, 248] on div at bounding box center [1138, 240] width 16 height 16
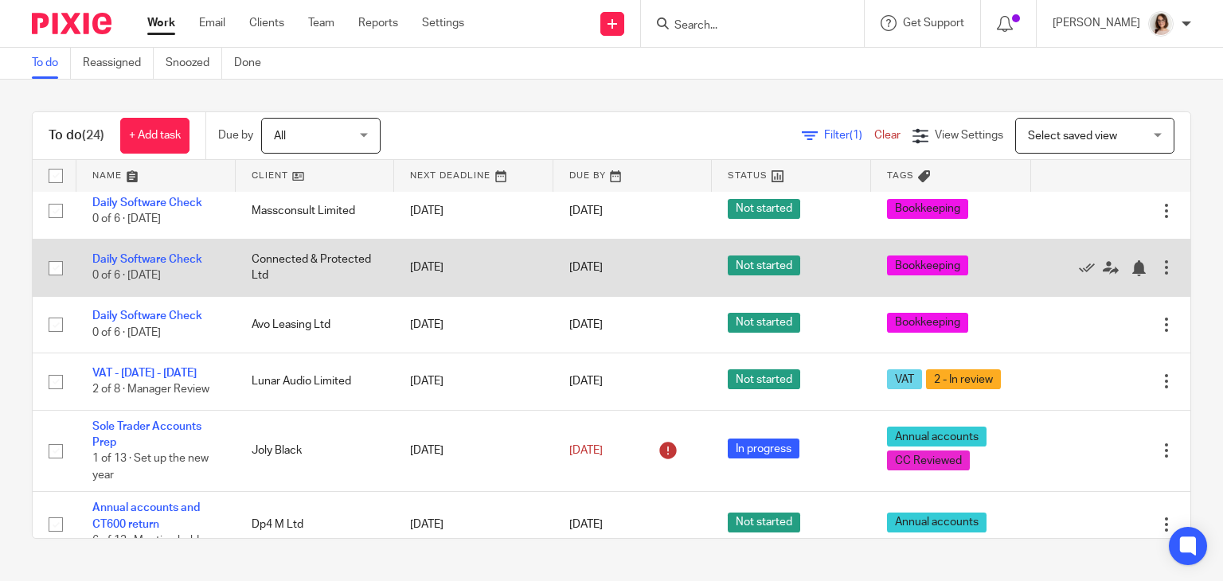
scroll to position [856, 0]
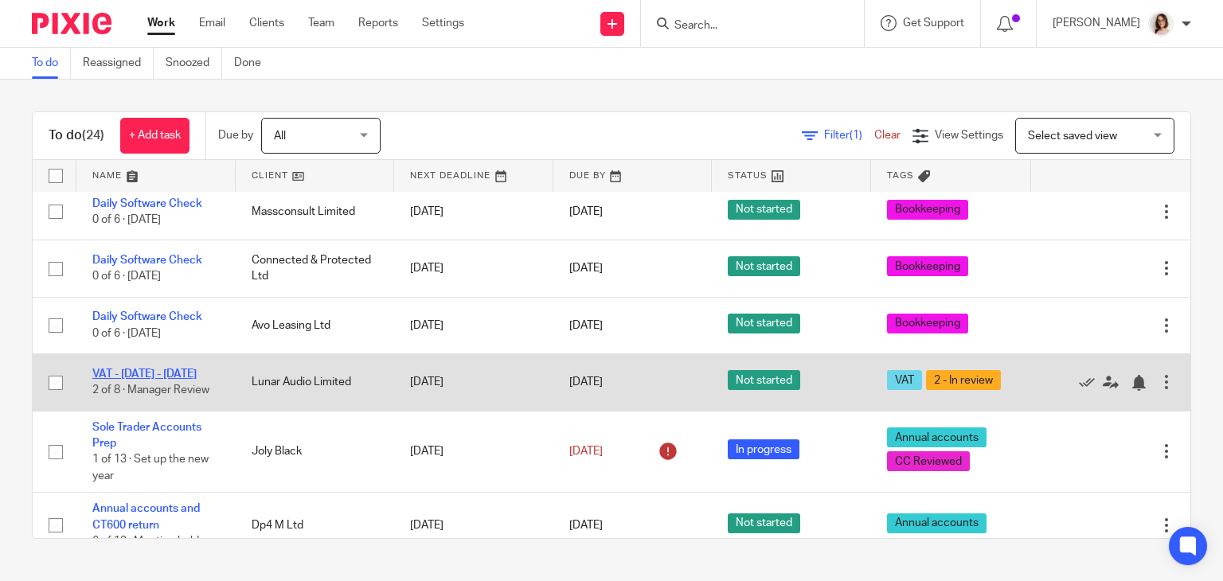
click at [158, 380] on link "VAT - [DATE] - [DATE]" at bounding box center [144, 374] width 104 height 11
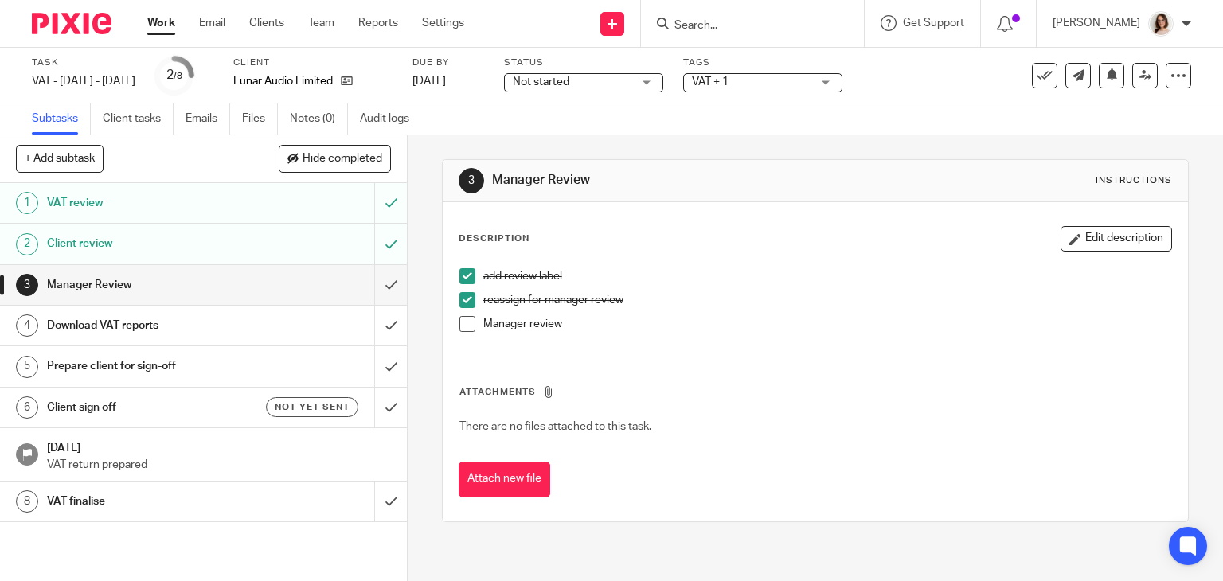
click at [459, 328] on span at bounding box center [467, 324] width 16 height 16
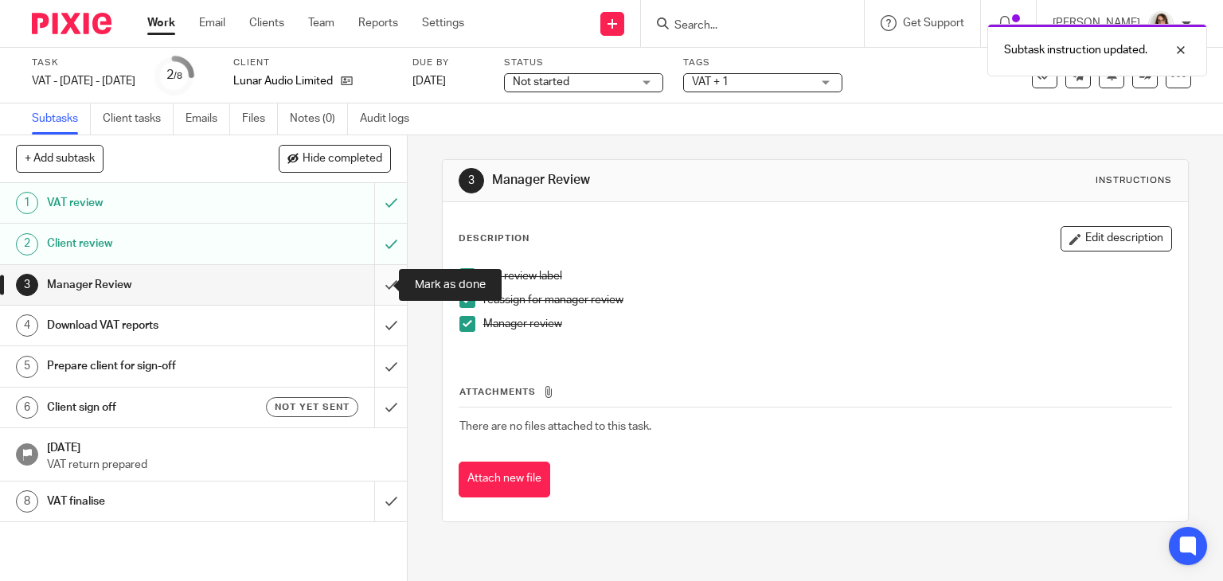
click at [369, 285] on input "submit" at bounding box center [203, 285] width 407 height 40
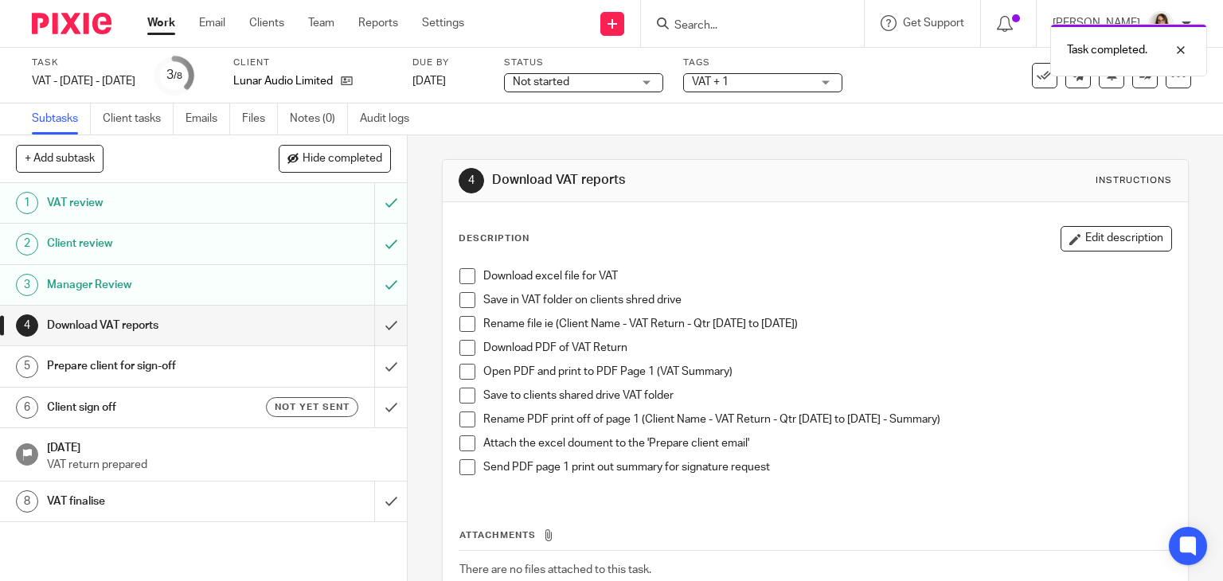
click at [243, 203] on h1 "VAT review" at bounding box center [151, 203] width 208 height 24
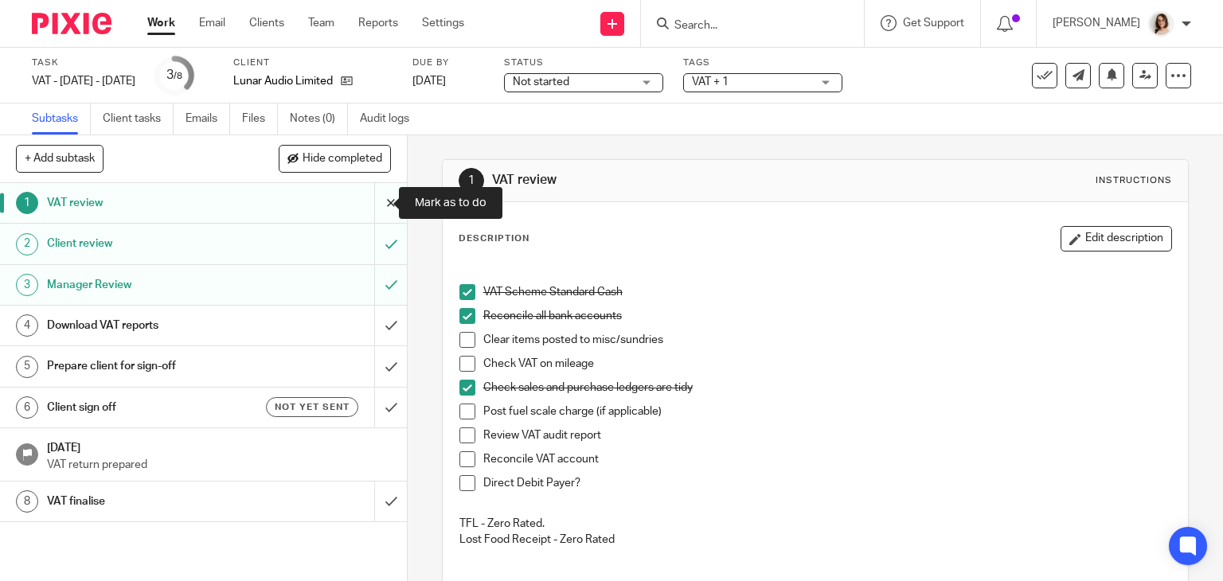
click at [373, 203] on input "submit" at bounding box center [203, 203] width 407 height 40
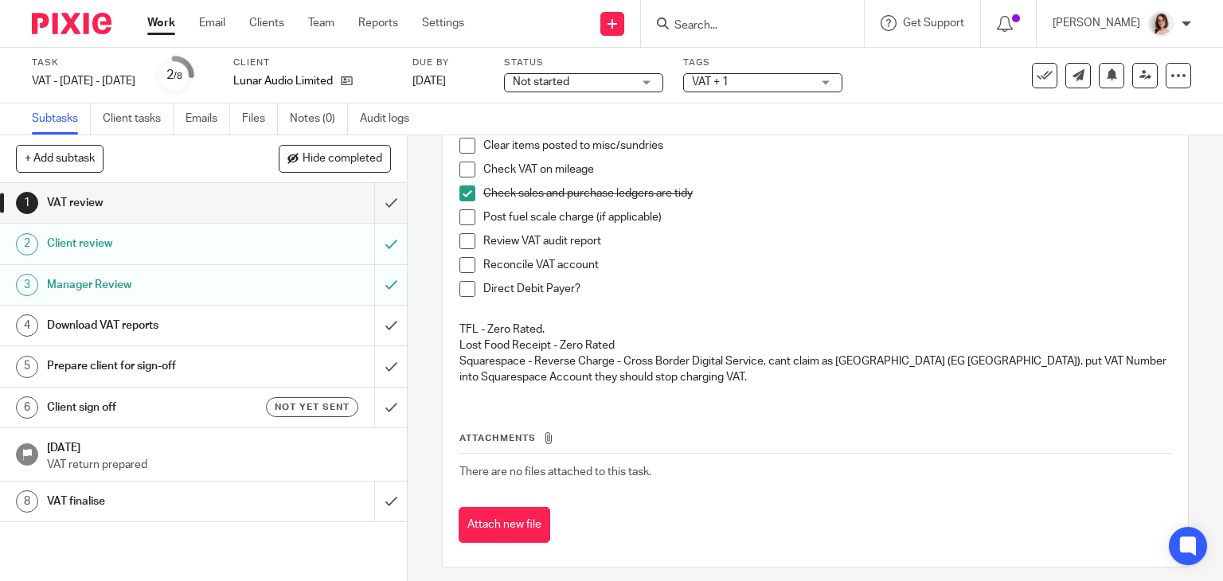
scroll to position [196, 0]
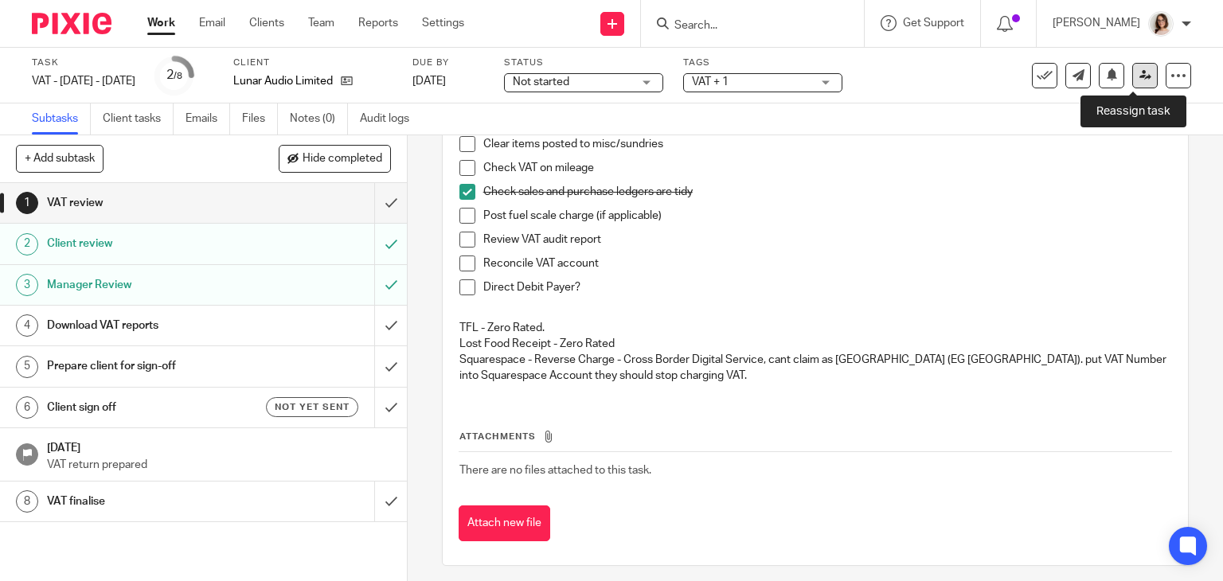
click at [1132, 85] on link at bounding box center [1144, 75] width 25 height 25
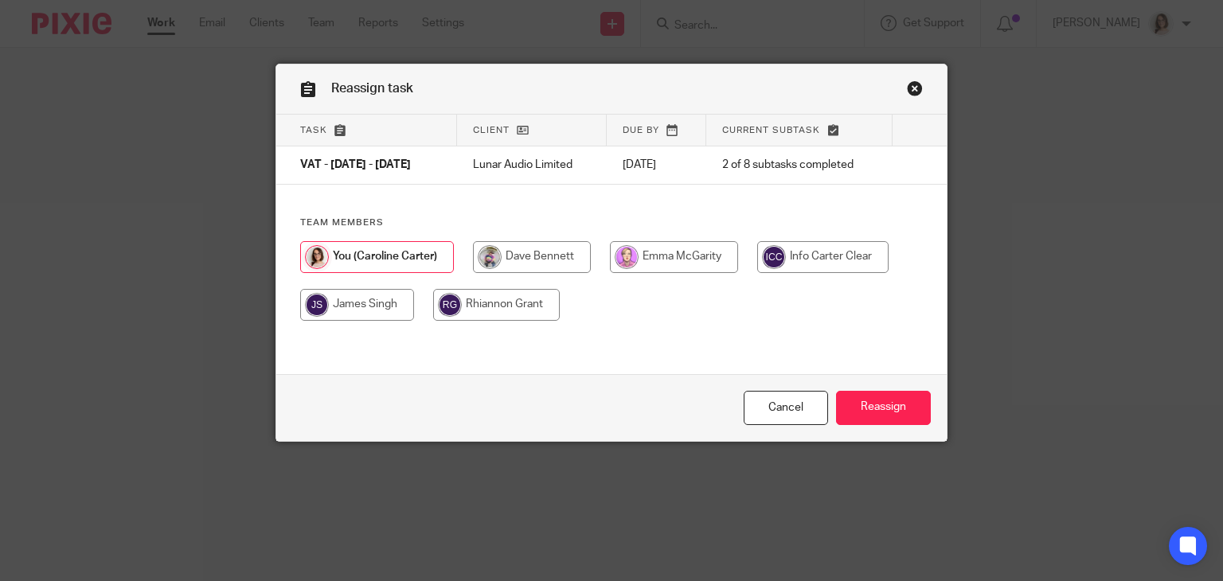
click at [525, 262] on input "radio" at bounding box center [532, 257] width 118 height 32
radio input "true"
click at [868, 399] on input "Reassign" at bounding box center [883, 408] width 95 height 34
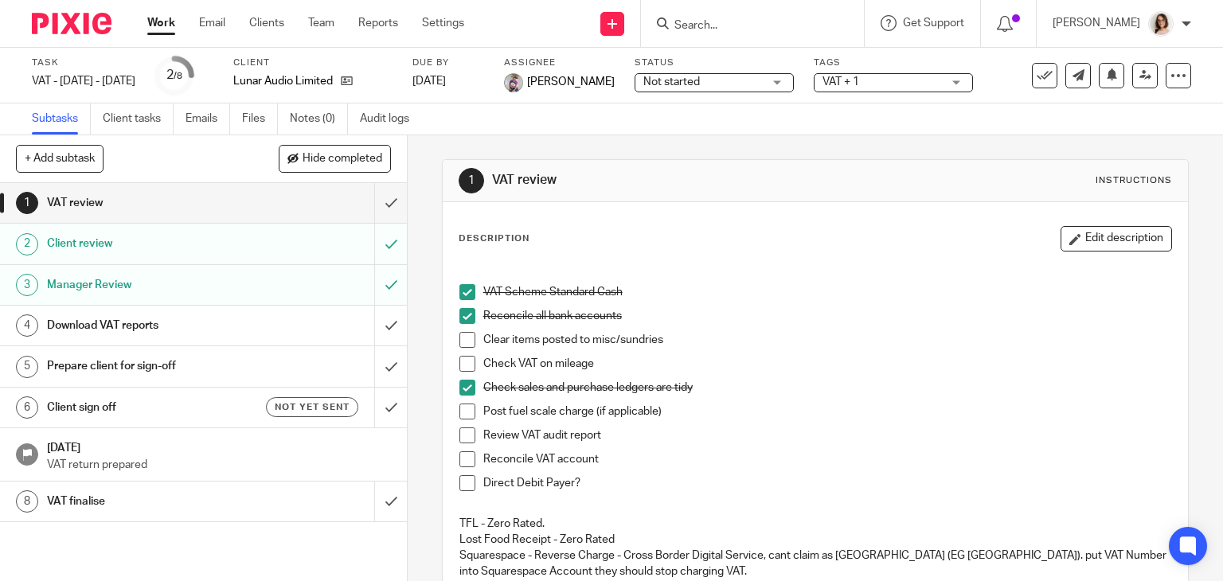
click at [724, 20] on input "Search" at bounding box center [744, 26] width 143 height 14
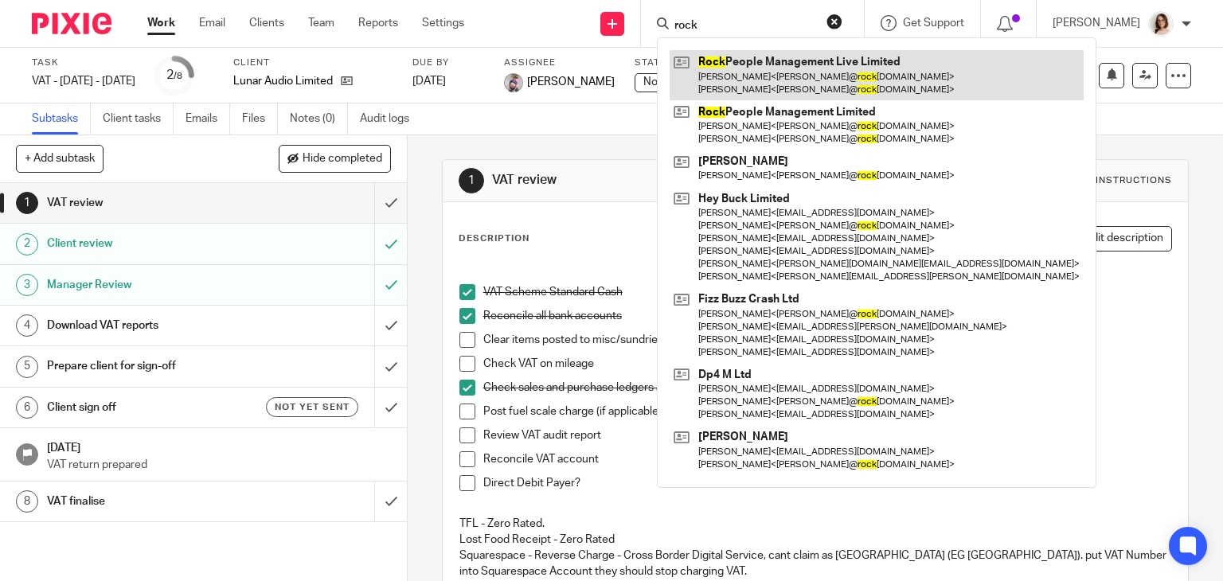
type input "rock"
click at [798, 61] on link at bounding box center [876, 74] width 414 height 49
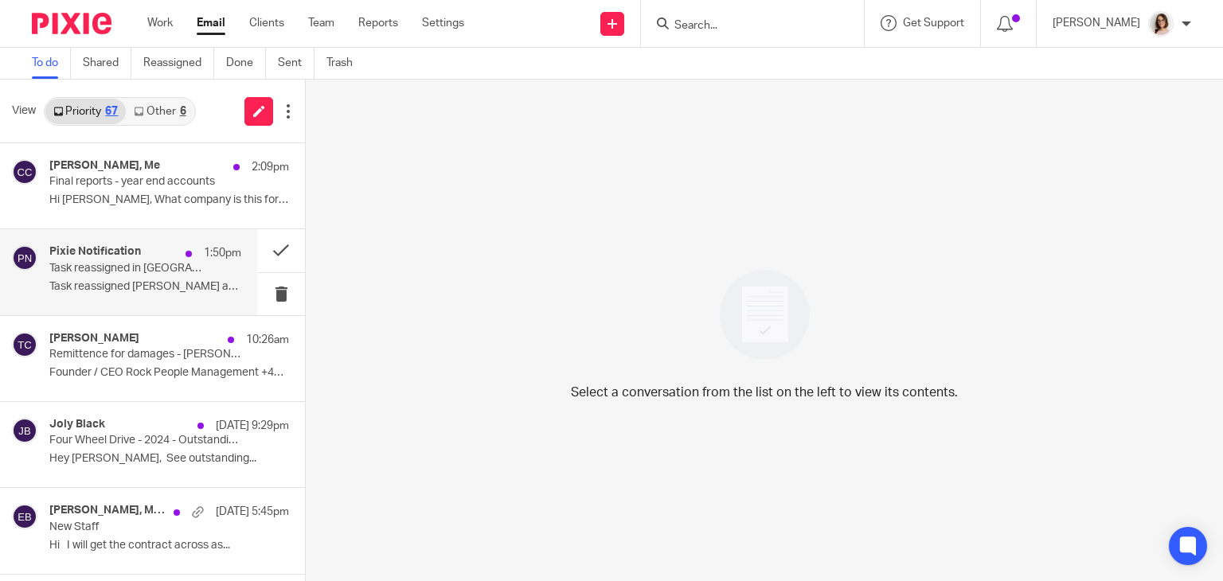
click at [143, 306] on div "Pixie Notification 1:50pm Task reassigned in Pixie Task reassigned [PERSON_NAME…" at bounding box center [128, 271] width 257 height 85
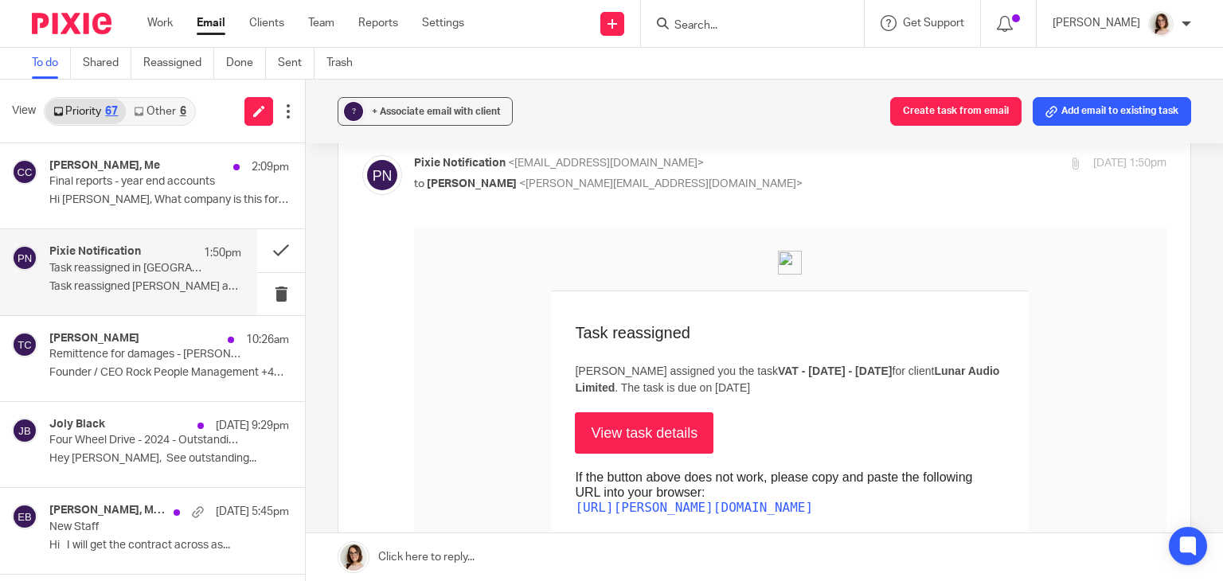
scroll to position [51, 0]
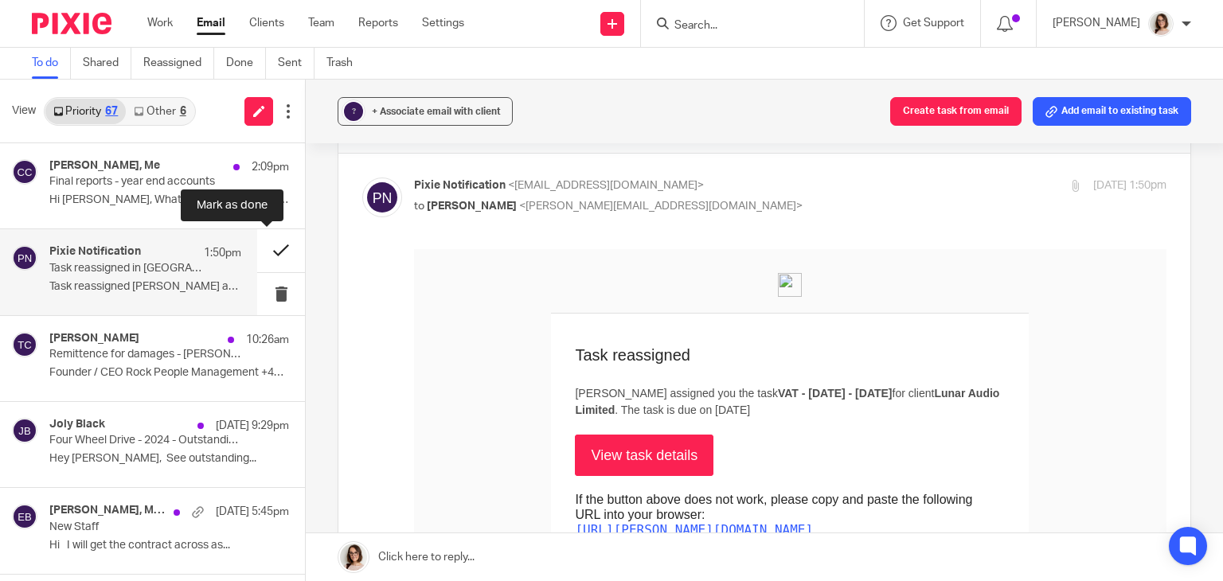
click at [271, 250] on button at bounding box center [281, 250] width 48 height 42
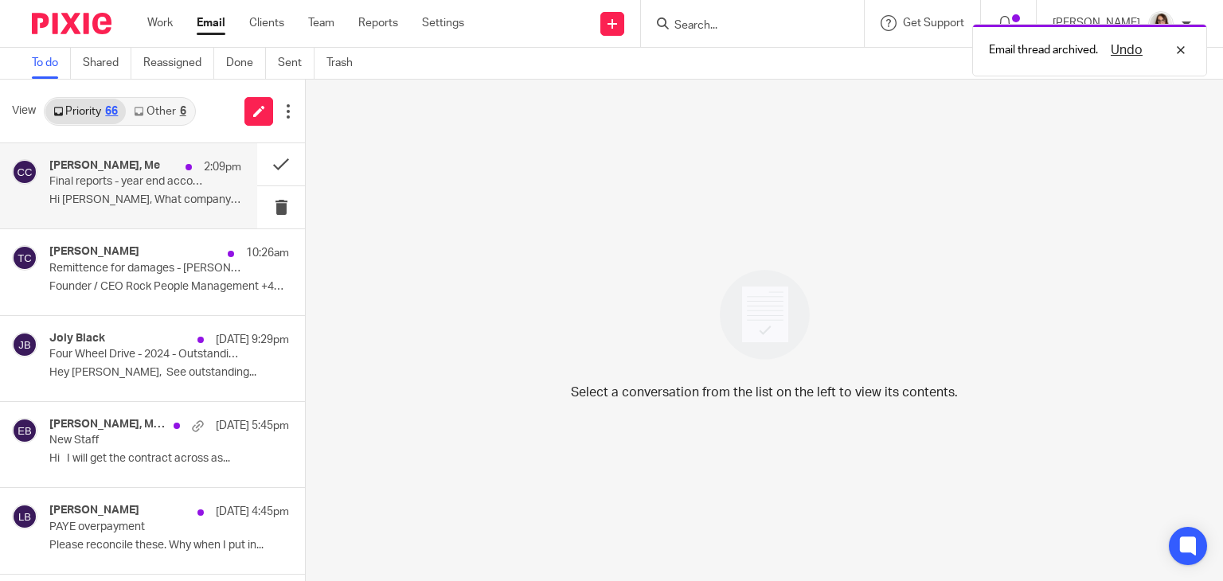
click at [154, 195] on p "Hi [PERSON_NAME], What company is this for? I..." at bounding box center [145, 200] width 192 height 14
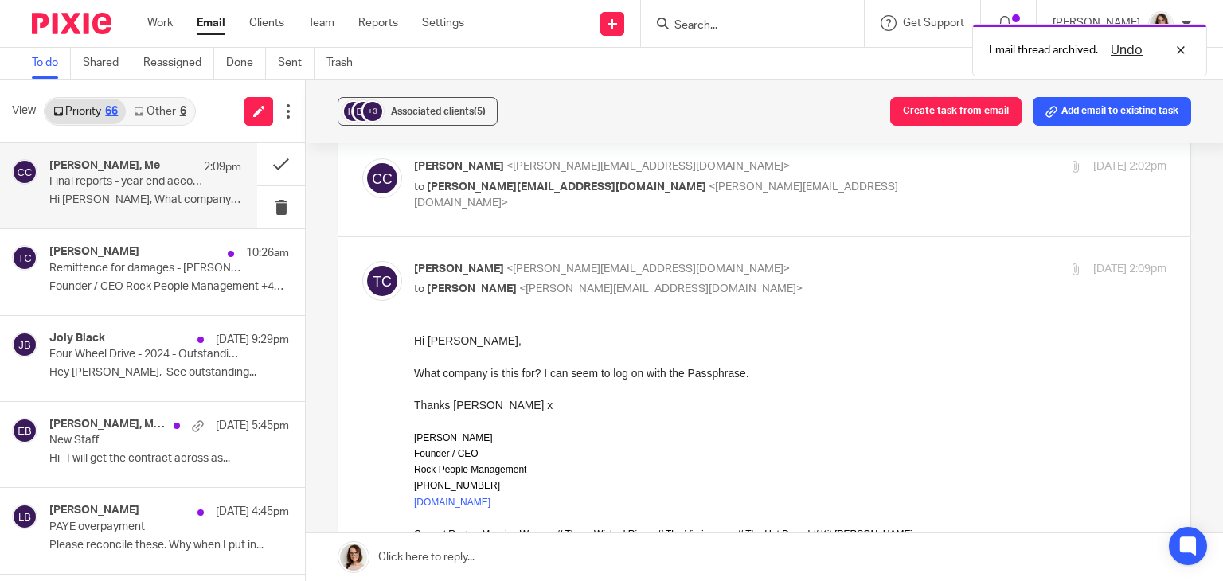
scroll to position [0, 0]
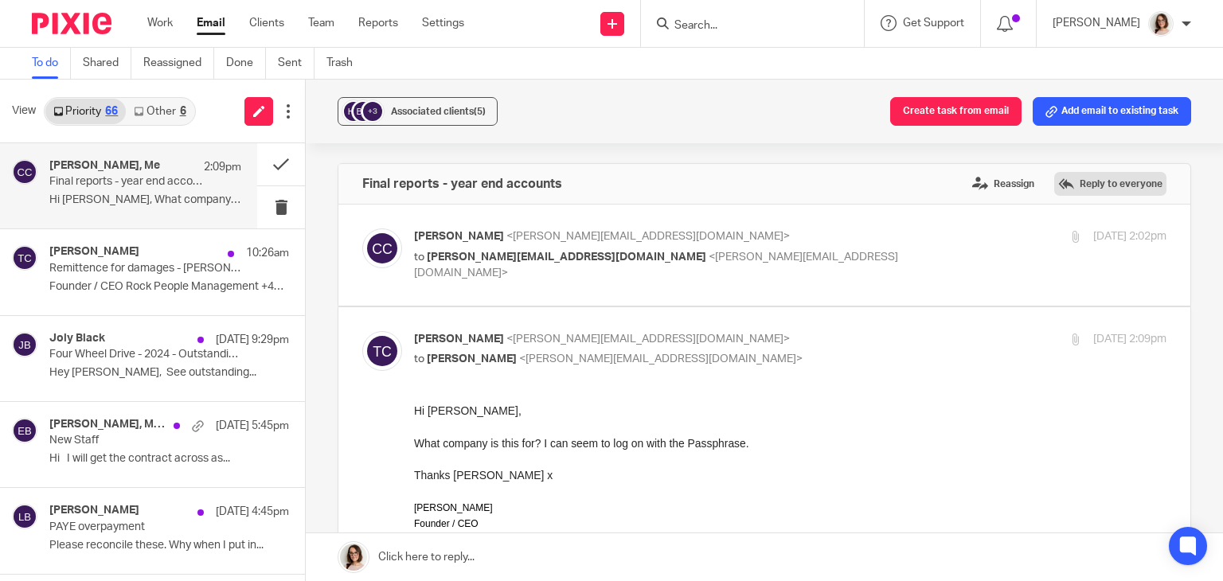
click at [1097, 174] on label "Reply to everyone" at bounding box center [1110, 184] width 112 height 24
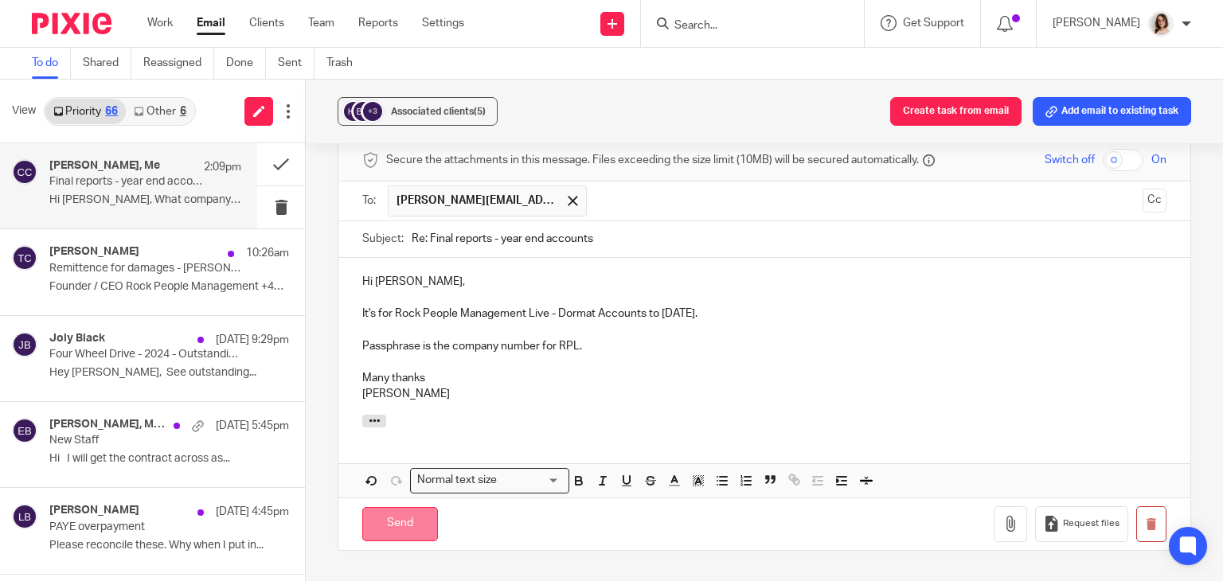
click at [400, 507] on input "Send" at bounding box center [400, 524] width 76 height 34
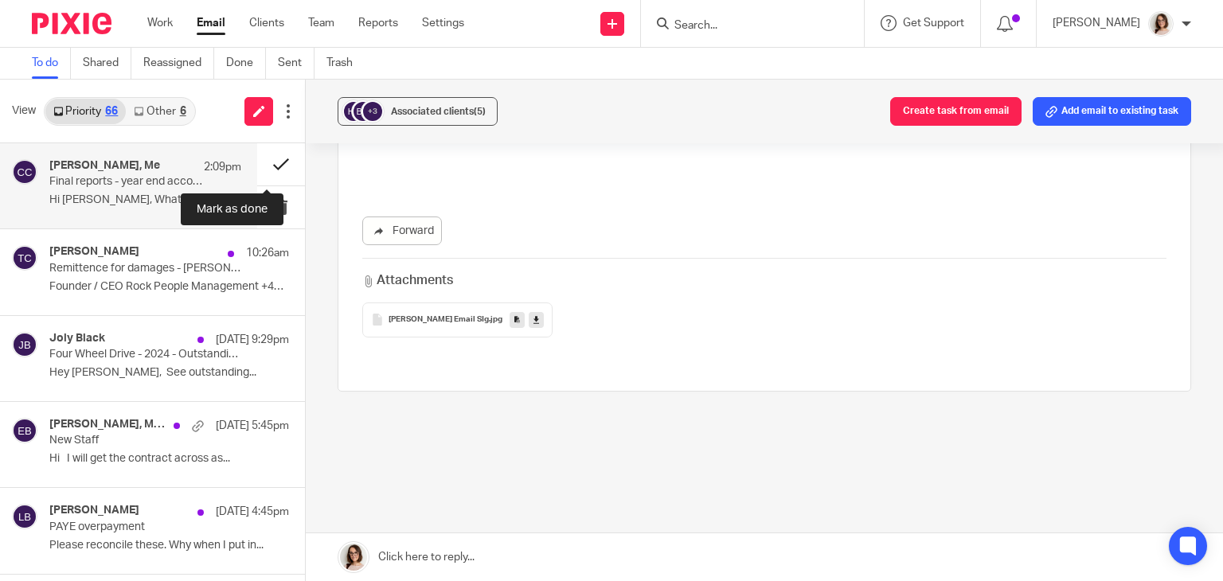
click at [267, 166] on button at bounding box center [281, 164] width 48 height 42
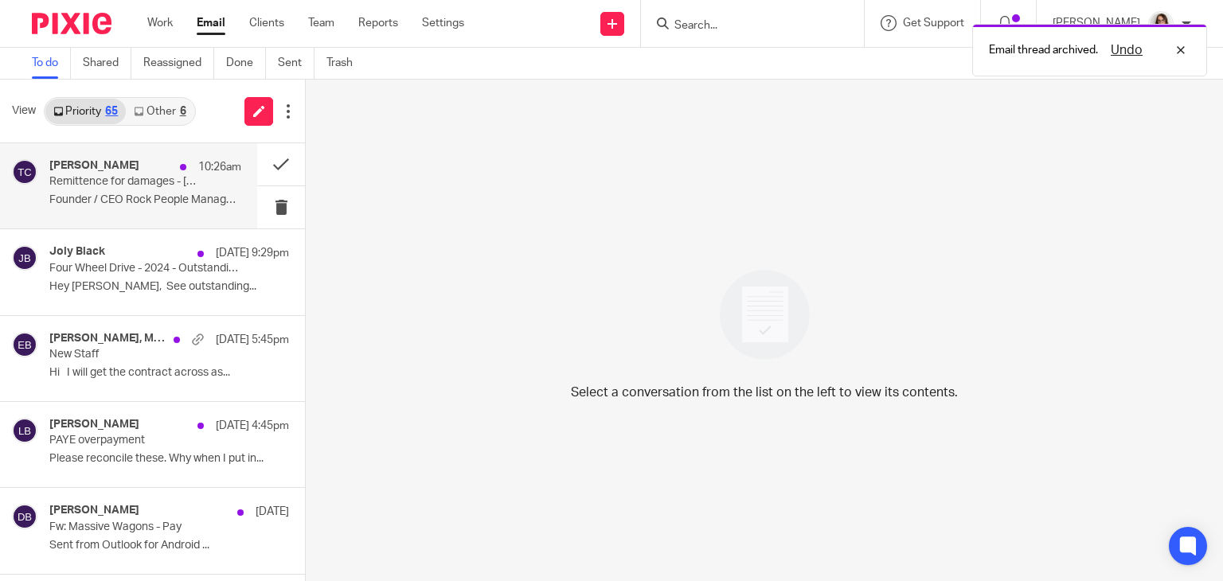
click at [159, 213] on div "[PERSON_NAME] 10:26am Remittence for damages - [PERSON_NAME] Founder / CEO Rock…" at bounding box center [128, 185] width 257 height 85
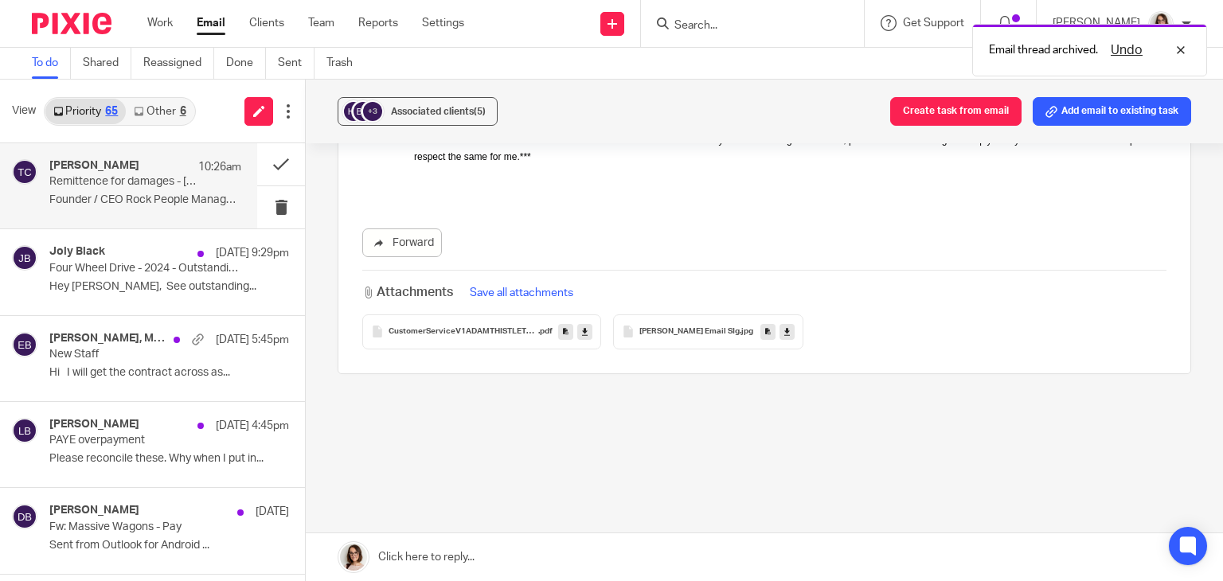
scroll to position [0, 0]
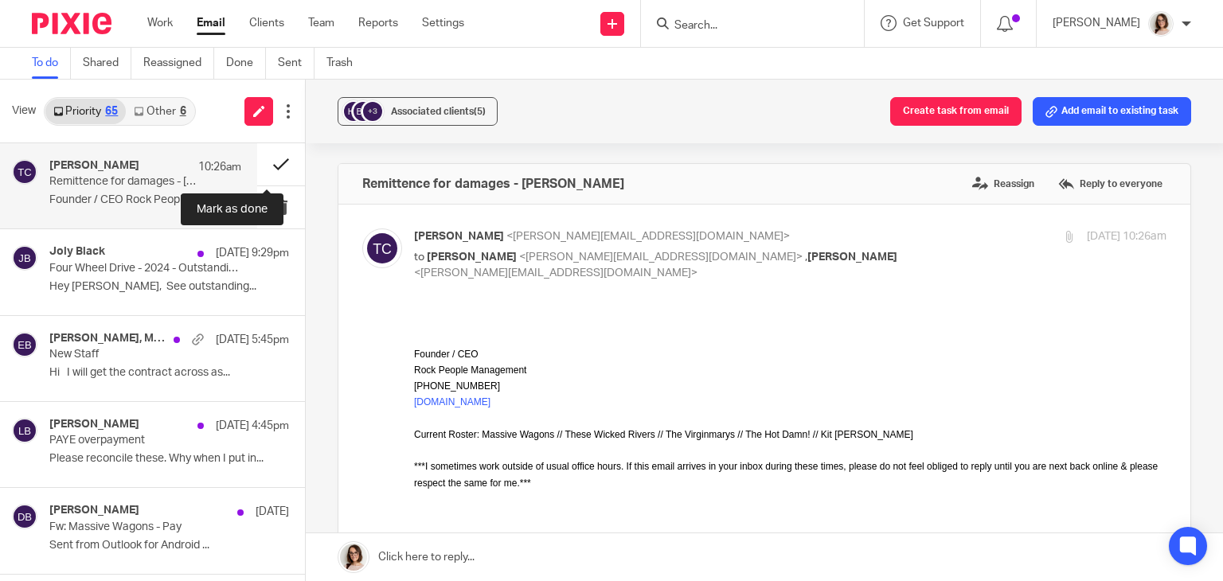
click at [264, 164] on button at bounding box center [281, 164] width 48 height 42
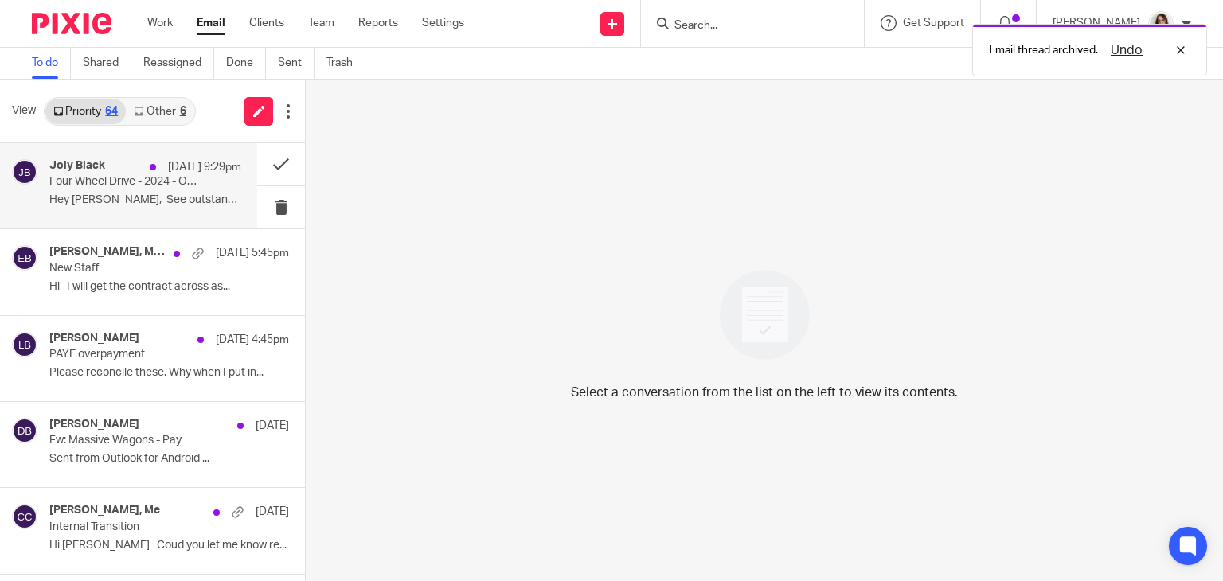
click at [141, 195] on p "Hey [PERSON_NAME], See outstanding..." at bounding box center [145, 200] width 192 height 14
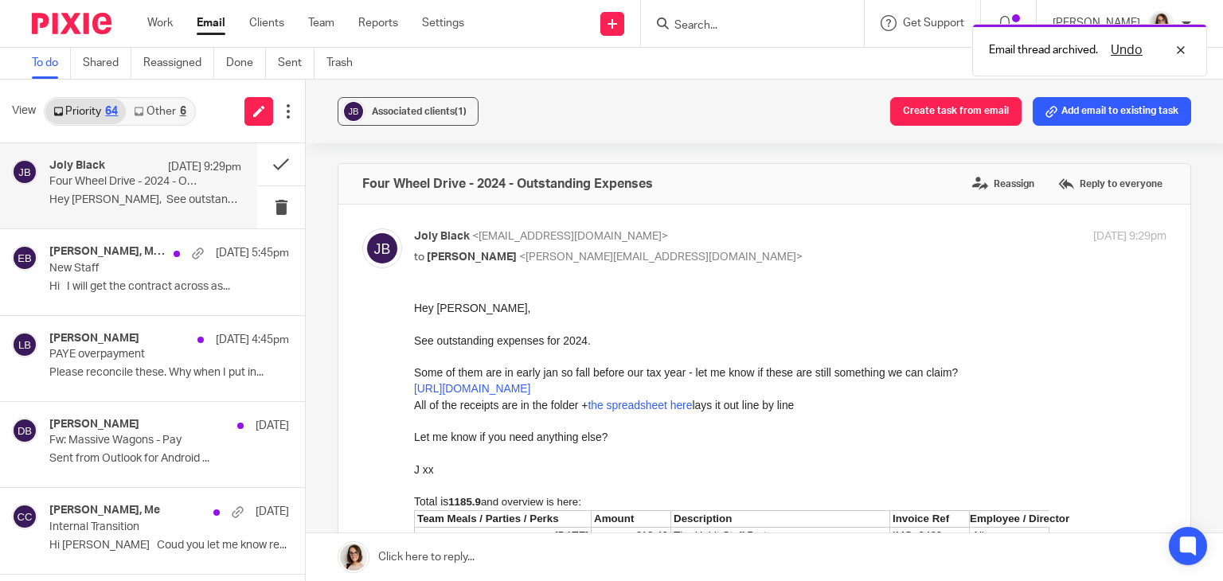
click at [142, 107] on icon at bounding box center [139, 112] width 10 height 10
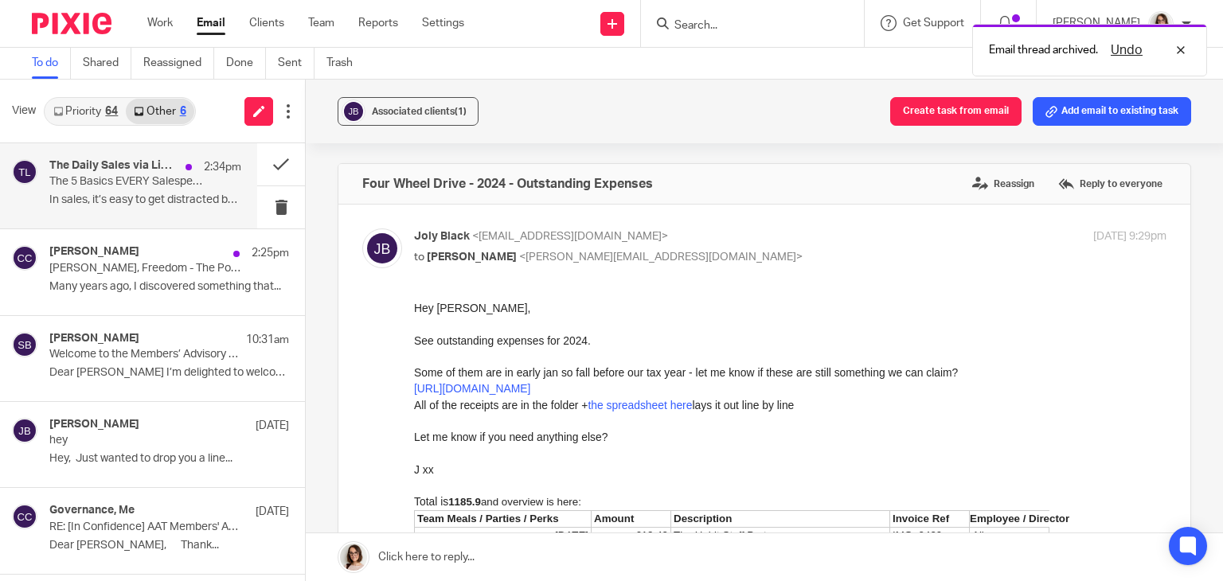
click at [175, 184] on p "The 5 Basics EVERY Salesperson Should Master" at bounding box center [126, 182] width 154 height 14
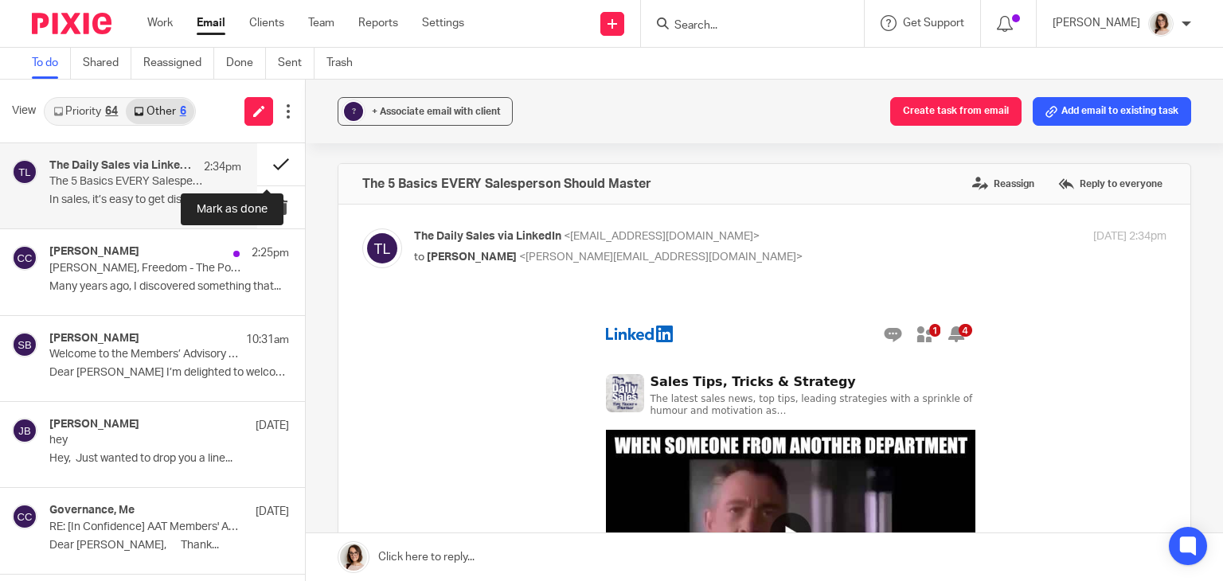
click at [266, 164] on button at bounding box center [281, 164] width 48 height 42
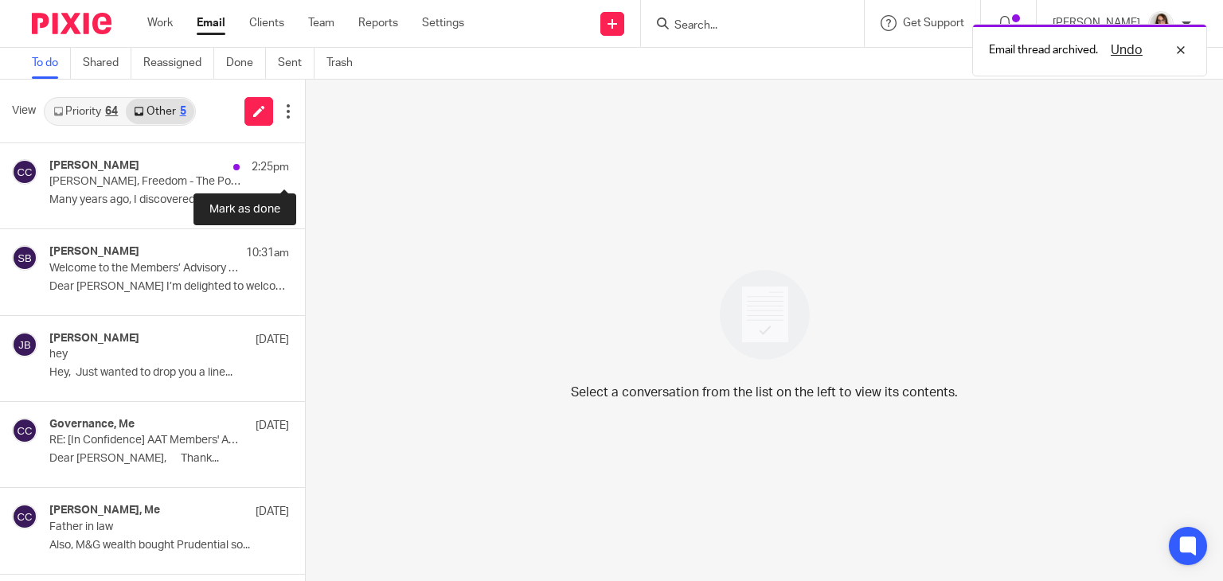
click at [305, 164] on button at bounding box center [311, 164] width 13 height 42
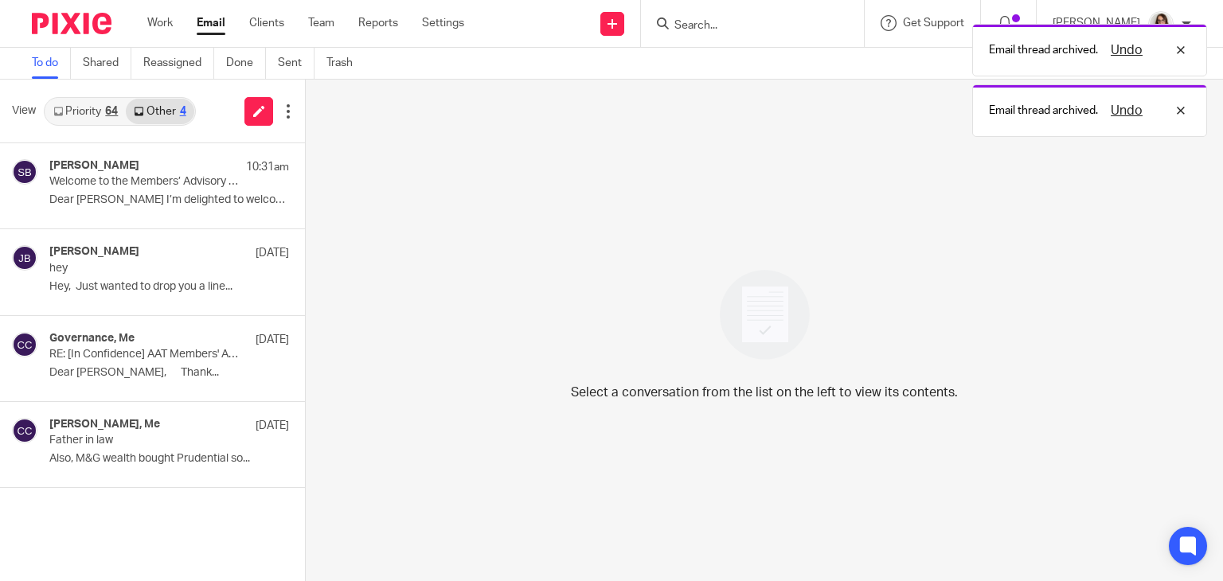
click at [60, 114] on icon at bounding box center [58, 112] width 10 height 10
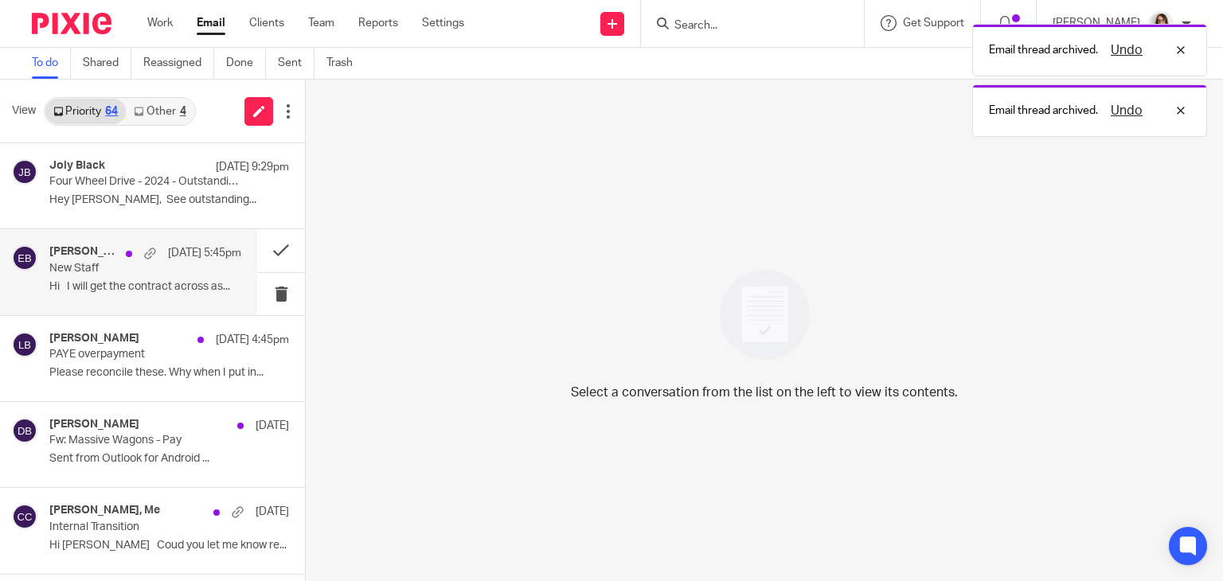
click at [173, 288] on p "Hi I will get the contract across as..." at bounding box center [145, 287] width 192 height 14
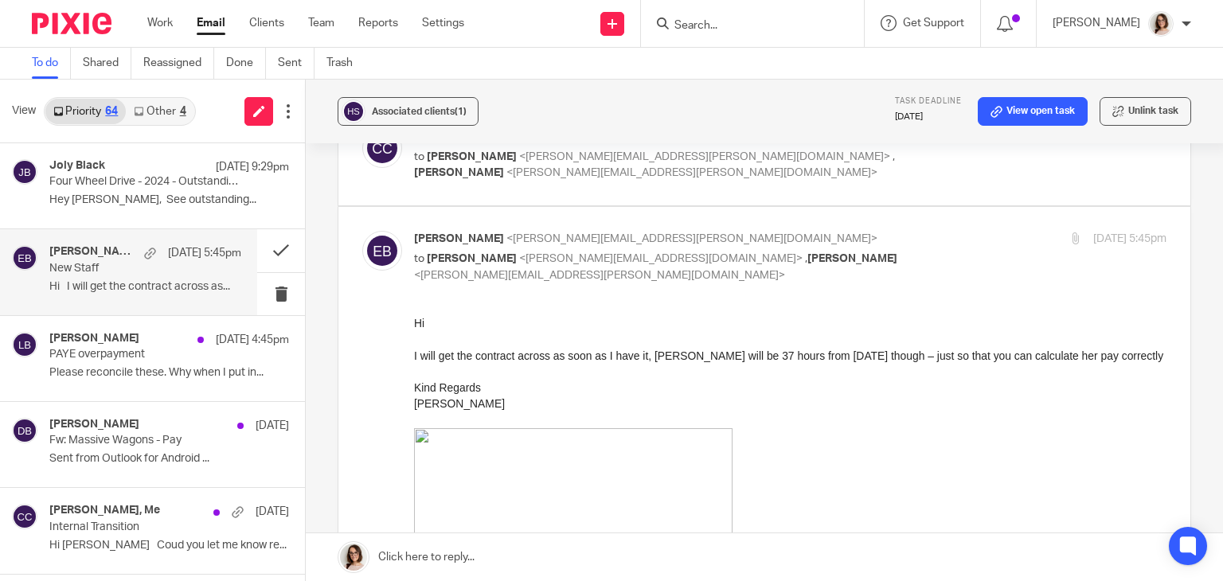
scroll to position [458, 0]
drag, startPoint x: 853, startPoint y: 357, endPoint x: 649, endPoint y: 362, distance: 203.8
click at [649, 362] on p "I will get the contract across as soon as I have it, [PERSON_NAME] will be 37 h…" at bounding box center [790, 355] width 752 height 16
copy span "[PERSON_NAME] will be 37 hours from [DATE] though"
click at [151, 291] on p "Hi I will get the contract across as..." at bounding box center [145, 287] width 192 height 14
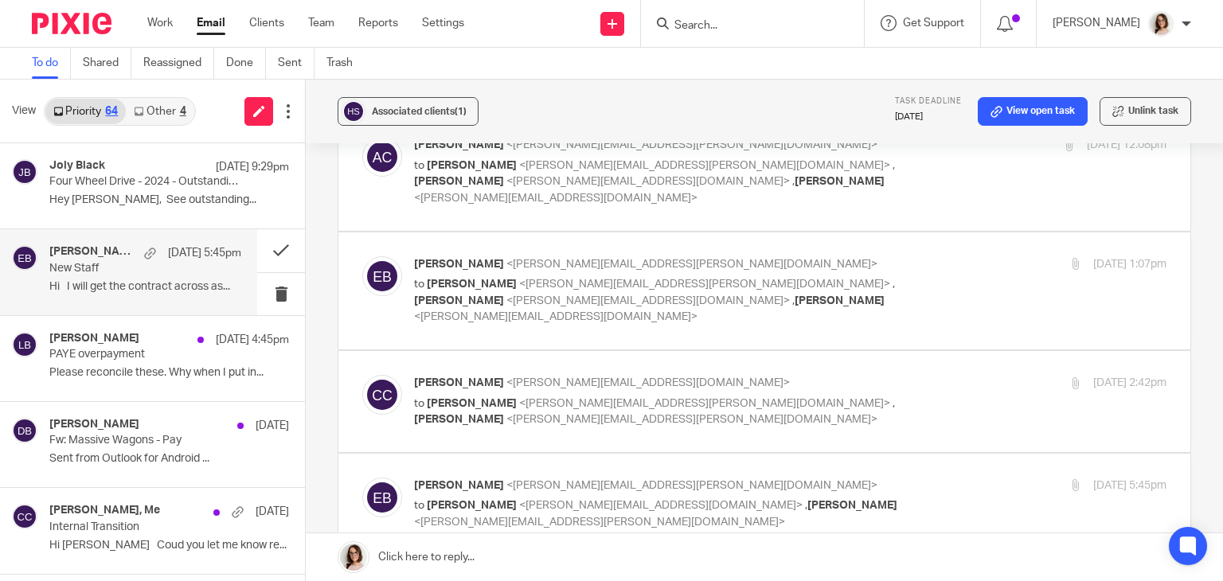
scroll to position [207, 0]
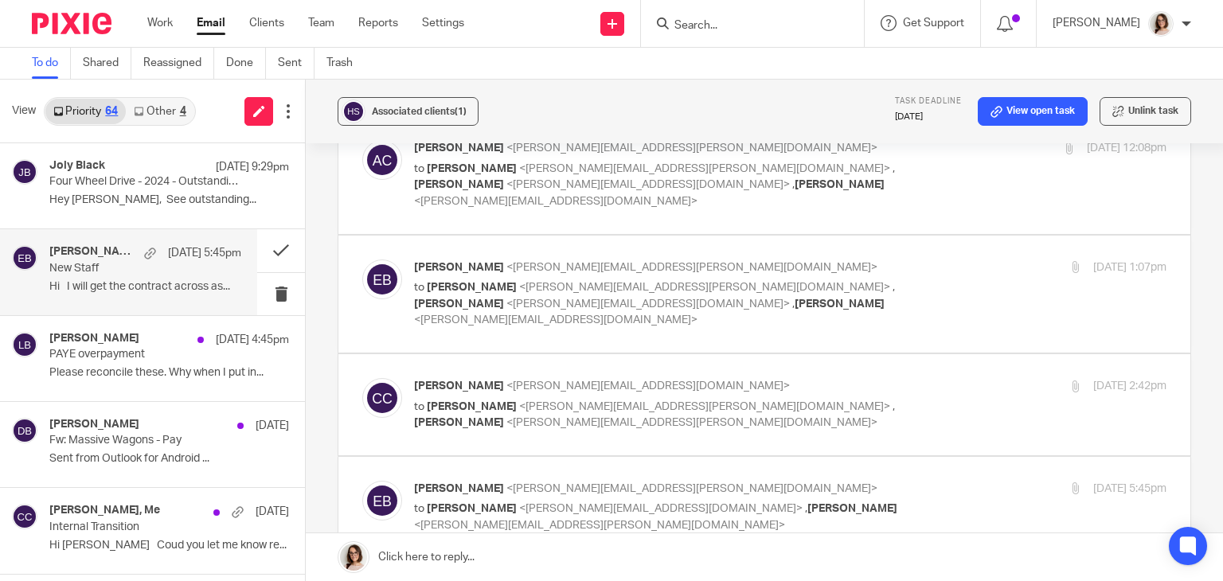
click at [733, 399] on p "to [PERSON_NAME] <[PERSON_NAME][EMAIL_ADDRESS][PERSON_NAME][DOMAIN_NAME]> , [PE…" at bounding box center [664, 415] width 501 height 33
checkbox input "true"
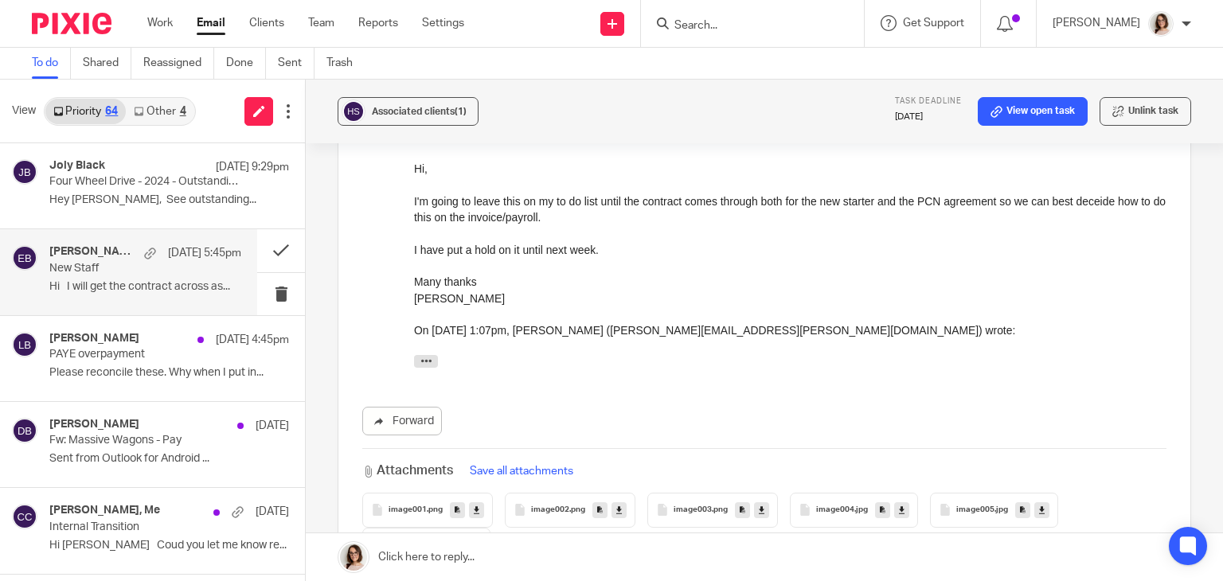
scroll to position [509, 0]
click at [267, 251] on button at bounding box center [281, 250] width 48 height 42
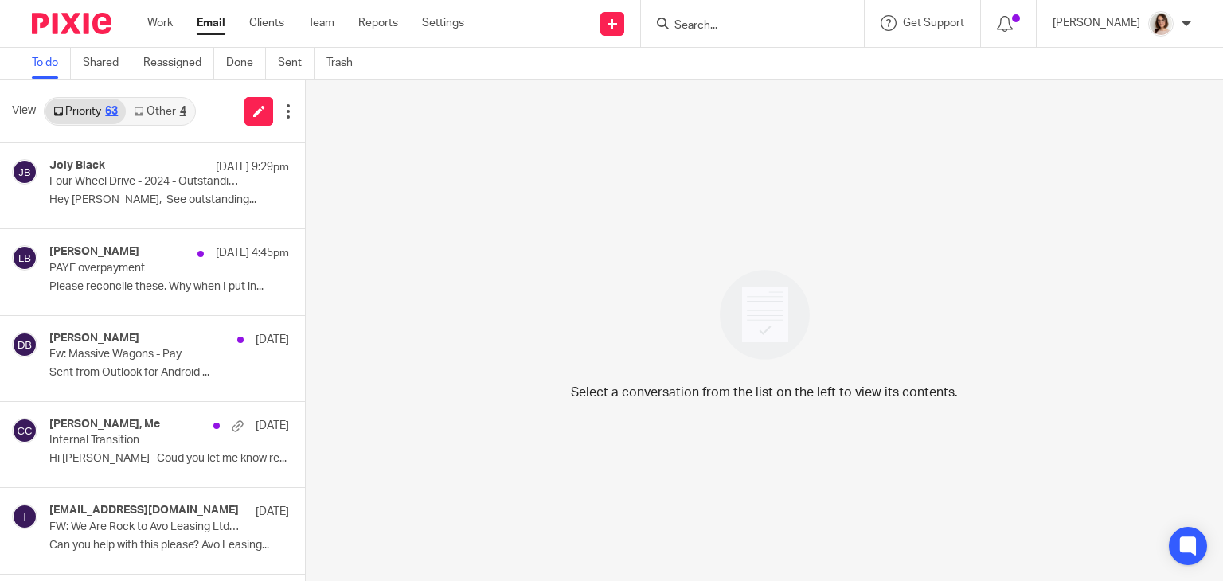
click at [438, 491] on div "Select a conversation from the list on the left to view its contents." at bounding box center [764, 330] width 917 height 501
click at [1085, 212] on div "Select a conversation from the list on the left to view its contents." at bounding box center [764, 330] width 917 height 501
click at [209, 29] on link "Email" at bounding box center [211, 23] width 29 height 16
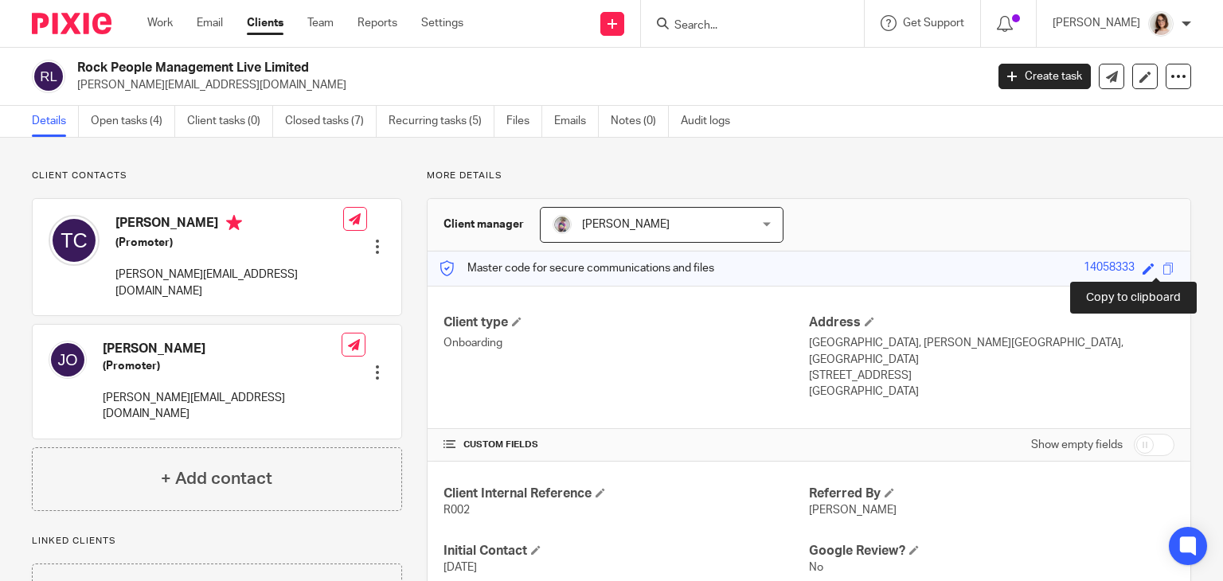
click at [1162, 267] on span at bounding box center [1168, 269] width 12 height 12
click at [1162, 269] on span at bounding box center [1168, 269] width 12 height 12
click at [142, 122] on link "Open tasks (4)" at bounding box center [133, 121] width 84 height 31
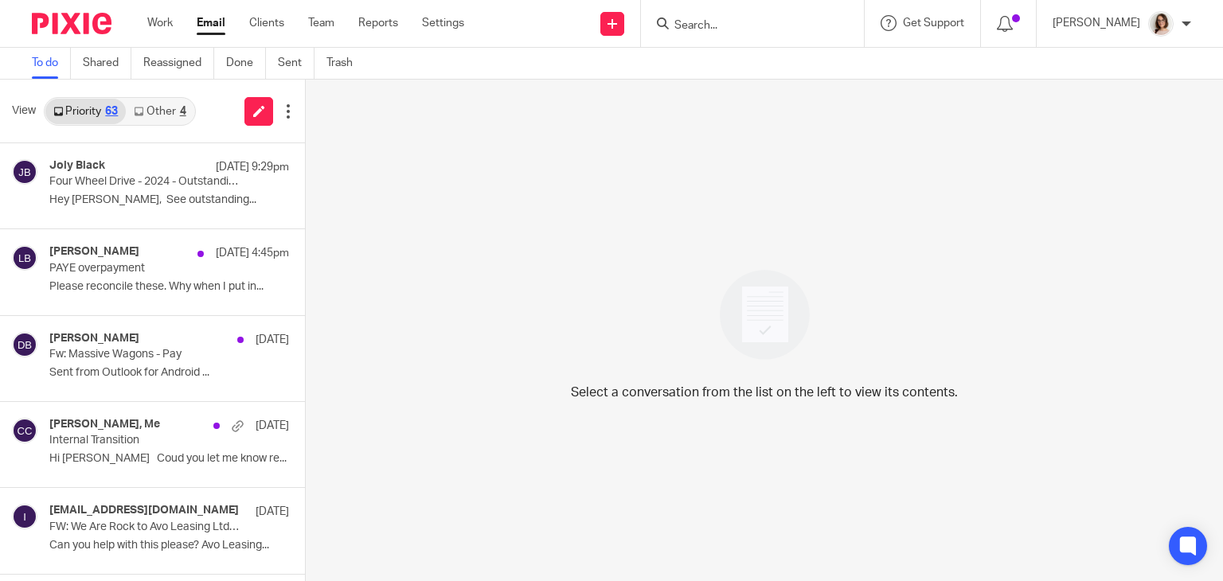
click at [208, 24] on link "Email" at bounding box center [211, 23] width 29 height 16
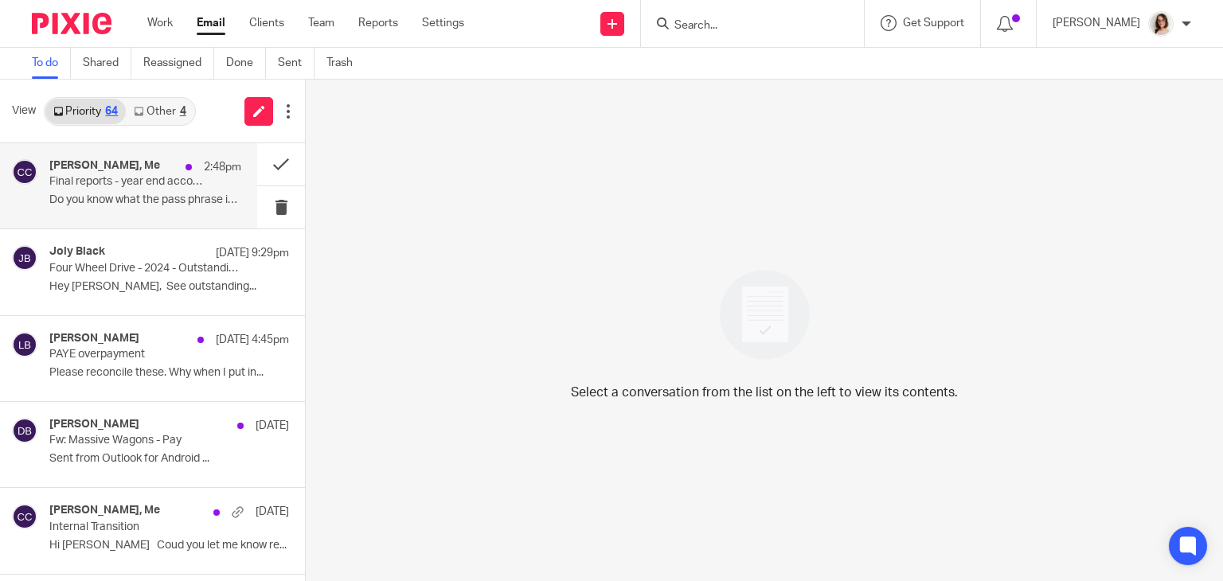
click at [154, 179] on p "Final reports - year end accounts" at bounding box center [126, 182] width 154 height 14
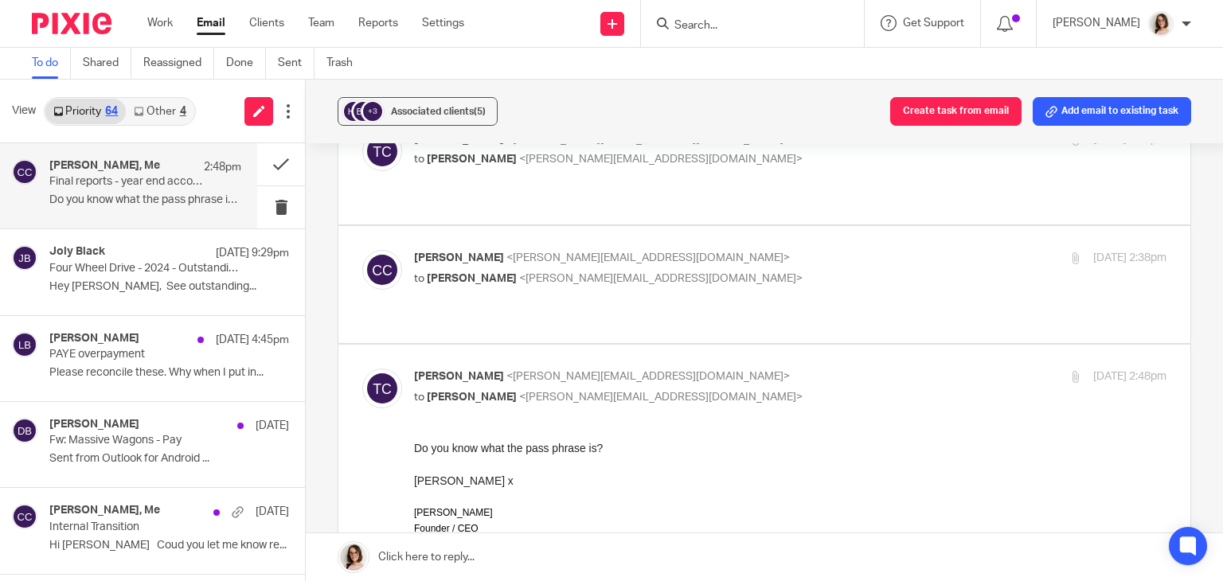
scroll to position [199, 0]
click at [782, 276] on div "[PERSON_NAME] <[PERSON_NAME][EMAIL_ADDRESS][DOMAIN_NAME]> to [PERSON_NAME] <[PE…" at bounding box center [764, 285] width 804 height 69
click at [782, 288] on label at bounding box center [764, 285] width 852 height 117
click at [362, 251] on input "checkbox" at bounding box center [361, 250] width 1 height 1
checkbox input "true"
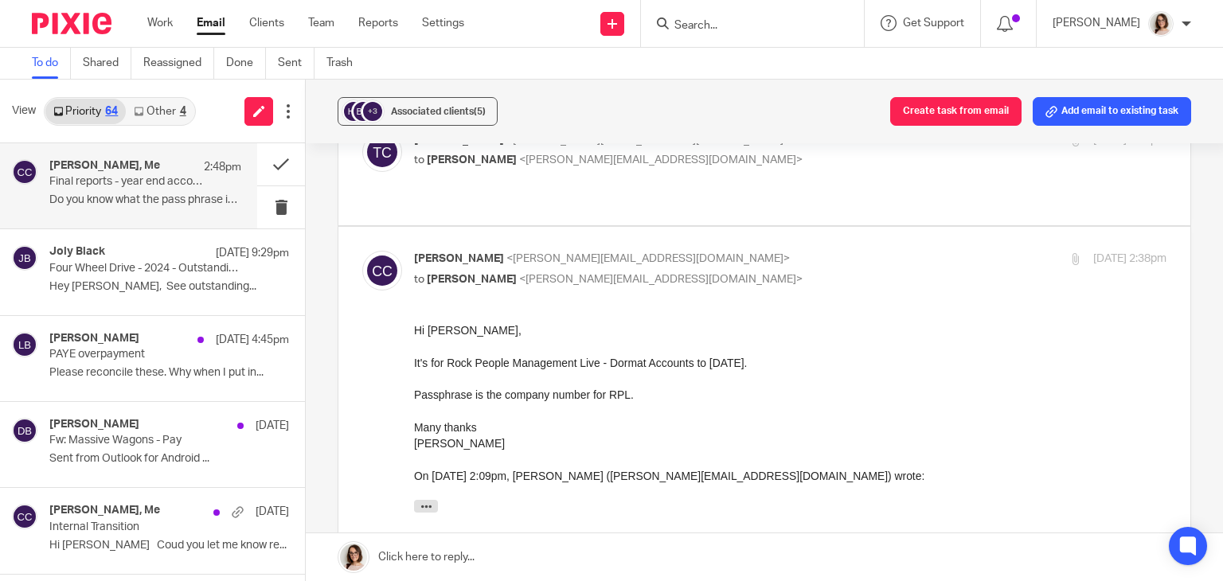
scroll to position [0, 0]
click at [1090, 396] on p "Passphrase is the company number for RPL." at bounding box center [790, 395] width 752 height 16
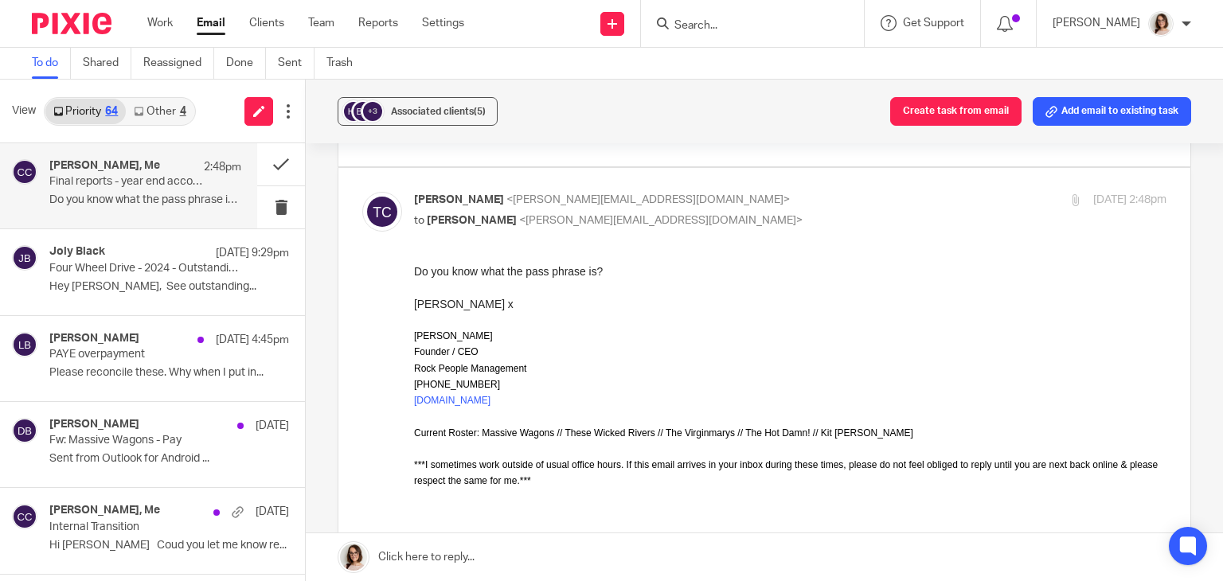
scroll to position [761, 0]
click at [209, 29] on link "Email" at bounding box center [211, 23] width 29 height 16
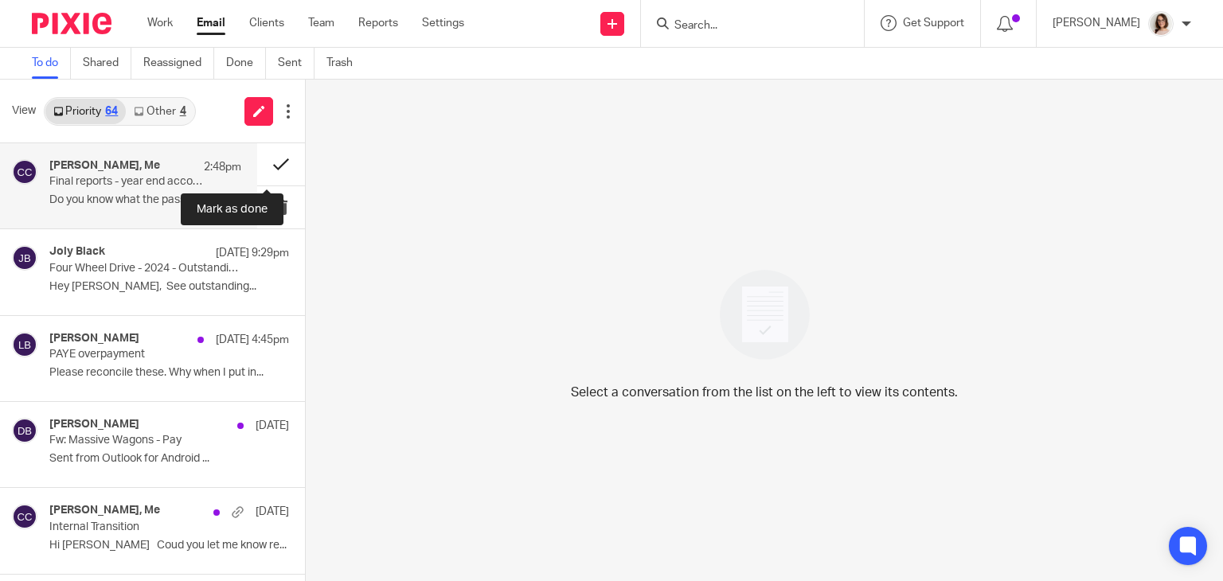
click at [271, 164] on button at bounding box center [281, 164] width 48 height 42
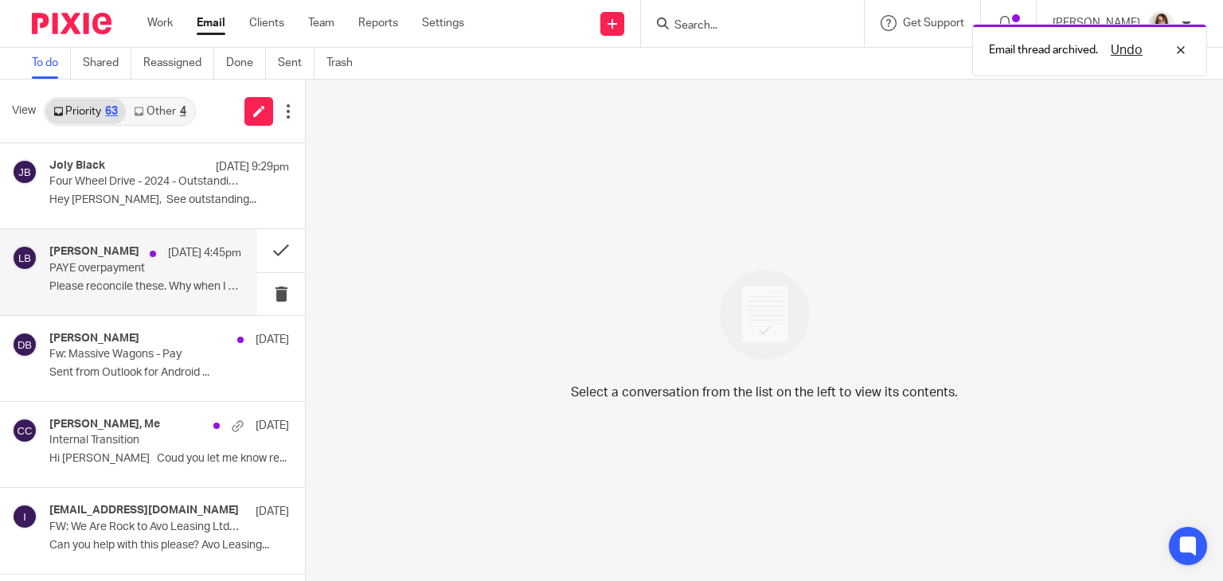
click at [181, 271] on p "PAYE overpayment" at bounding box center [126, 269] width 154 height 14
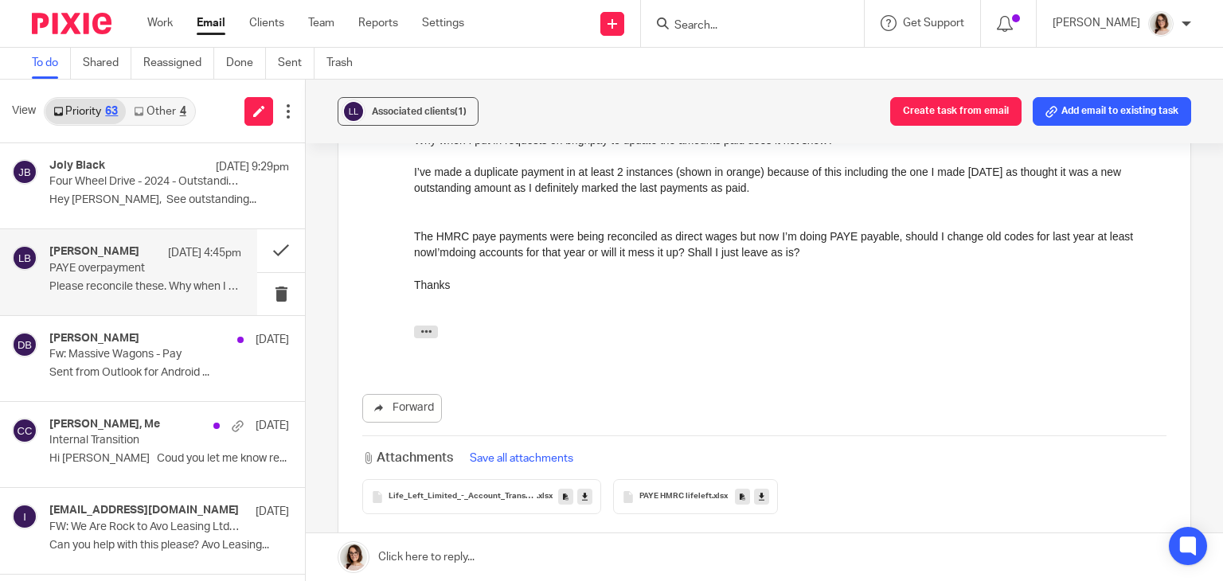
scroll to position [439, 0]
click at [908, 107] on button "Create task from email" at bounding box center [955, 111] width 131 height 29
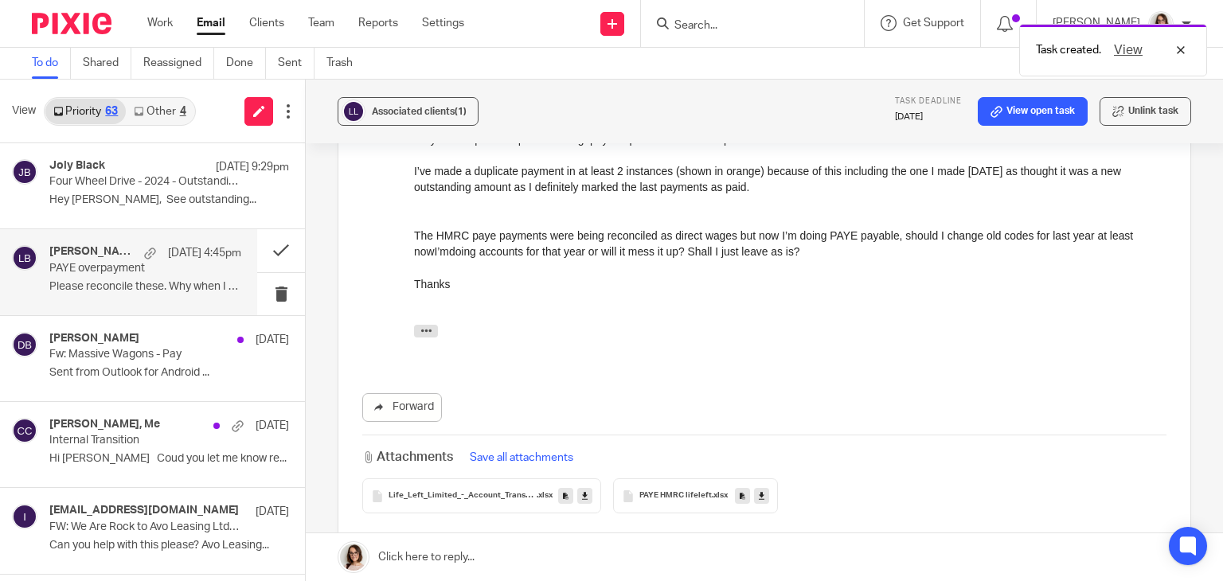
scroll to position [0, 0]
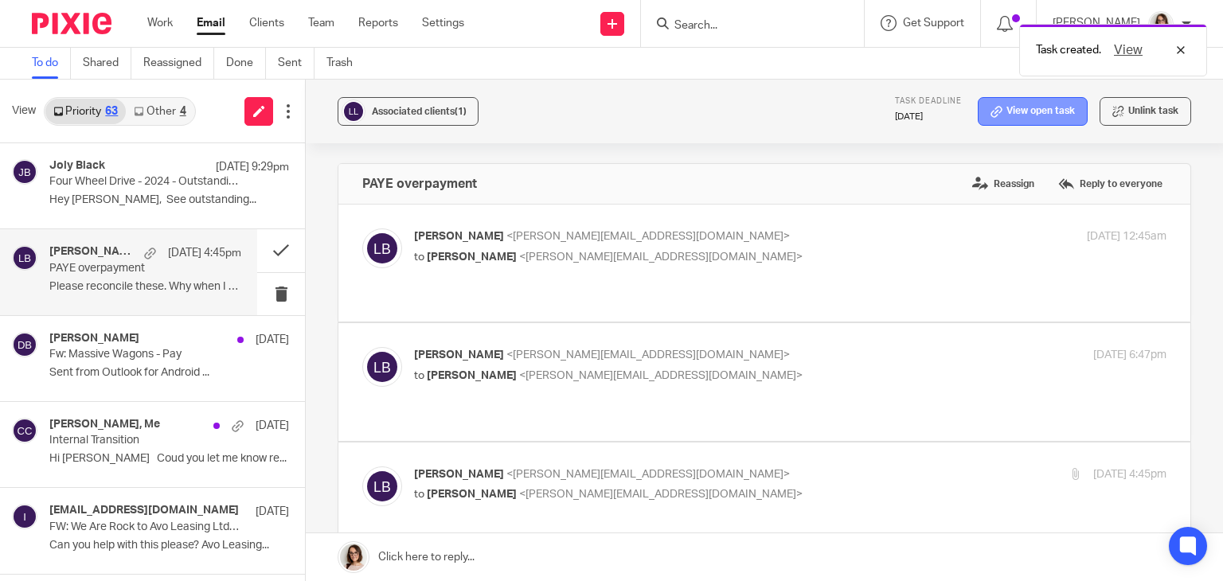
click at [1032, 112] on link "View open task" at bounding box center [1032, 111] width 110 height 29
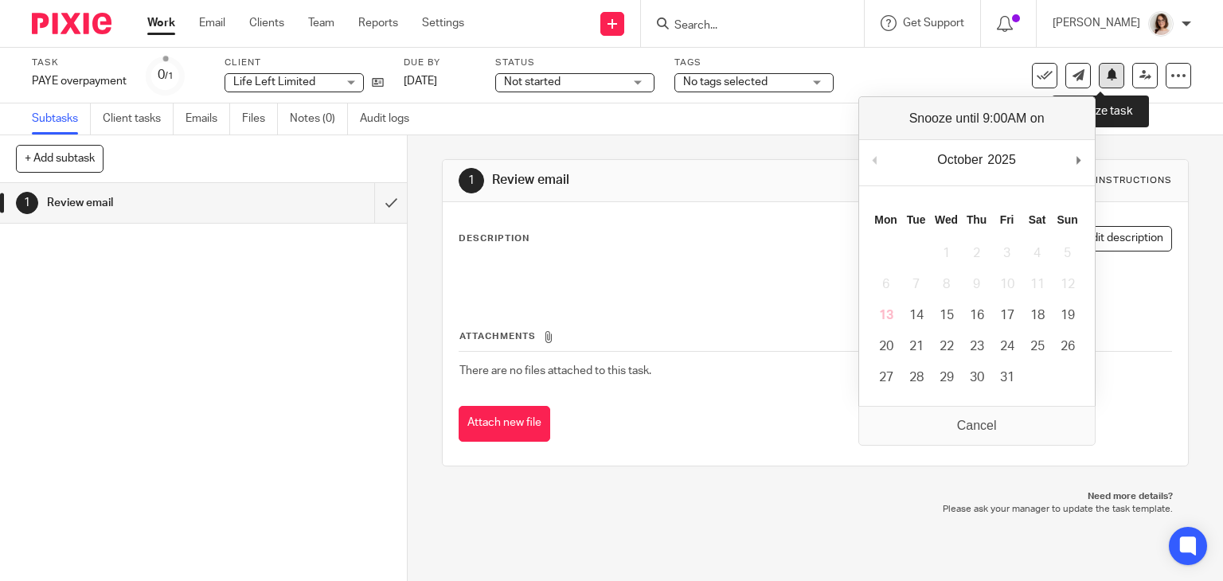
click at [1106, 80] on icon at bounding box center [1112, 74] width 12 height 12
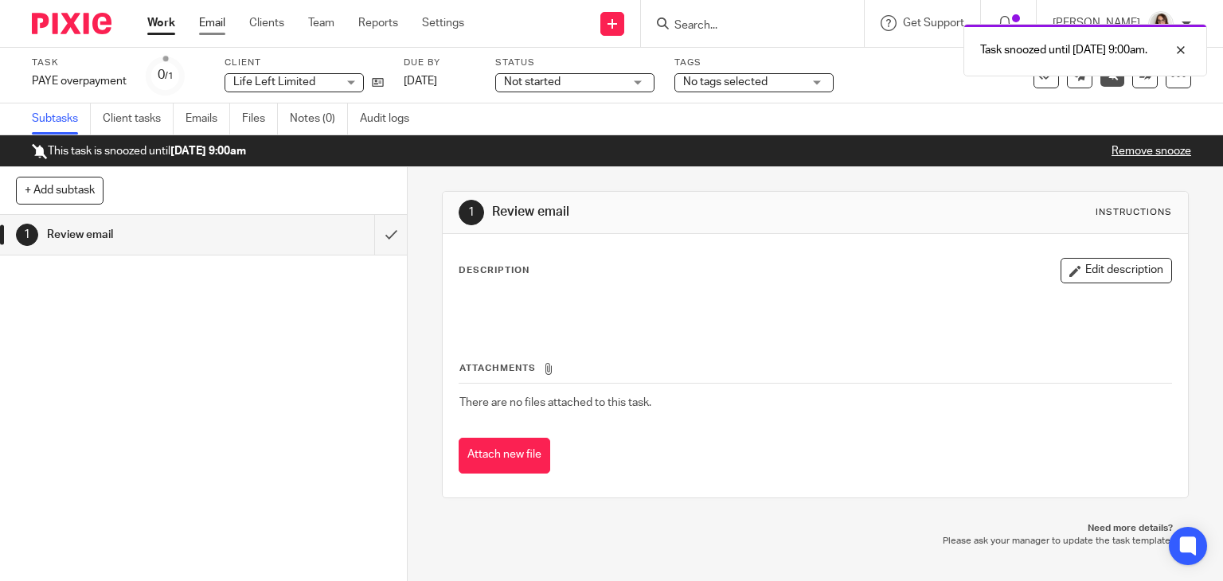
click at [213, 17] on link "Email" at bounding box center [212, 23] width 26 height 16
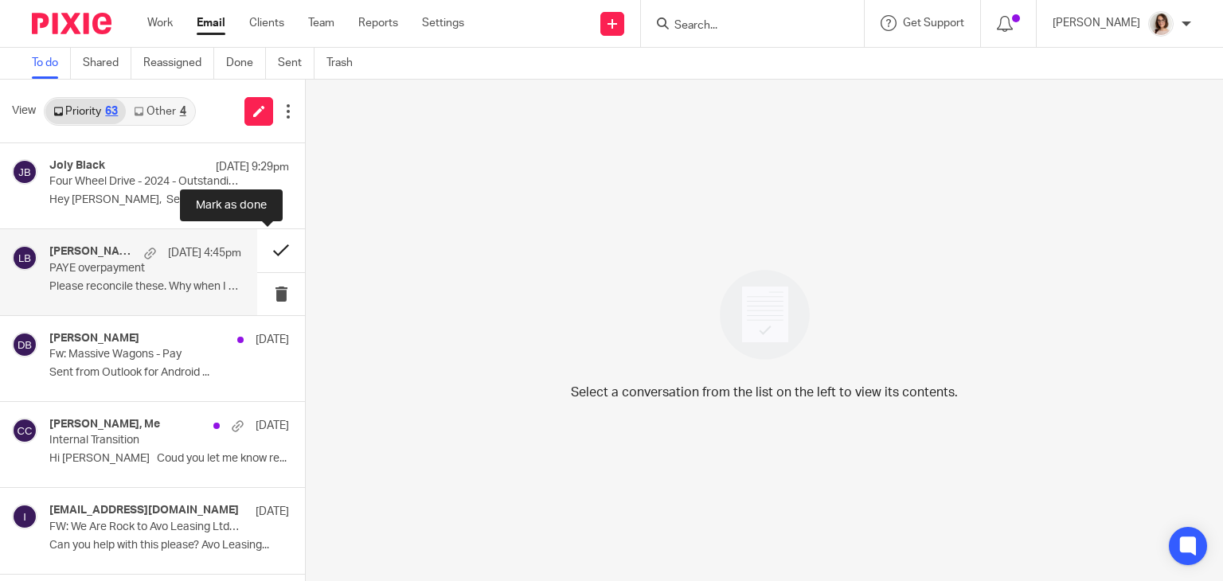
click at [262, 249] on button at bounding box center [281, 250] width 48 height 42
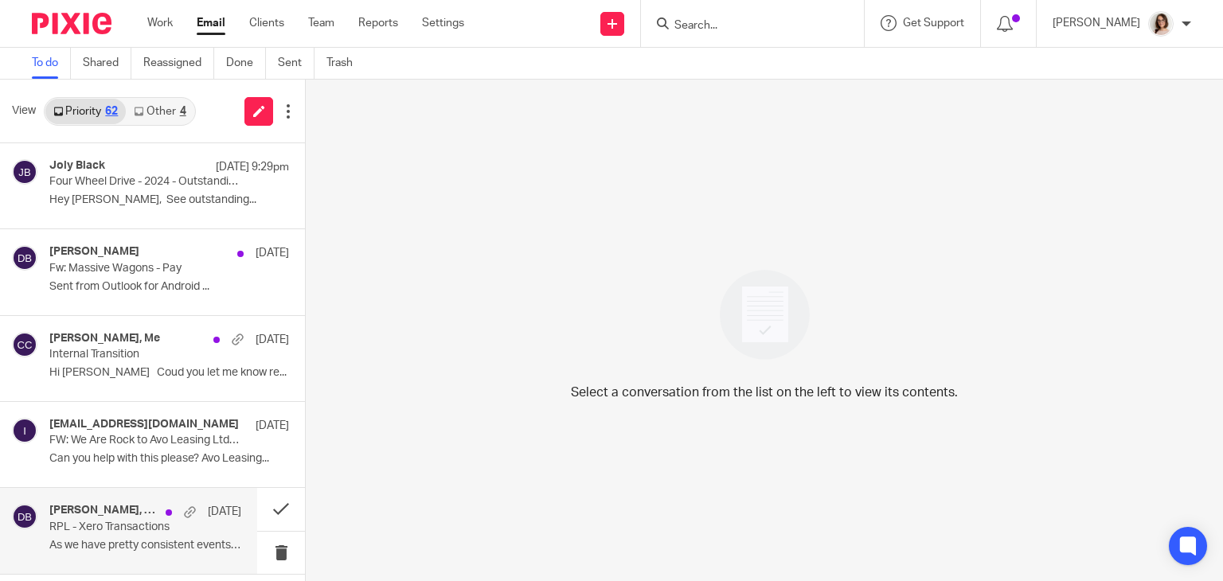
click at [153, 544] on p "As we have pretty consistent events now - The..." at bounding box center [145, 546] width 192 height 14
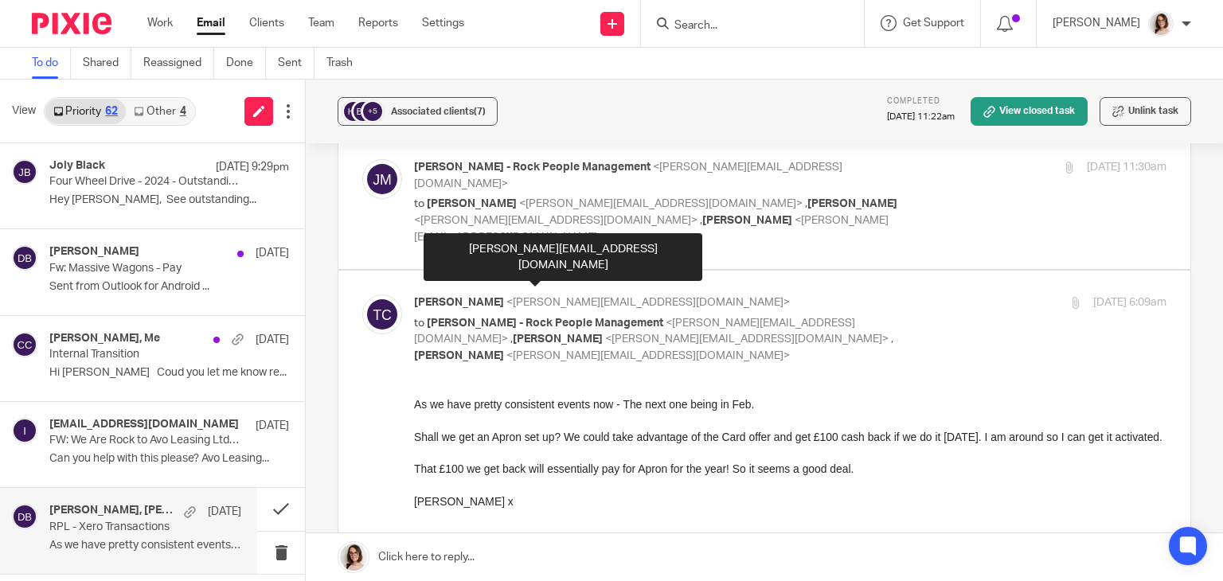
scroll to position [199, 0]
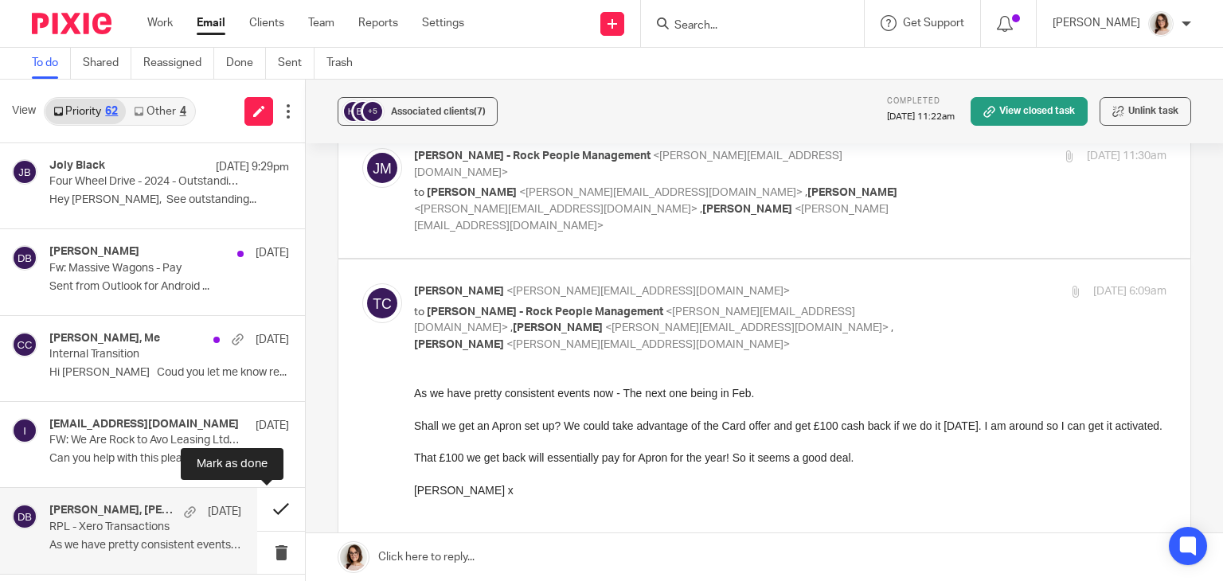
click at [272, 508] on button at bounding box center [281, 509] width 48 height 42
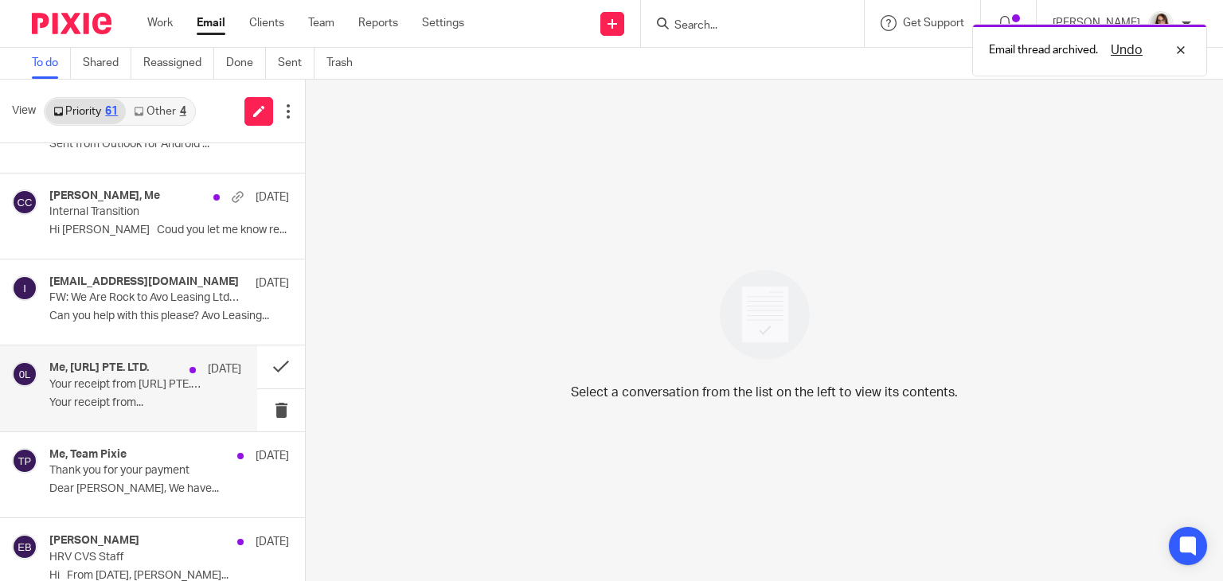
scroll to position [143, 0]
click at [156, 389] on p "Your receipt from [URL] PTE. LTD. #2537-7886" at bounding box center [126, 384] width 154 height 14
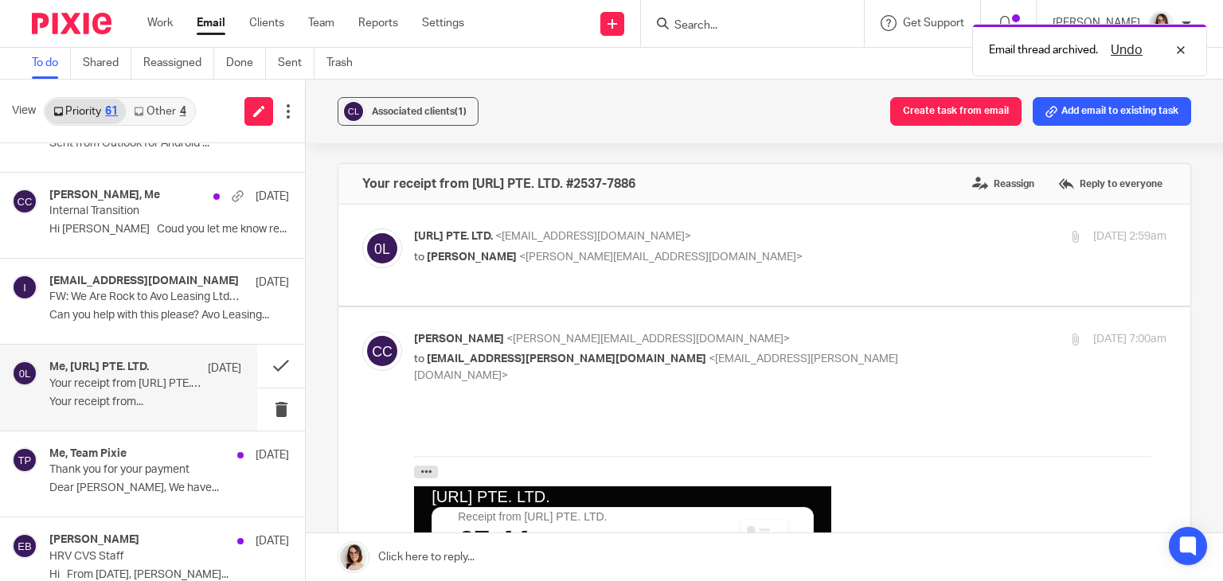
scroll to position [0, 0]
click at [261, 363] on button at bounding box center [281, 366] width 48 height 42
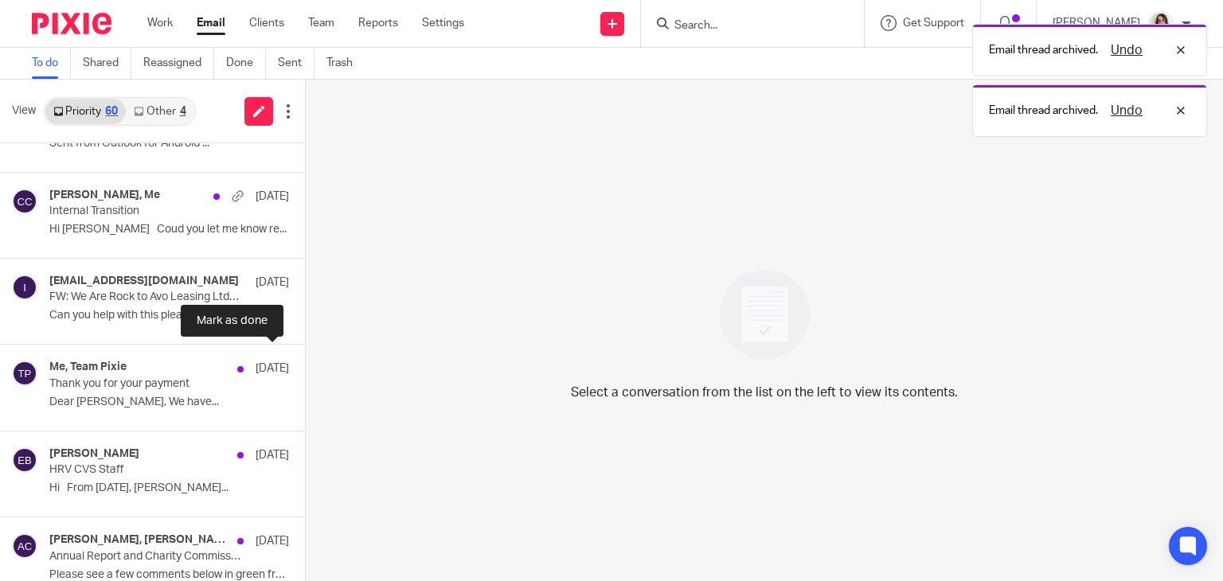
click at [305, 363] on button at bounding box center [311, 366] width 13 height 42
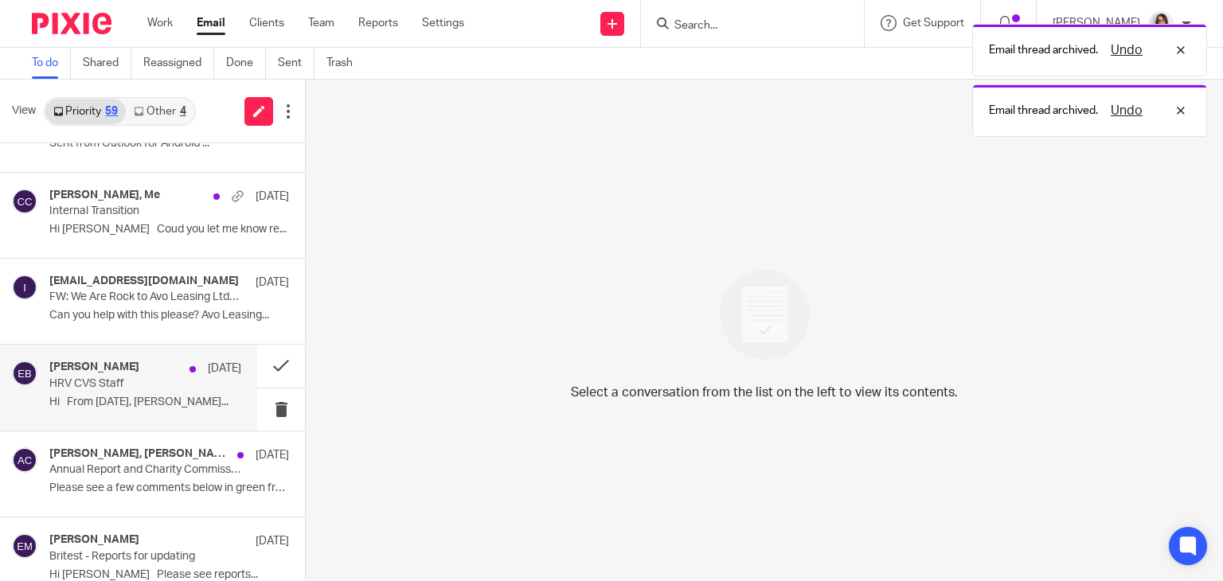
click at [156, 400] on p "Hi From Monday 13th October, Zoe Mount..." at bounding box center [145, 403] width 192 height 14
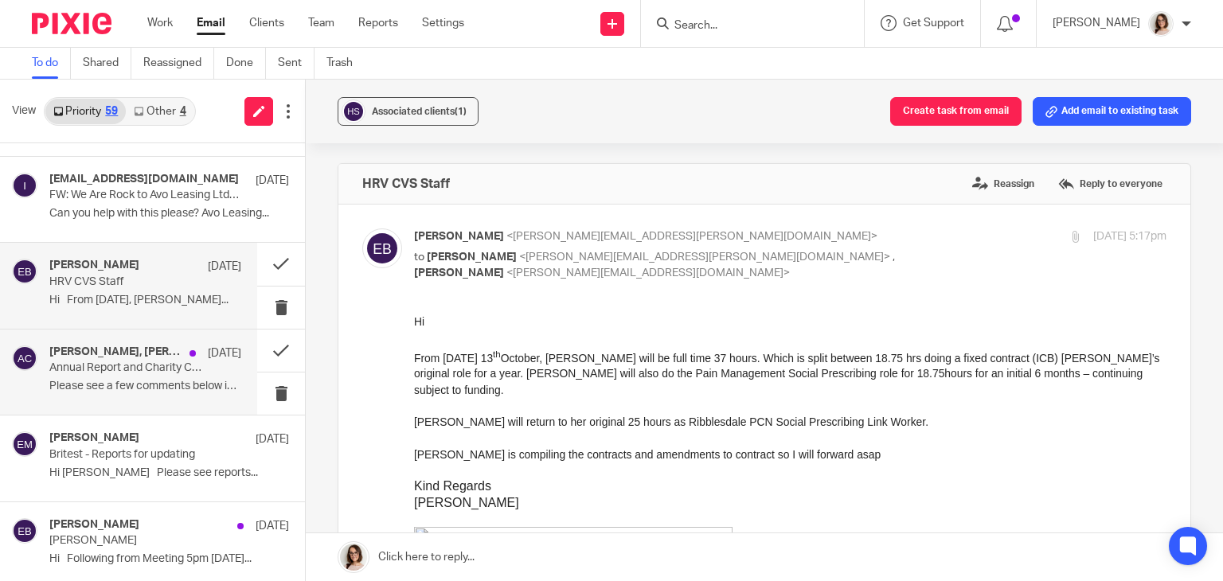
scroll to position [298, 0]
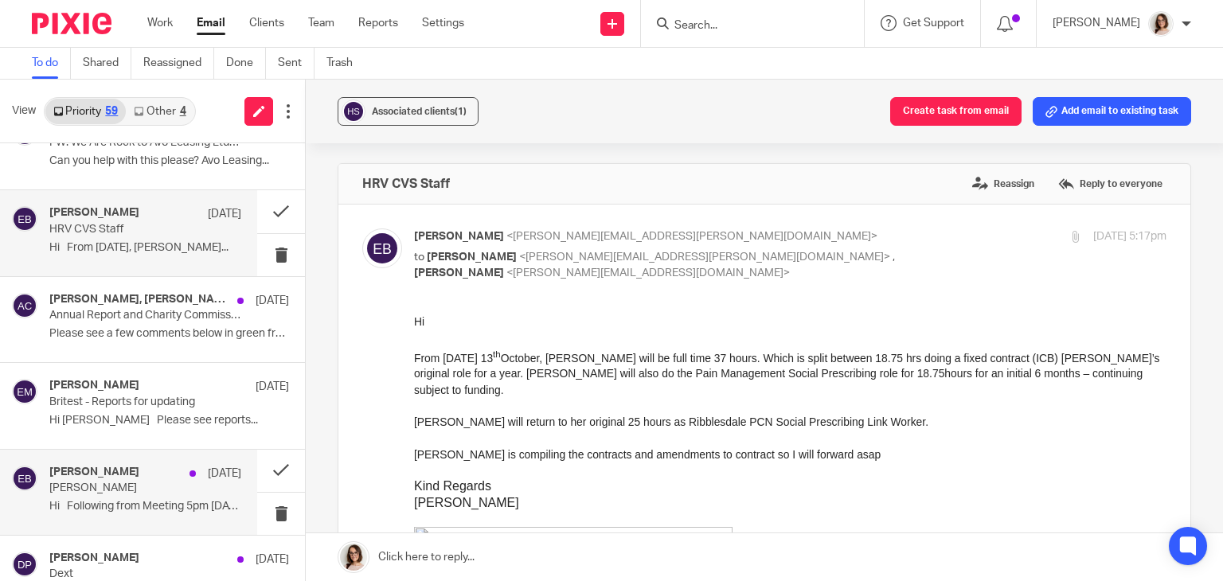
click at [177, 494] on div "Elaine Barker 6 Oct Tracey Jones Hi Following from Meeting 5pm 6/10/25..." at bounding box center [145, 492] width 192 height 53
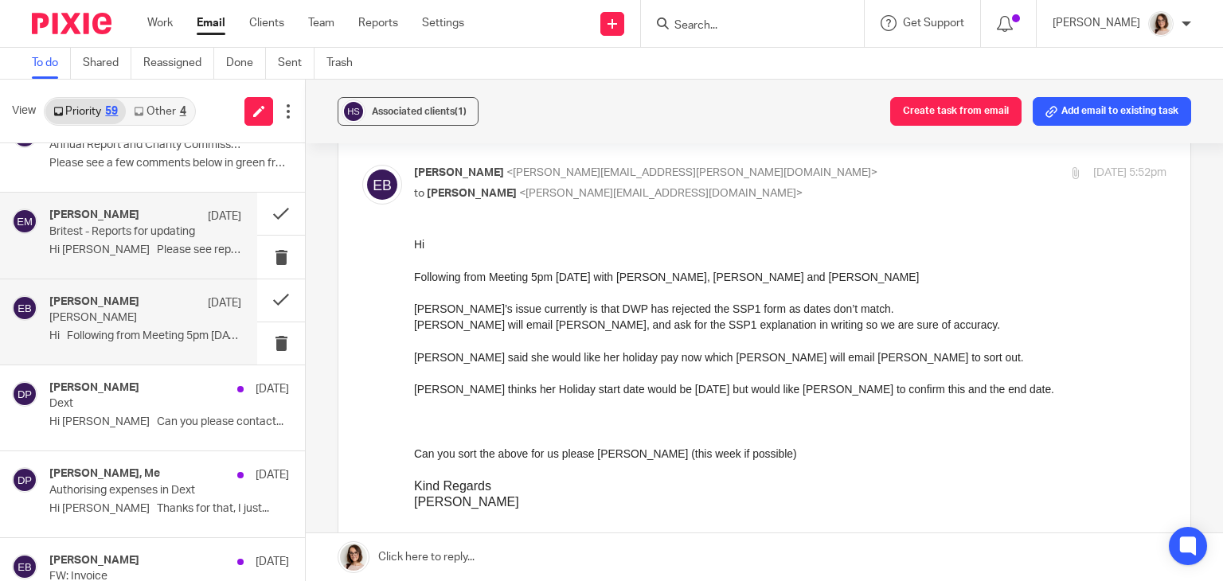
scroll to position [493, 0]
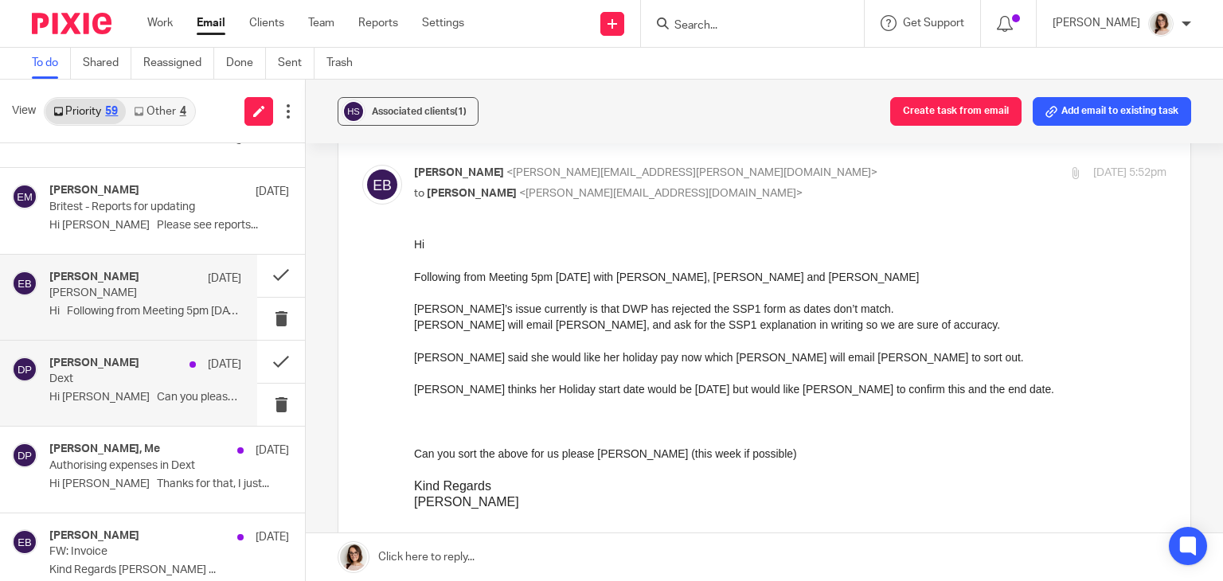
click at [166, 391] on p "Hi Caroline Can you please contact..." at bounding box center [145, 398] width 192 height 14
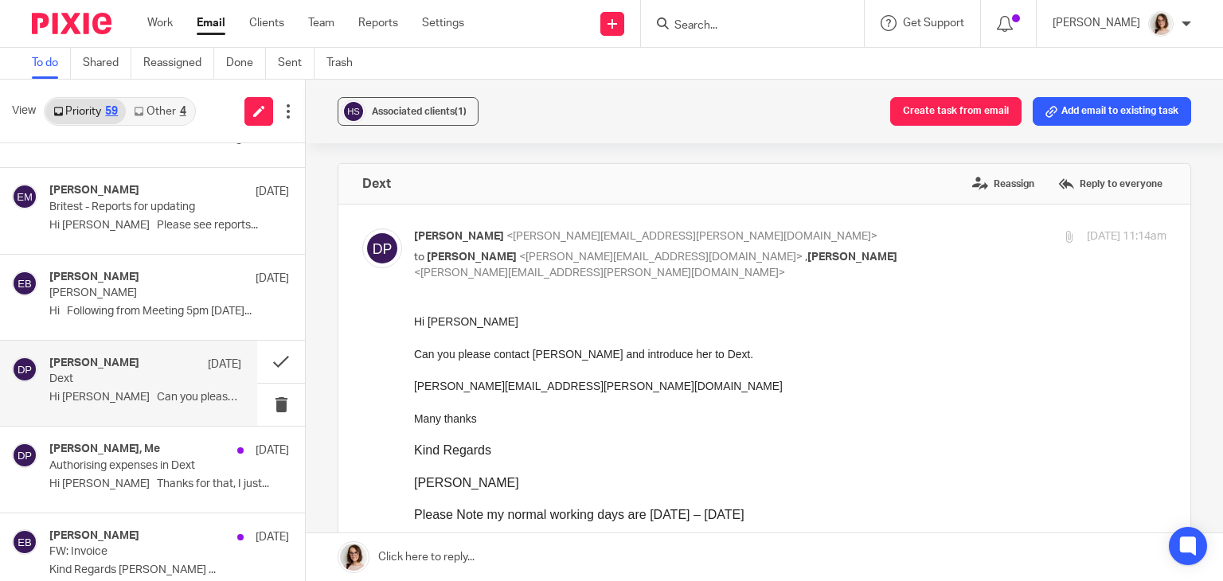
scroll to position [0, 0]
drag, startPoint x: 561, startPoint y: 388, endPoint x: 821, endPoint y: 706, distance: 411.2
click at [414, 393] on html "Hi Caroline Can you please contact Judith Gibson and introduce her to Dext. Jud…" at bounding box center [790, 546] width 752 height 466
copy link "Judith.gibson@hrv-cvs.org.uk"
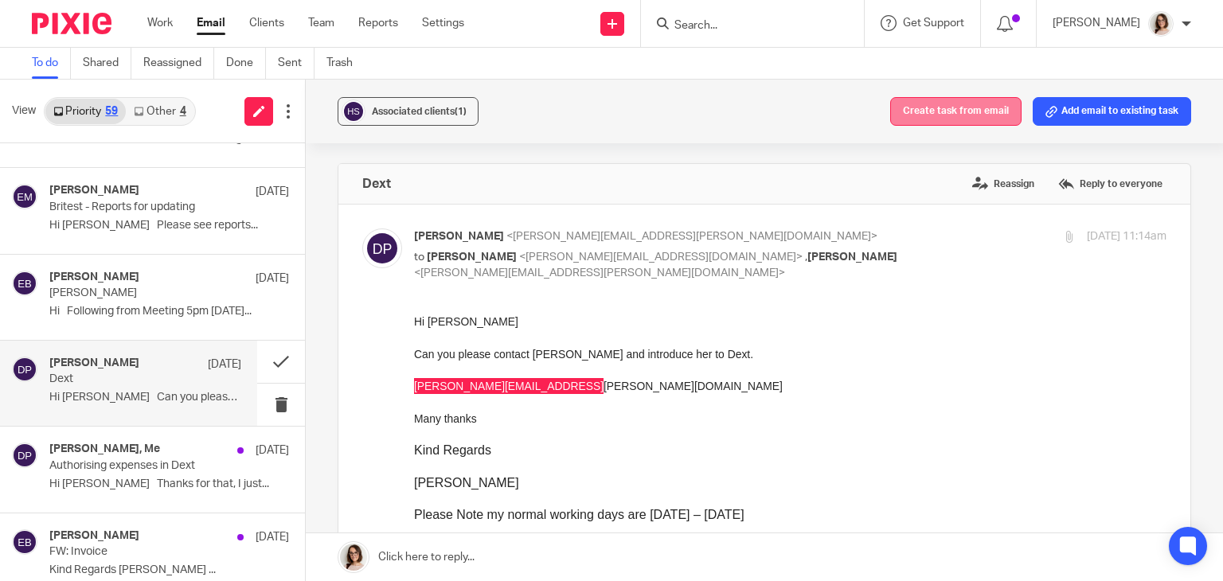
click at [917, 118] on button "Create task from email" at bounding box center [955, 111] width 131 height 29
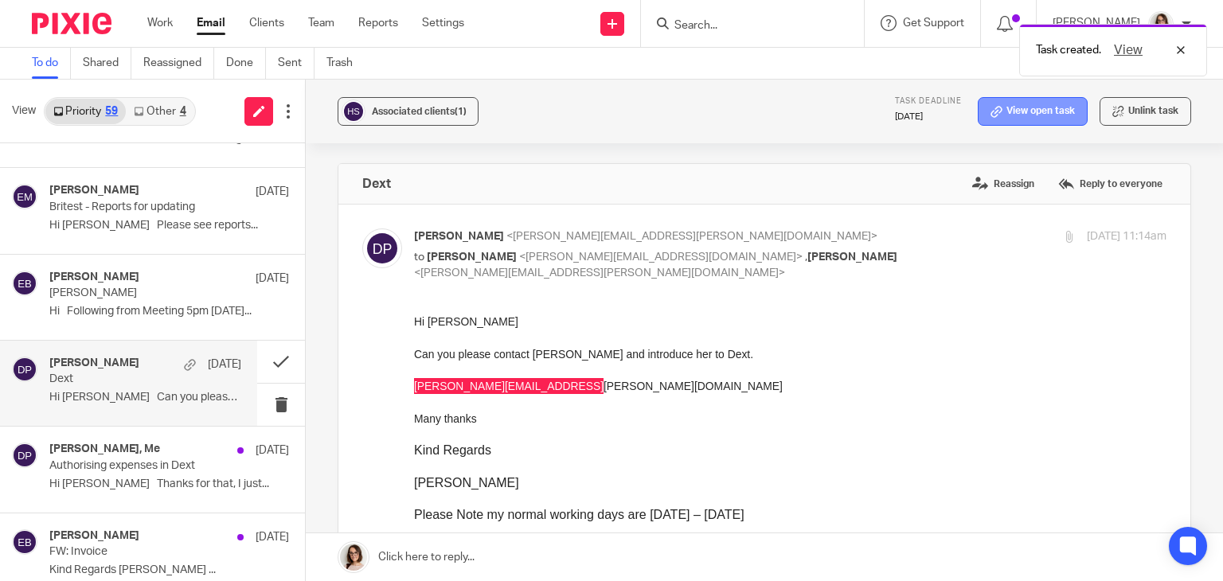
click at [1015, 112] on link "View open task" at bounding box center [1032, 111] width 110 height 29
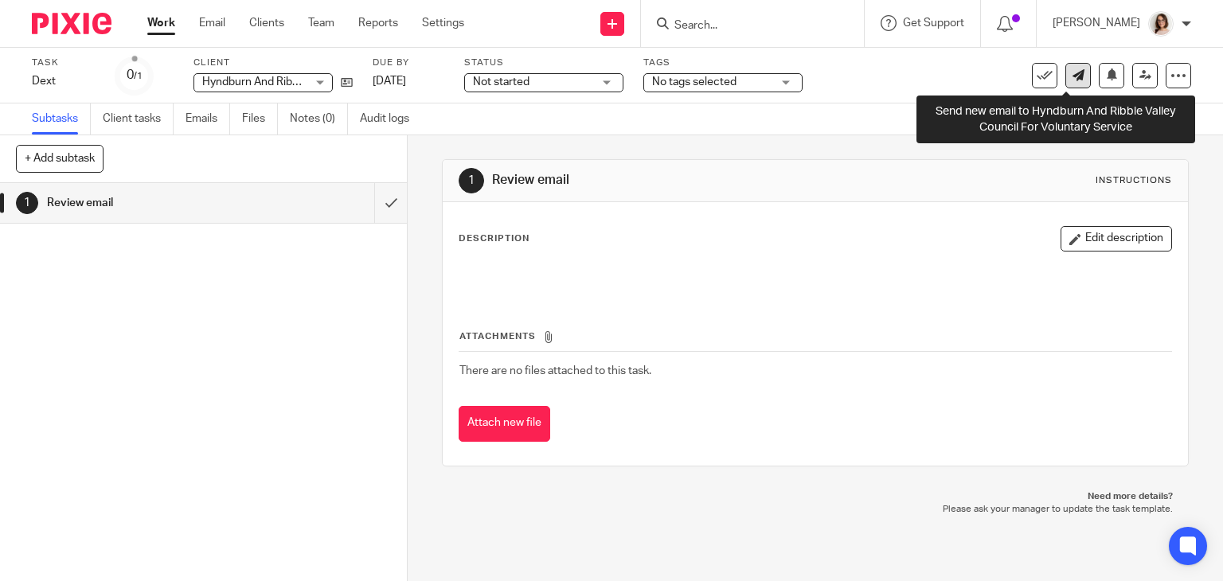
click at [1072, 78] on icon at bounding box center [1078, 75] width 12 height 12
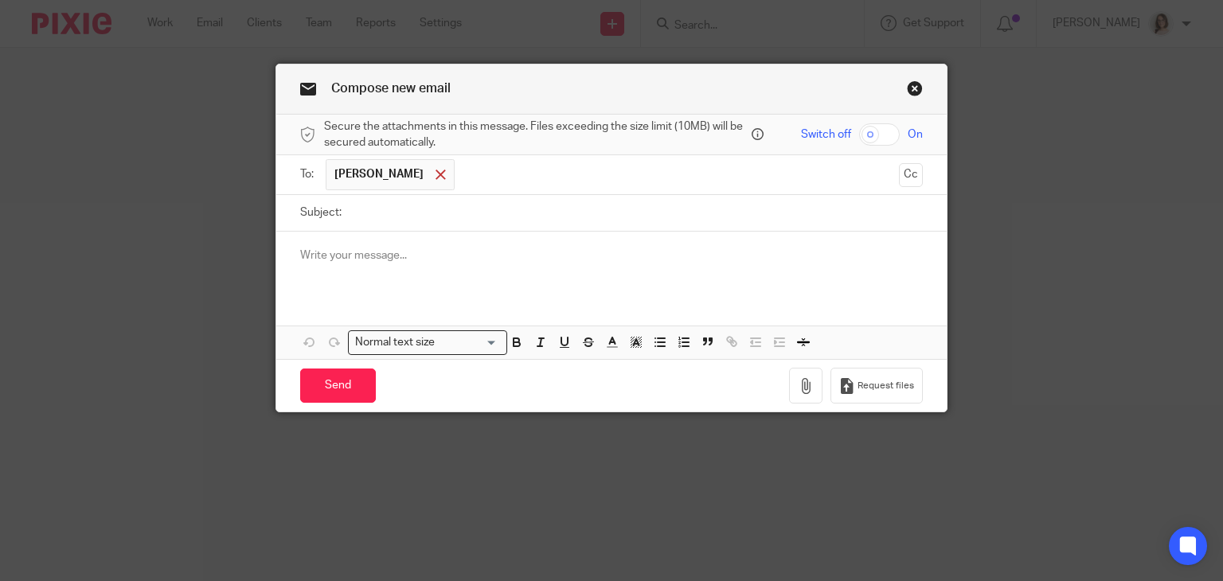
click at [435, 176] on span at bounding box center [440, 175] width 10 height 10
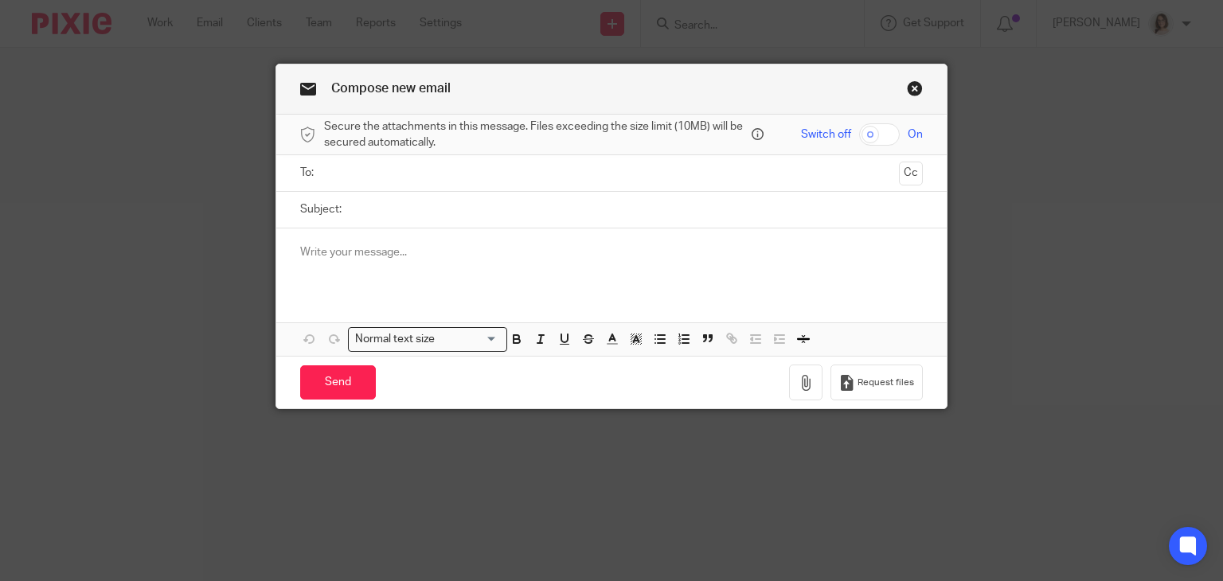
click at [384, 178] on input "text" at bounding box center [611, 173] width 563 height 18
paste input "[PERSON_NAME][EMAIL_ADDRESS][PERSON_NAME][DOMAIN_NAME]"
type input "[PERSON_NAME][EMAIL_ADDRESS][PERSON_NAME][DOMAIN_NAME]"
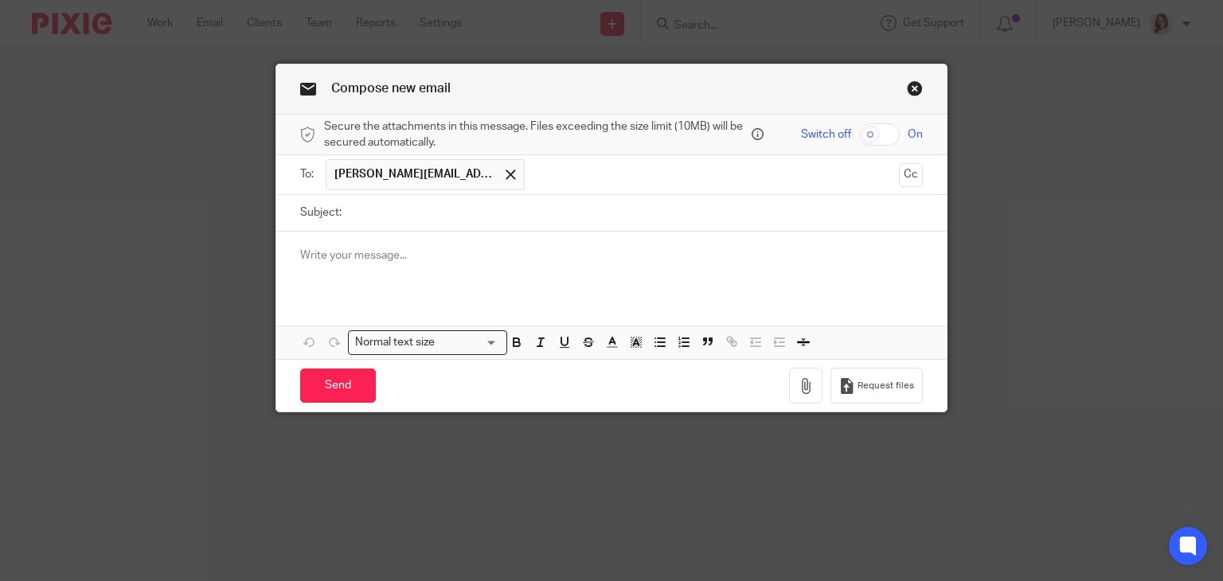
click at [357, 221] on input "Subject:" at bounding box center [636, 213] width 574 height 36
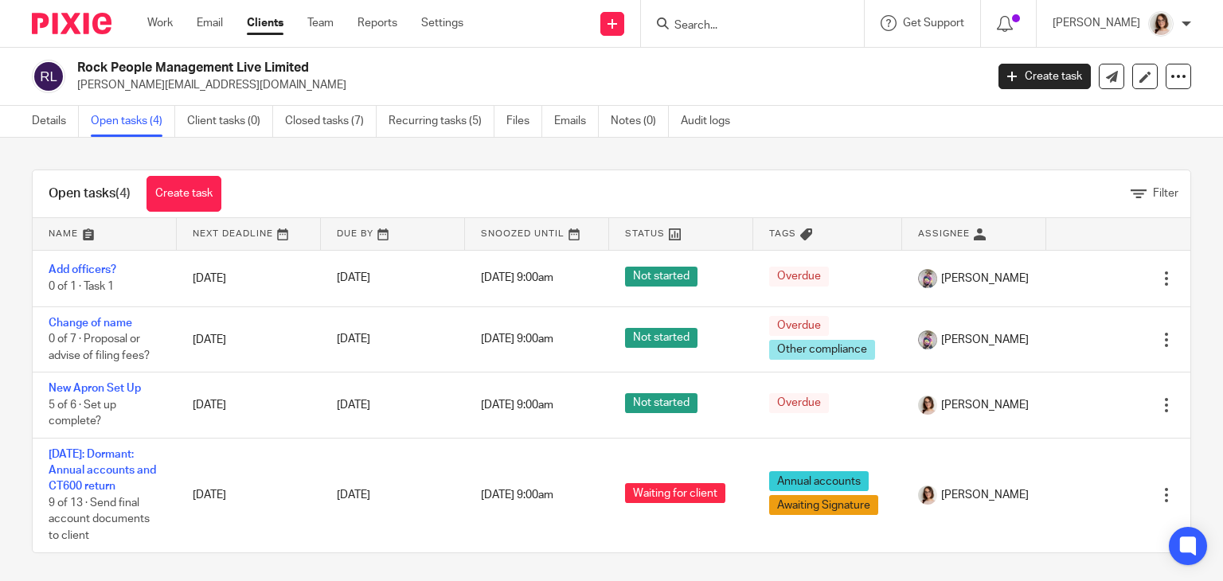
scroll to position [6, 0]
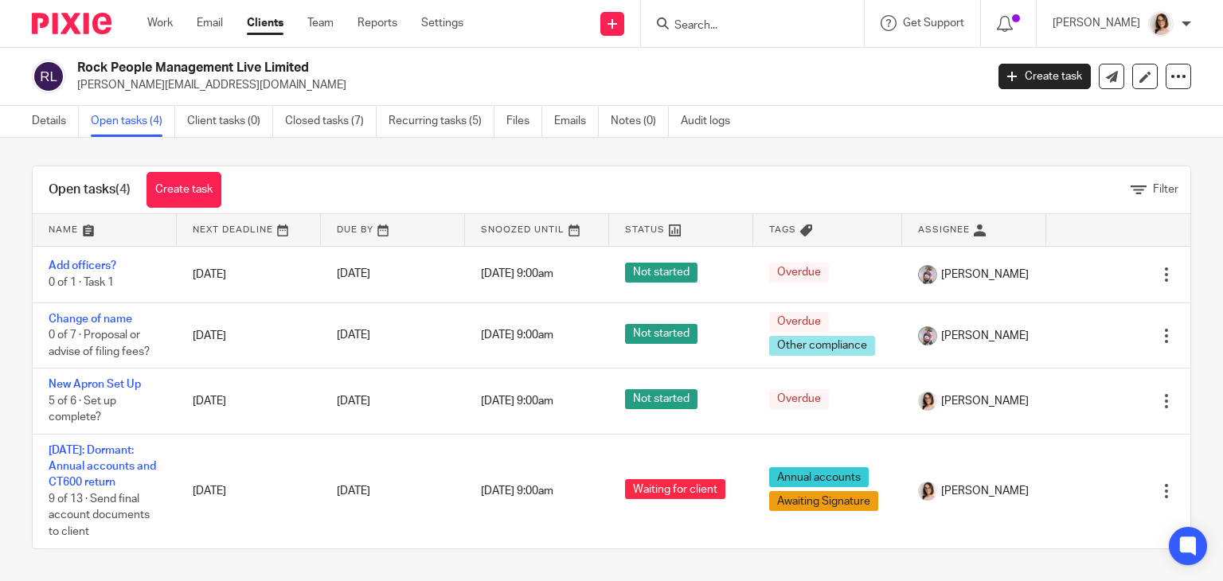
click at [696, 26] on input "Search" at bounding box center [744, 26] width 143 height 14
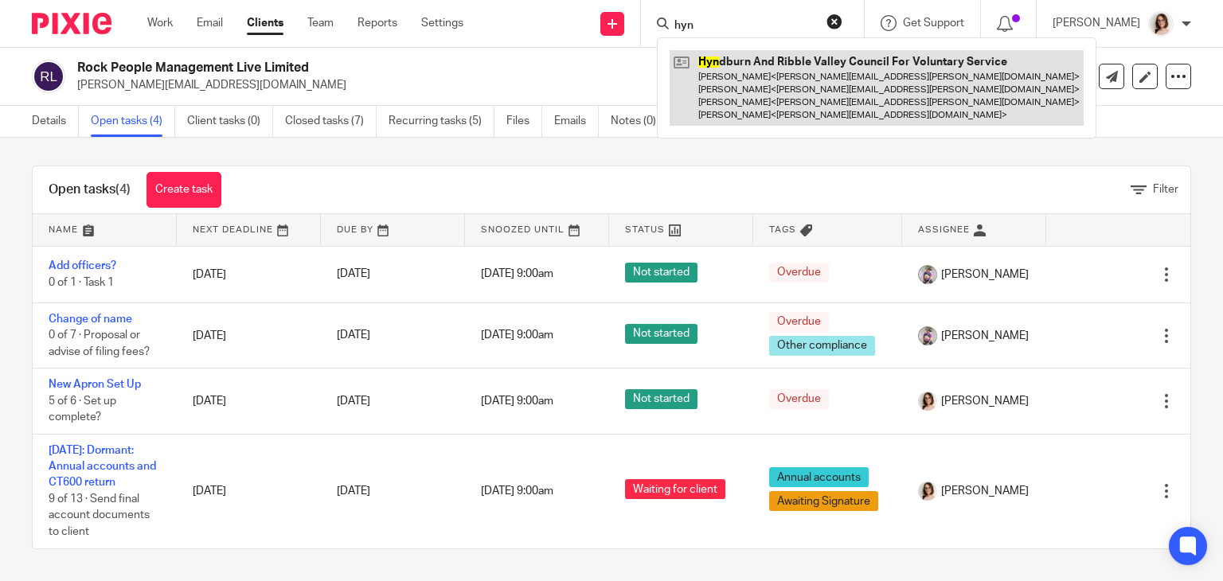
type input "hyn"
click at [754, 78] on link at bounding box center [876, 88] width 414 height 76
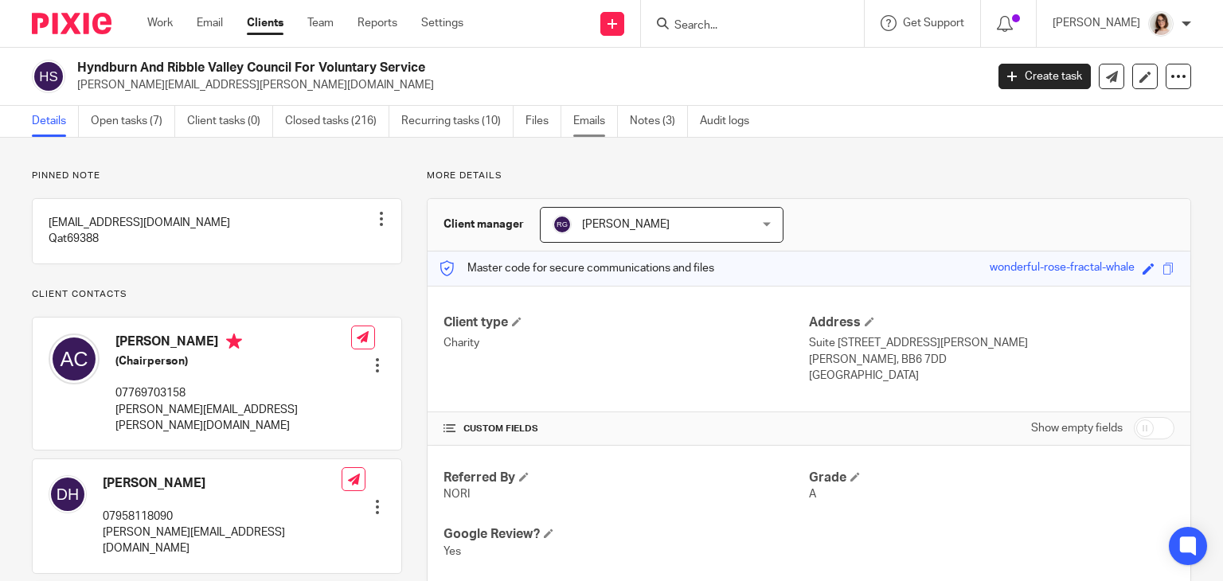
click at [592, 119] on link "Emails" at bounding box center [595, 121] width 45 height 31
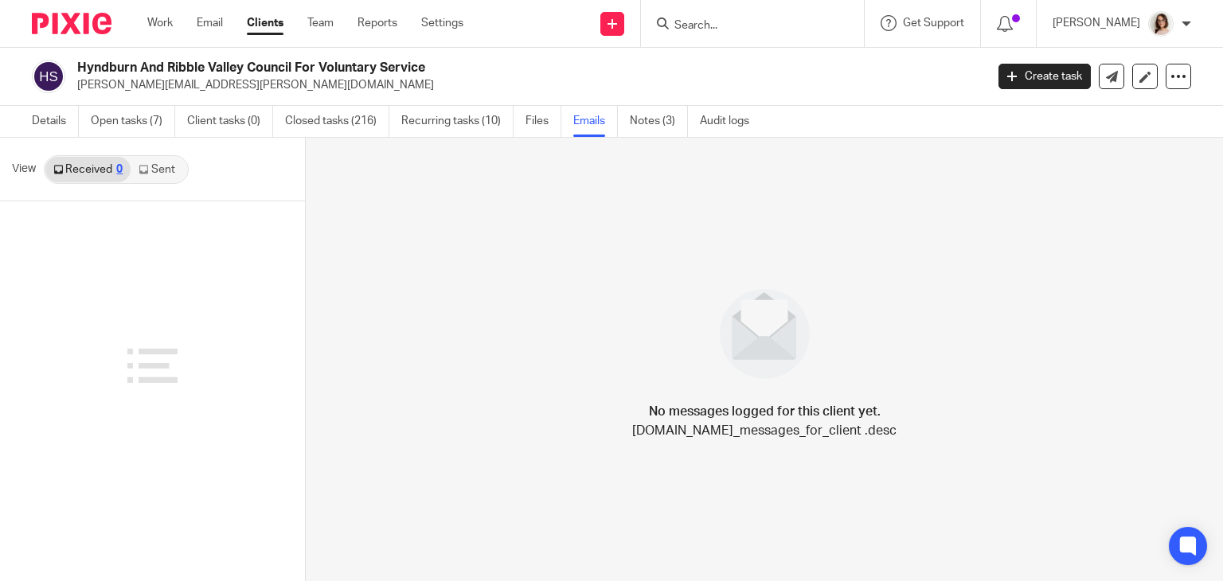
click at [162, 173] on link "Sent" at bounding box center [159, 169] width 56 height 25
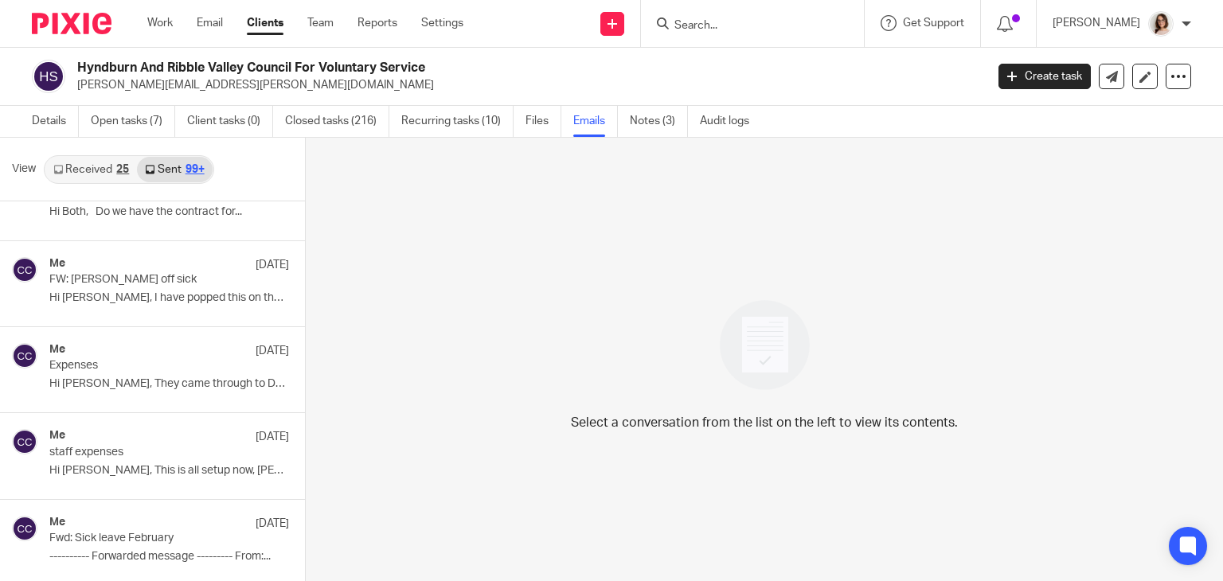
scroll to position [9665, 0]
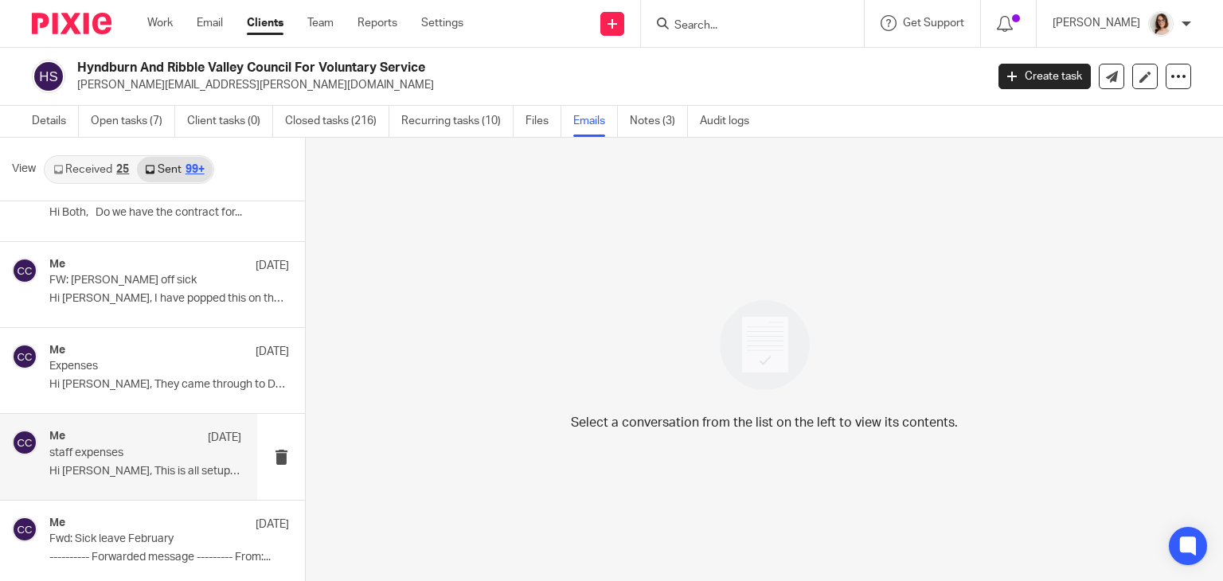
click at [171, 447] on p "staff expenses" at bounding box center [126, 454] width 154 height 14
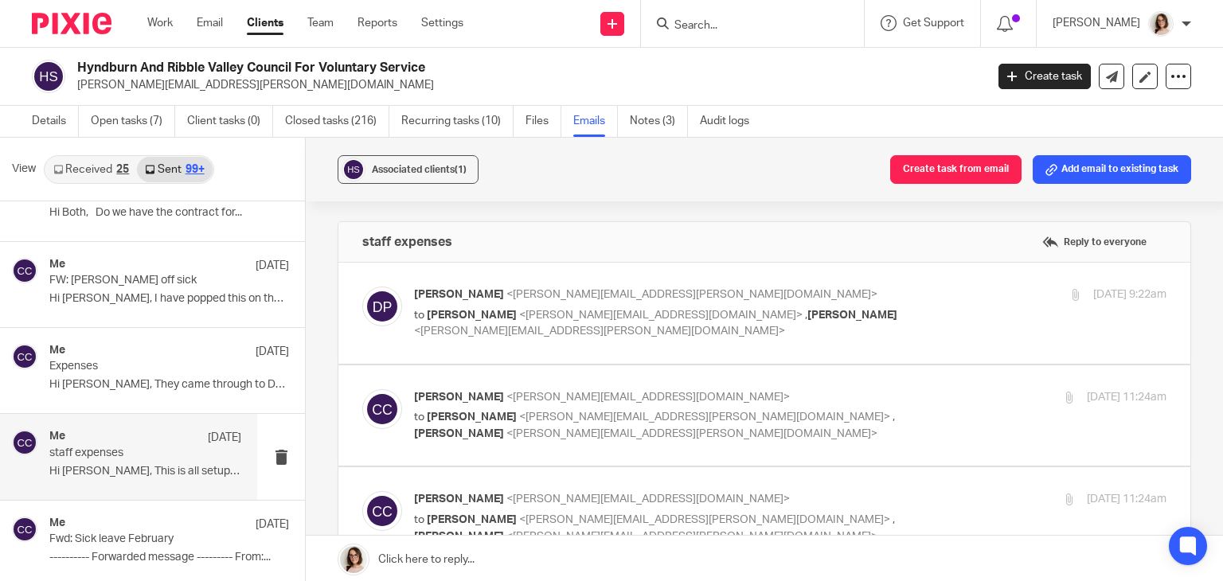
scroll to position [0, 0]
click at [673, 348] on label at bounding box center [764, 313] width 852 height 101
click at [362, 287] on input "checkbox" at bounding box center [361, 286] width 1 height 1
checkbox input "true"
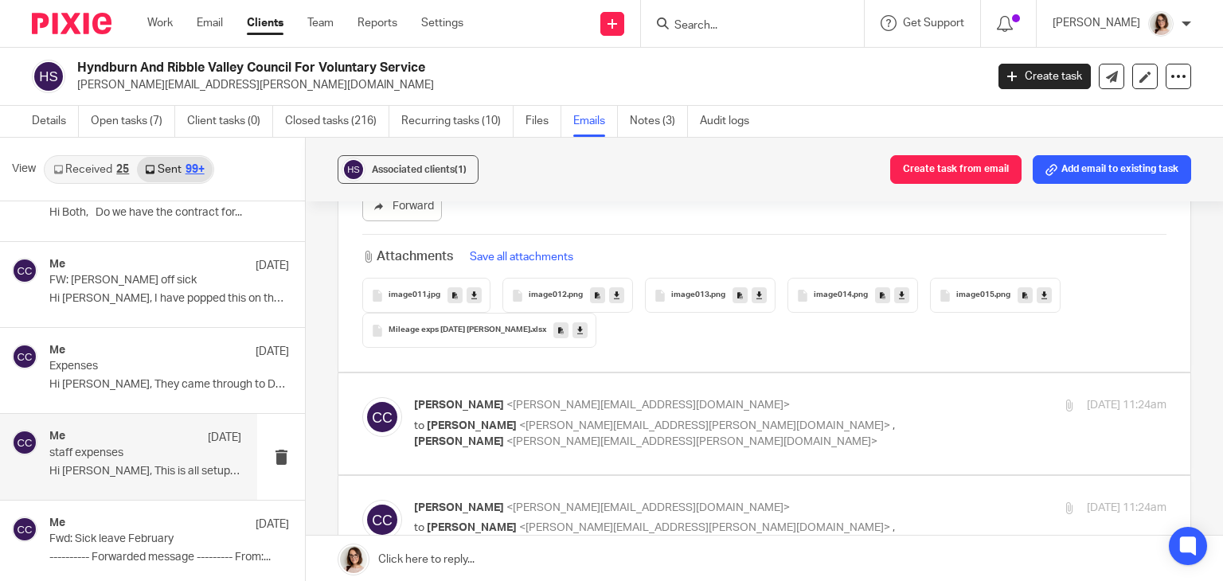
scroll to position [638, 0]
click at [665, 441] on label at bounding box center [764, 422] width 852 height 101
click at [362, 396] on input "checkbox" at bounding box center [361, 395] width 1 height 1
checkbox input "true"
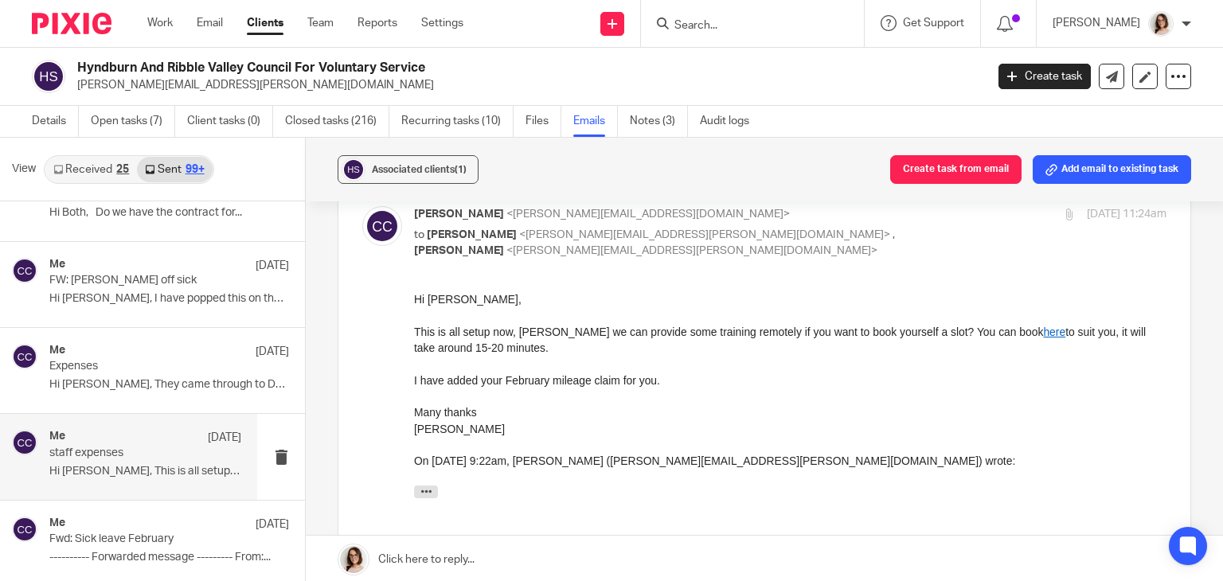
scroll to position [830, 0]
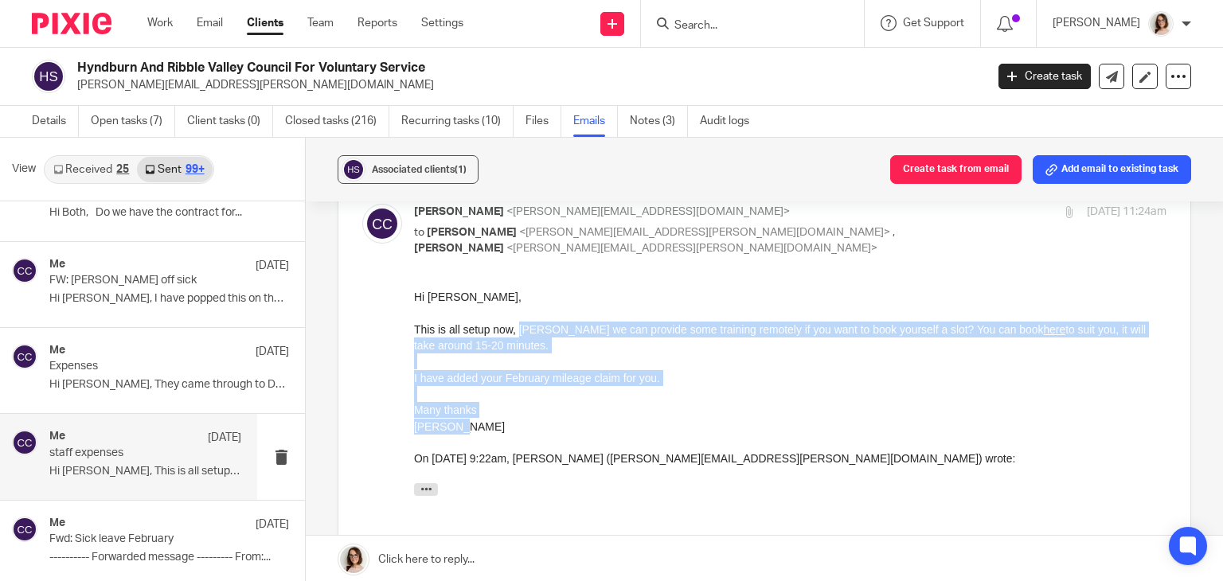
drag, startPoint x: 470, startPoint y: 429, endPoint x: 517, endPoint y: 334, distance: 106.1
click at [517, 334] on div "Hi [PERSON_NAME], This is all setup now, [PERSON_NAME] we can provide some trai…" at bounding box center [790, 395] width 752 height 215
copy div "[PERSON_NAME] we can provide some training remotely if you want to book yoursel…"
